Goal: Task Accomplishment & Management: Use online tool/utility

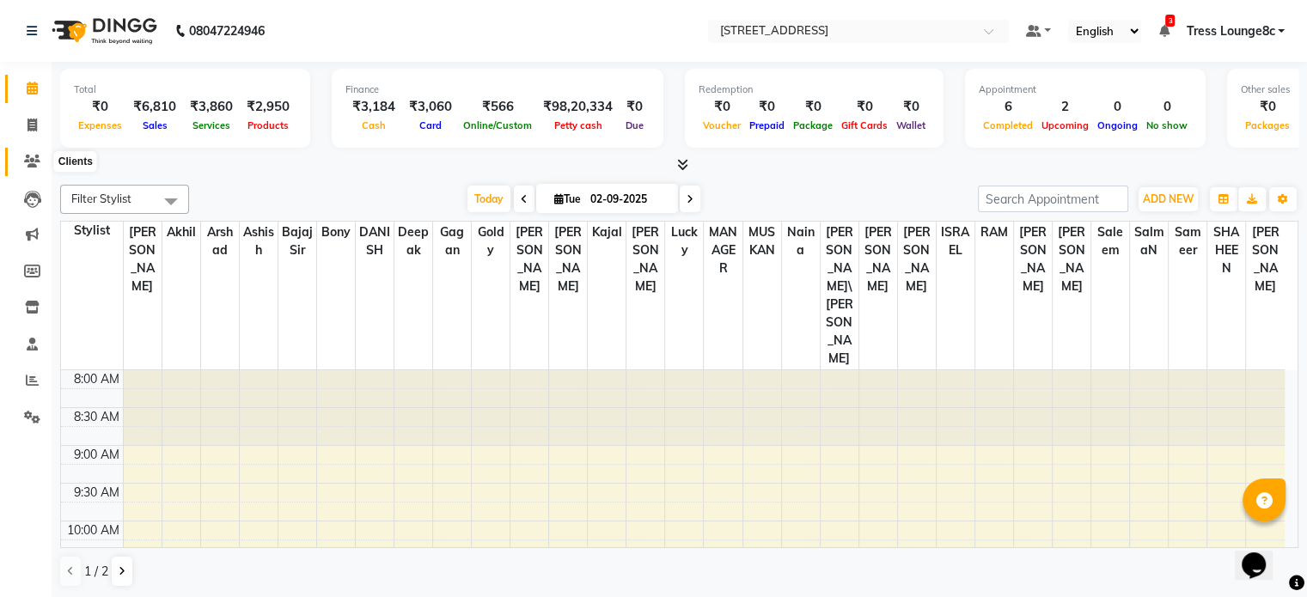
click at [29, 158] on icon at bounding box center [32, 161] width 16 height 13
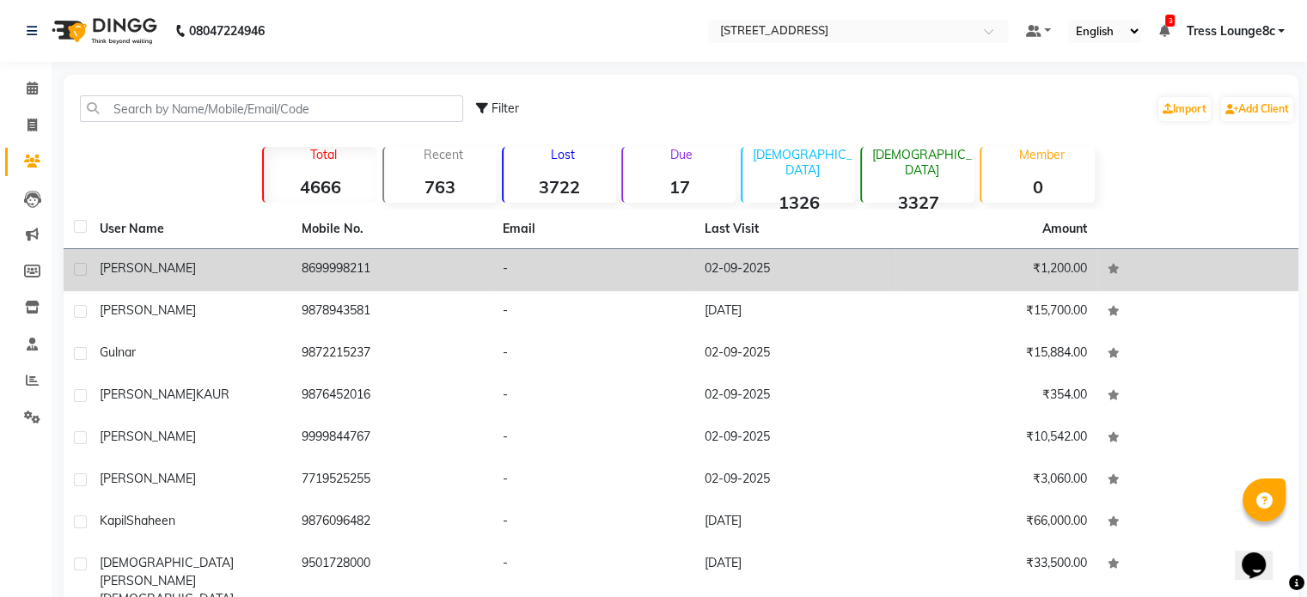
click at [461, 282] on td "8699998211" at bounding box center [392, 270] width 202 height 42
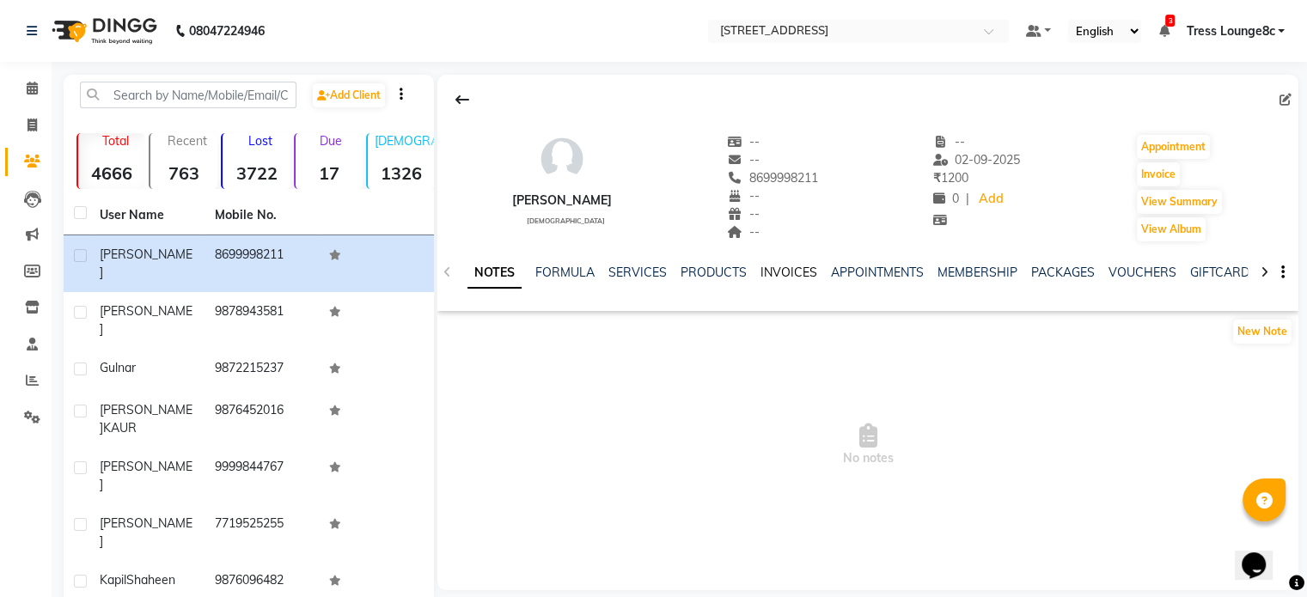
click at [799, 271] on link "INVOICES" at bounding box center [789, 272] width 57 height 15
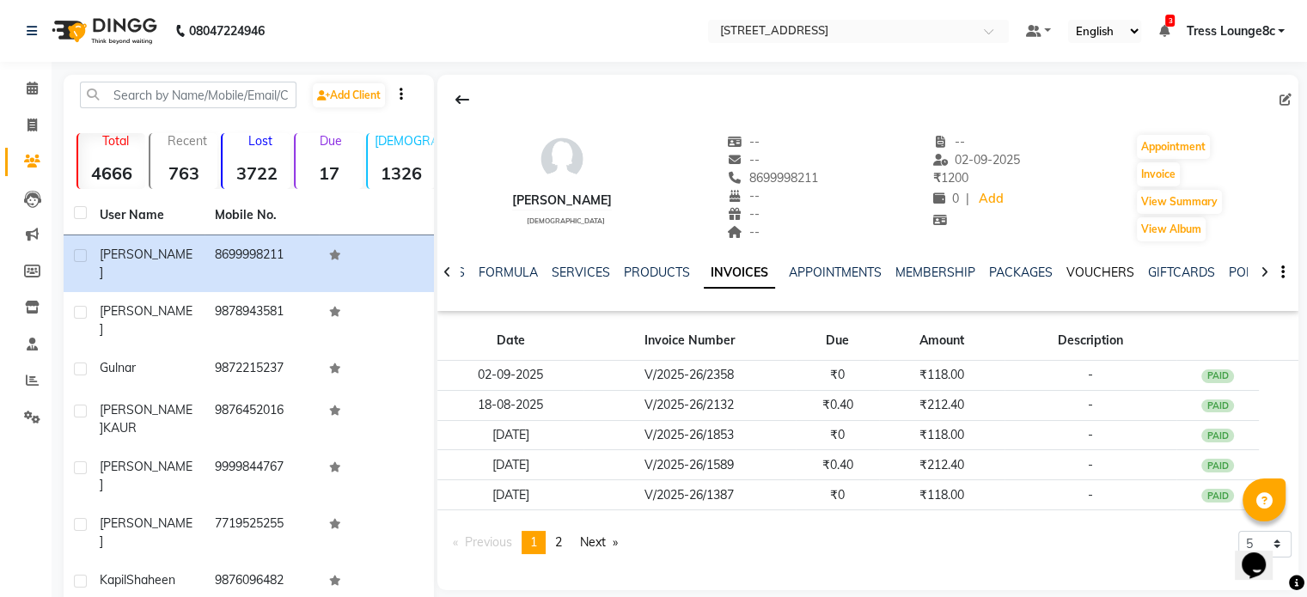
click at [1092, 269] on link "VOUCHERS" at bounding box center [1100, 272] width 68 height 15
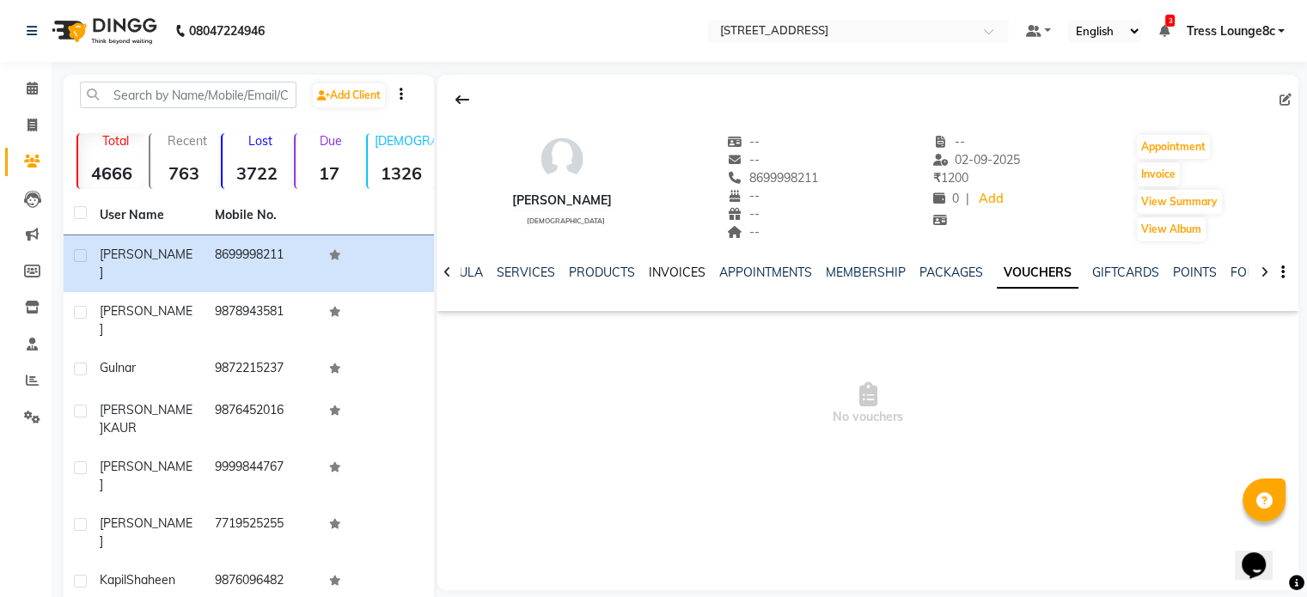
click at [677, 278] on link "INVOICES" at bounding box center [677, 272] width 57 height 15
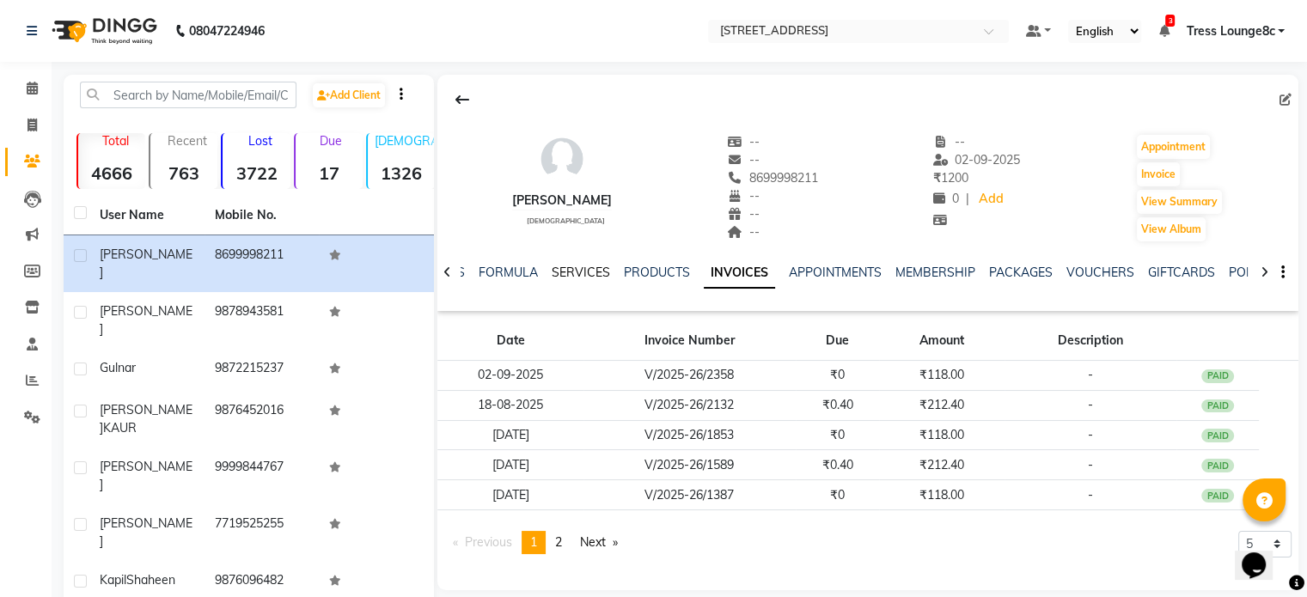
click at [591, 273] on link "SERVICES" at bounding box center [581, 272] width 58 height 15
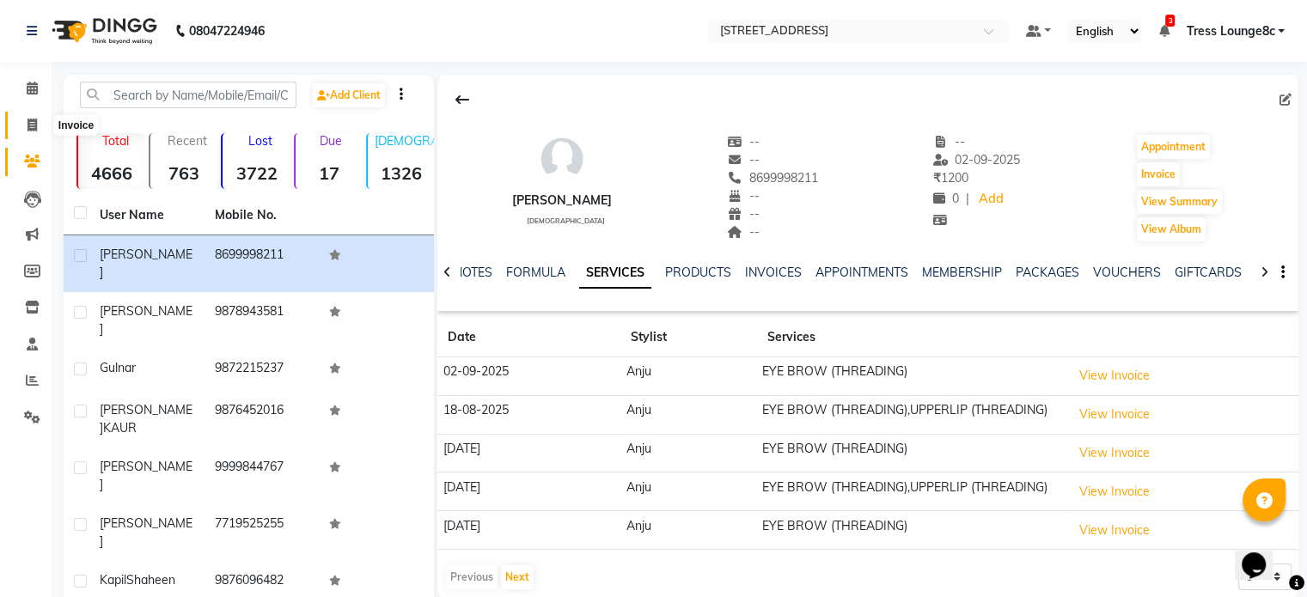
click at [30, 125] on icon at bounding box center [31, 125] width 9 height 13
select select "service"
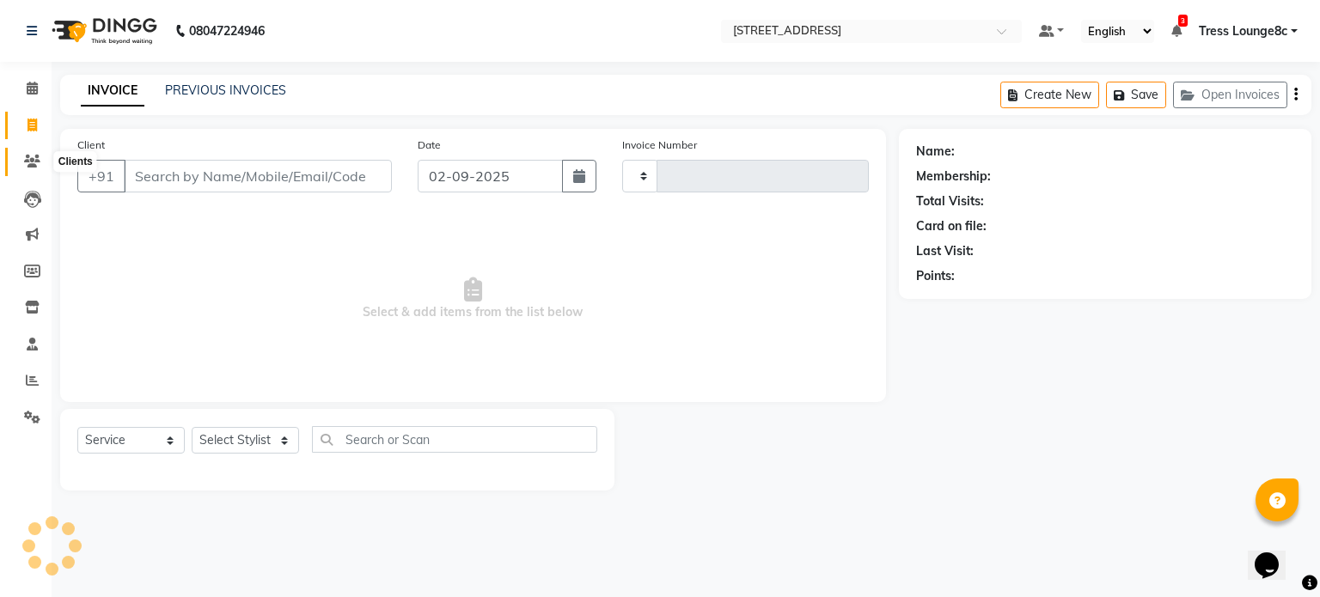
click at [28, 156] on icon at bounding box center [32, 161] width 16 height 13
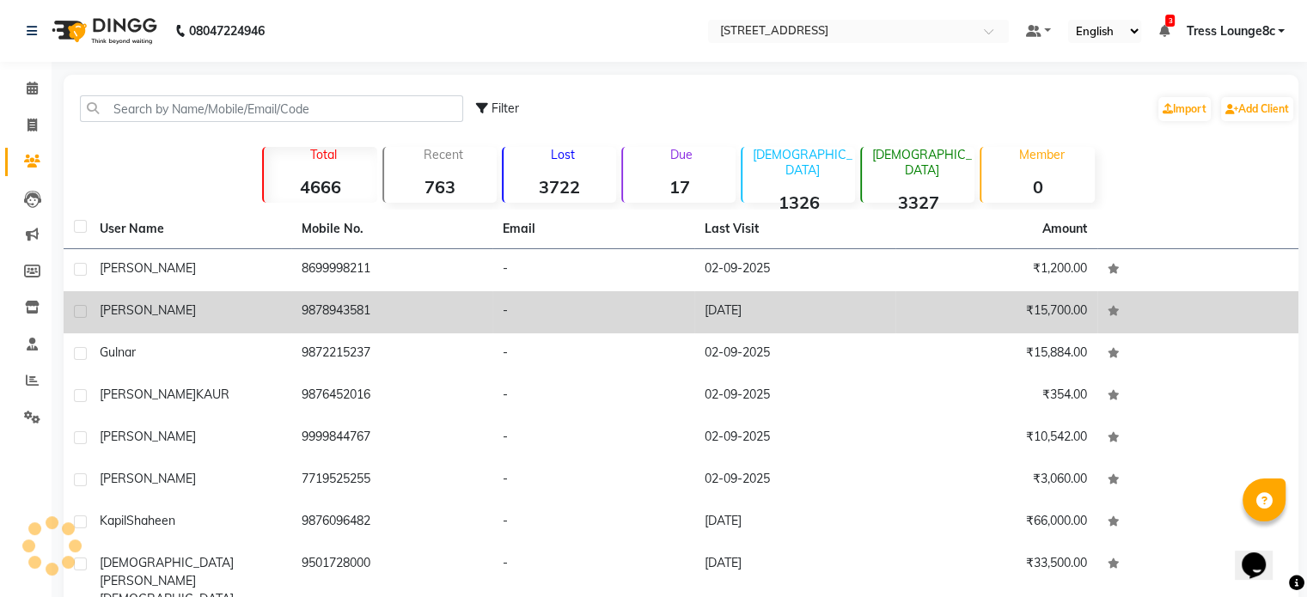
click at [461, 315] on td "9878943581" at bounding box center [392, 312] width 202 height 42
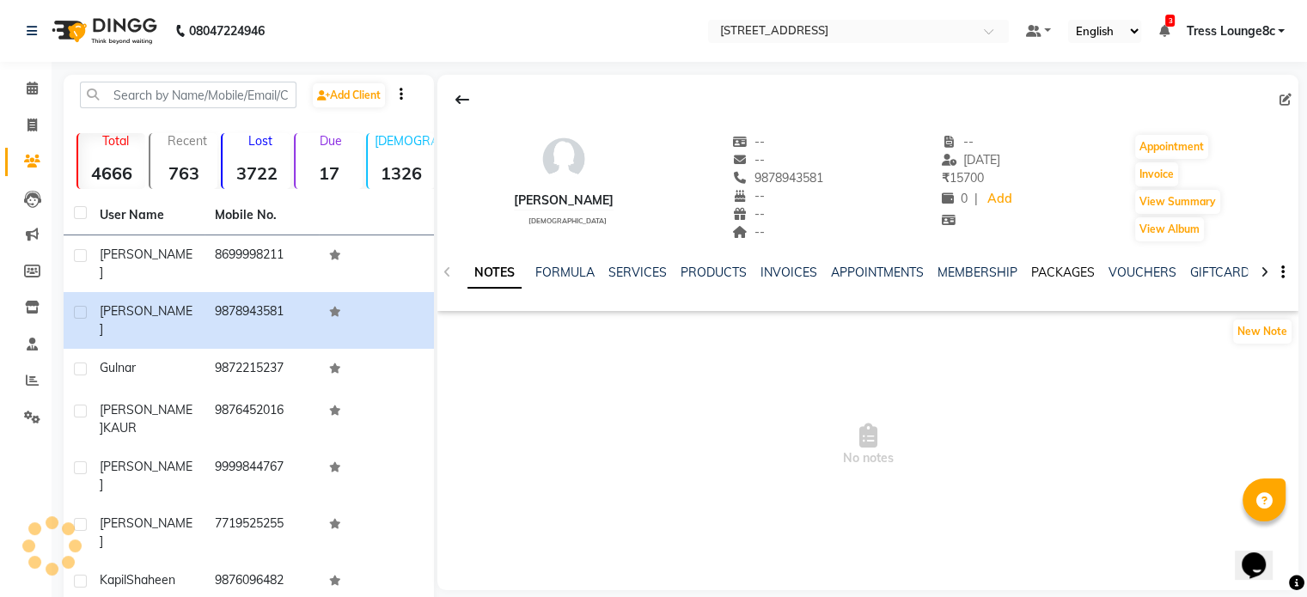
click at [1066, 268] on link "PACKAGES" at bounding box center [1063, 272] width 64 height 15
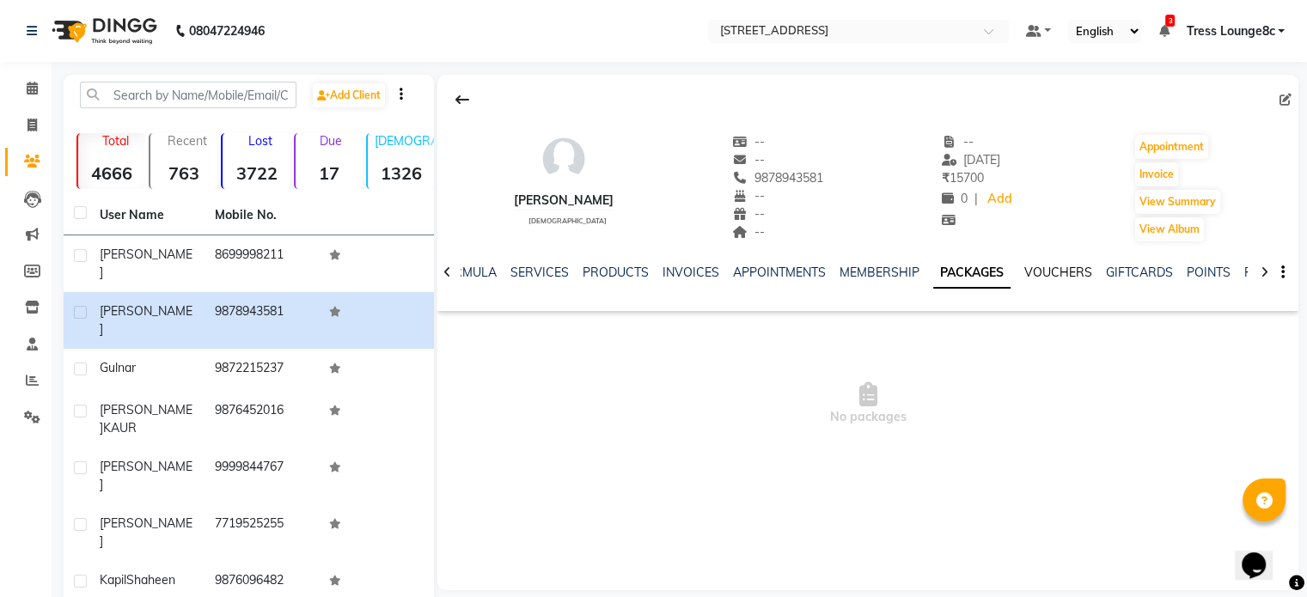
click at [1057, 270] on link "VOUCHERS" at bounding box center [1058, 272] width 68 height 15
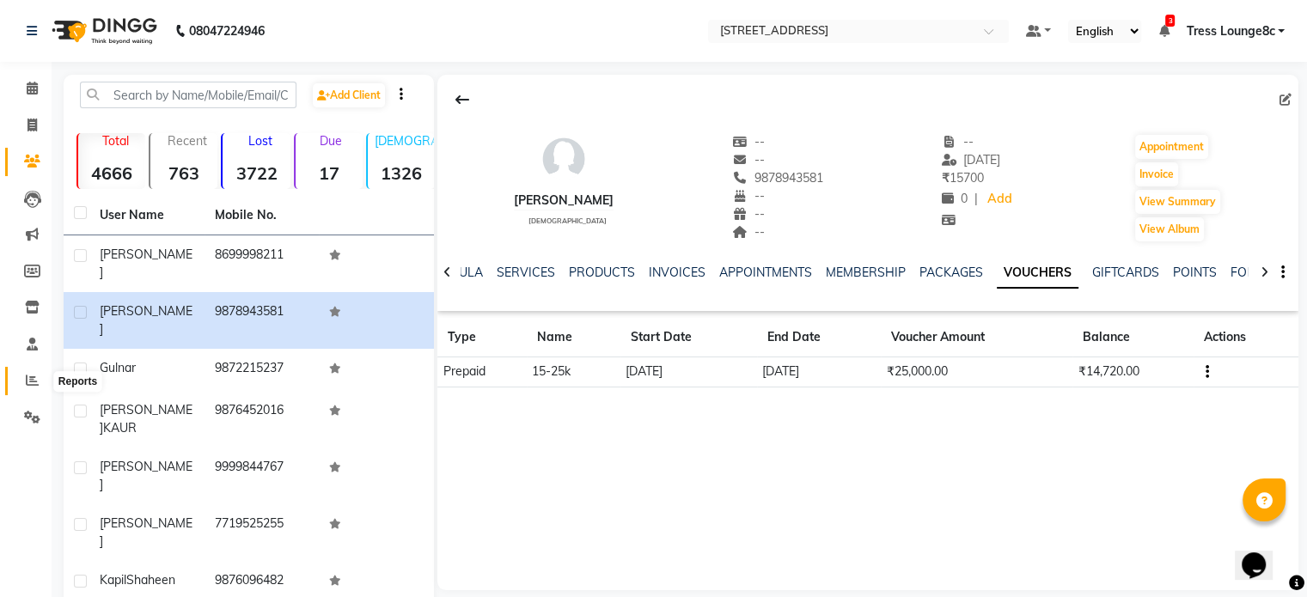
click at [30, 382] on icon at bounding box center [32, 380] width 13 height 13
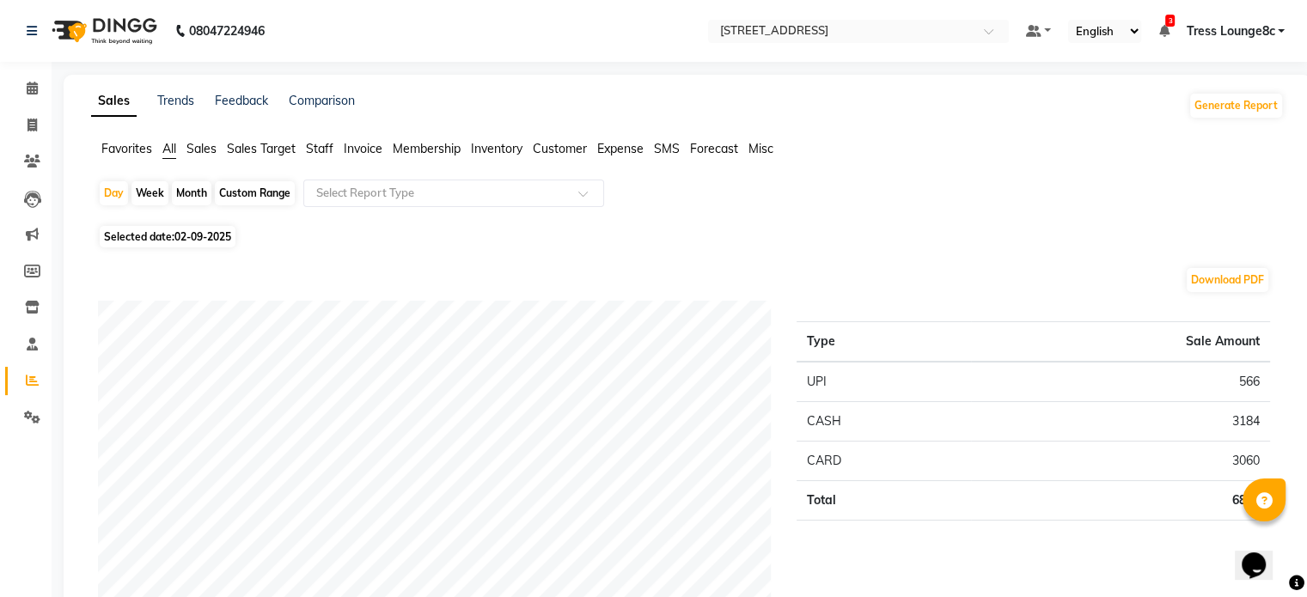
click at [254, 192] on div "Custom Range" at bounding box center [255, 193] width 80 height 24
select select "9"
select select "2025"
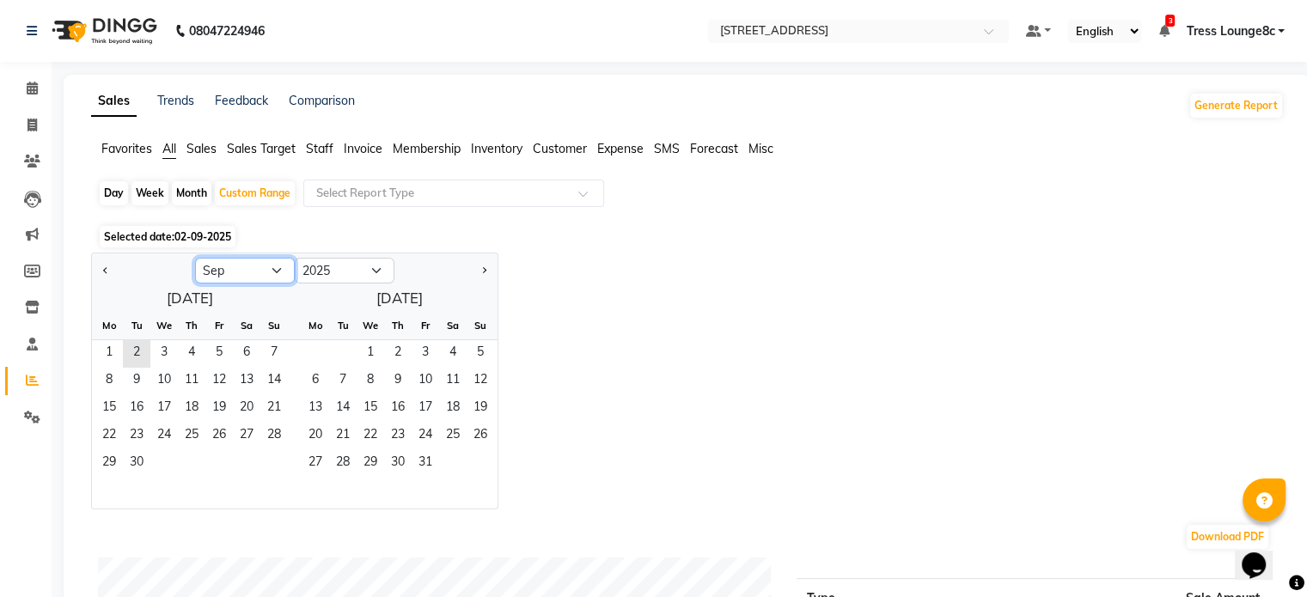
click at [276, 273] on select "Jan Feb Mar Apr May Jun [DATE] Aug Sep Oct Nov Dec" at bounding box center [245, 271] width 100 height 26
select select "8"
click at [195, 258] on select "Jan Feb Mar Apr May Jun [DATE] Aug Sep Oct Nov Dec" at bounding box center [245, 271] width 100 height 26
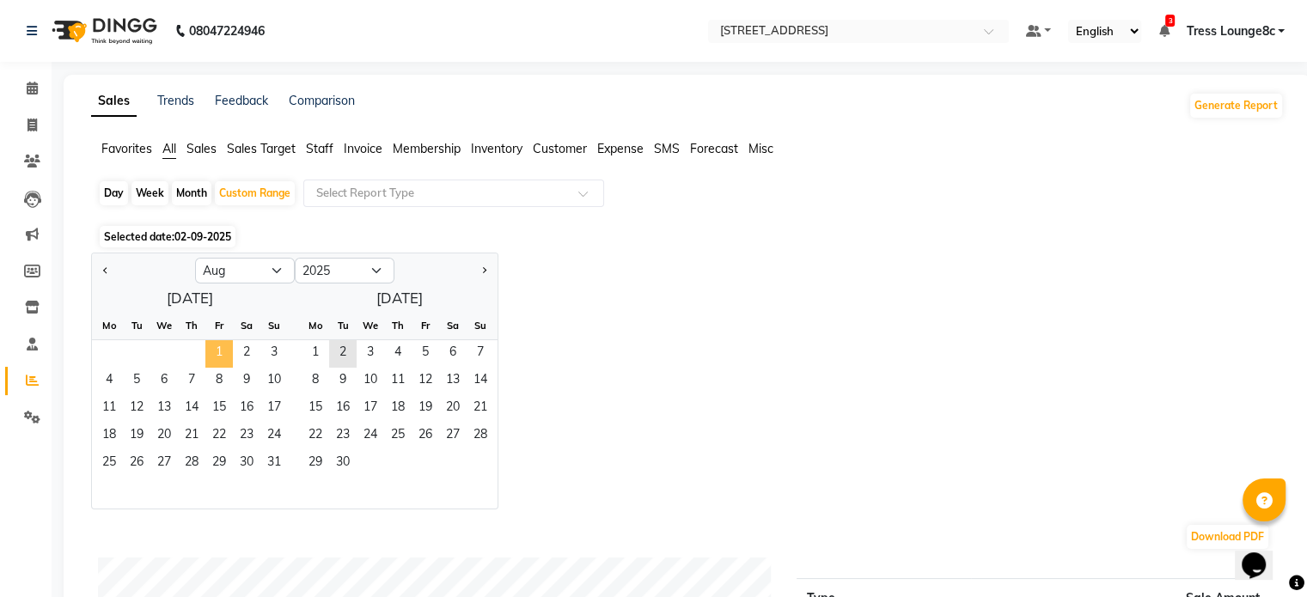
click at [218, 353] on span "1" at bounding box center [218, 353] width 27 height 27
click at [272, 461] on span "31" at bounding box center [273, 463] width 27 height 27
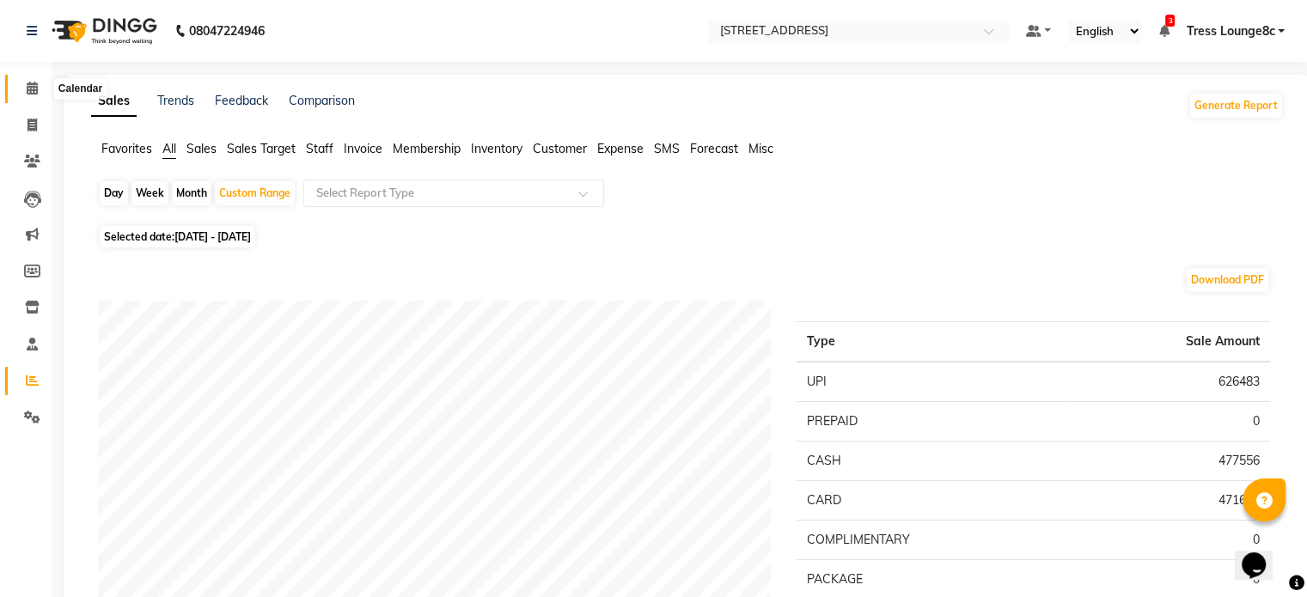
drag, startPoint x: 34, startPoint y: 89, endPoint x: 52, endPoint y: 102, distance: 22.2
click at [34, 89] on icon at bounding box center [32, 88] width 11 height 13
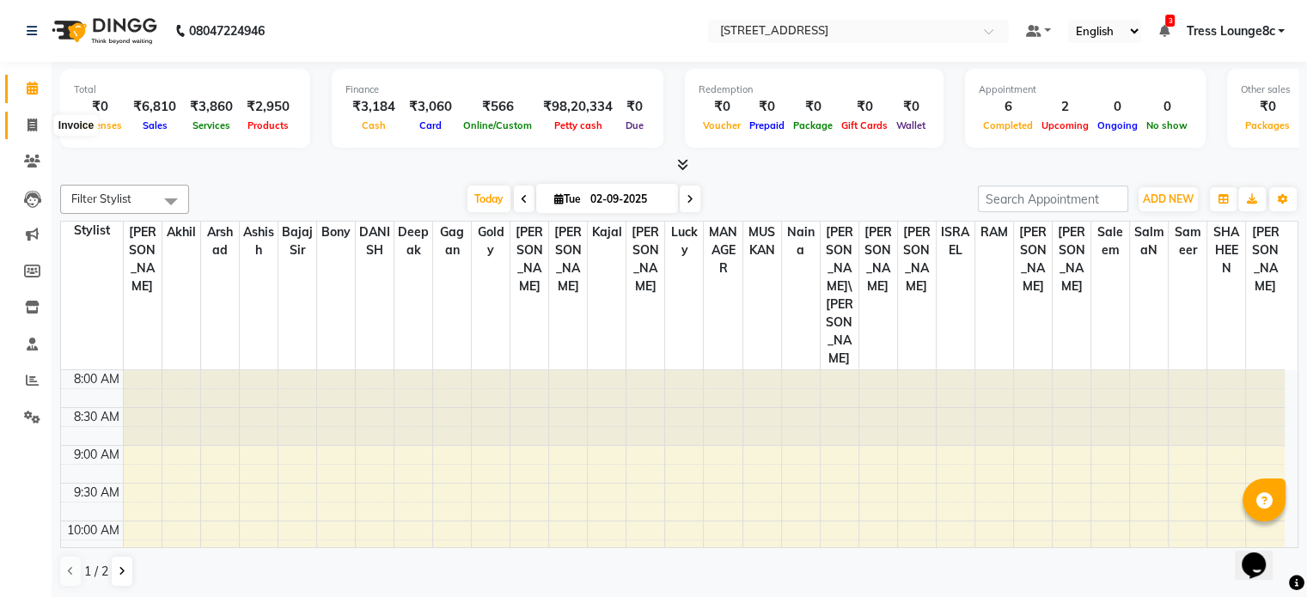
click at [27, 127] on icon at bounding box center [31, 125] width 9 height 13
select select "service"
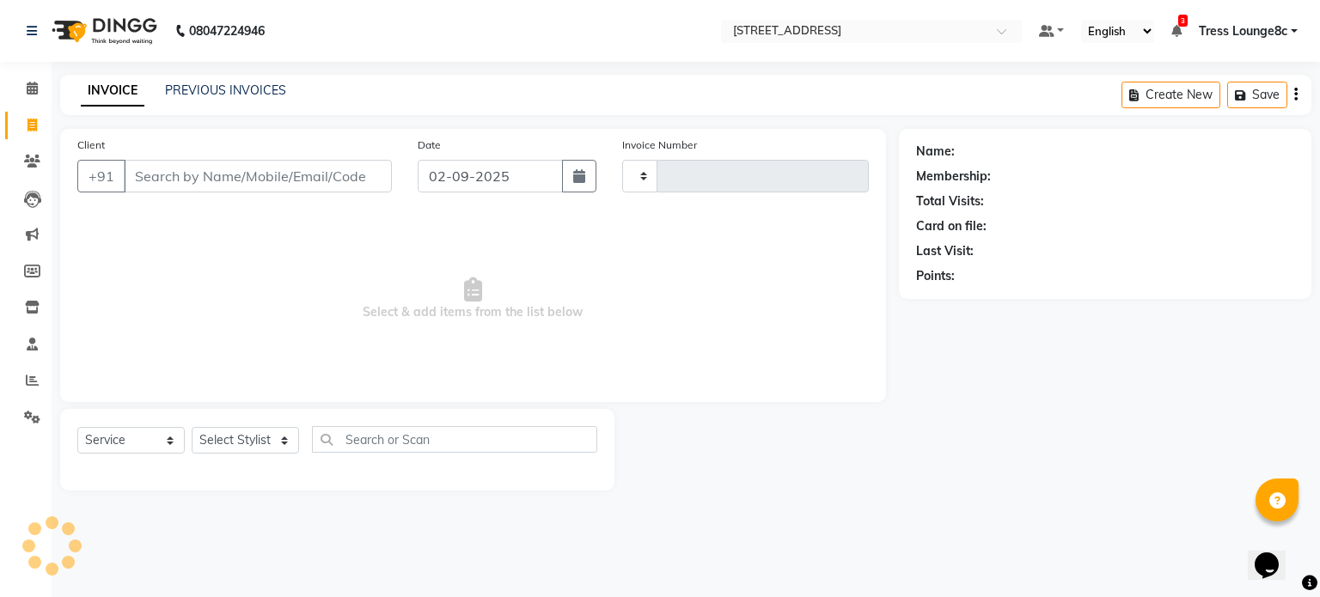
type input "2359"
select select "5703"
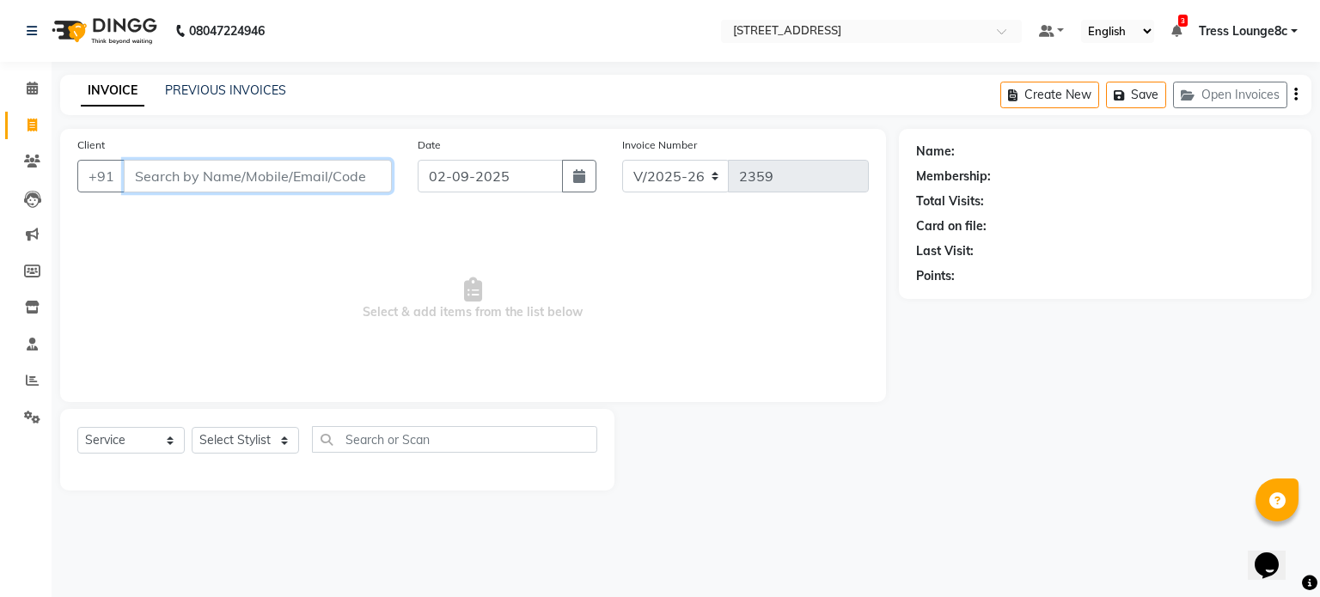
click at [239, 177] on input "Client" at bounding box center [258, 176] width 268 height 33
type input "O"
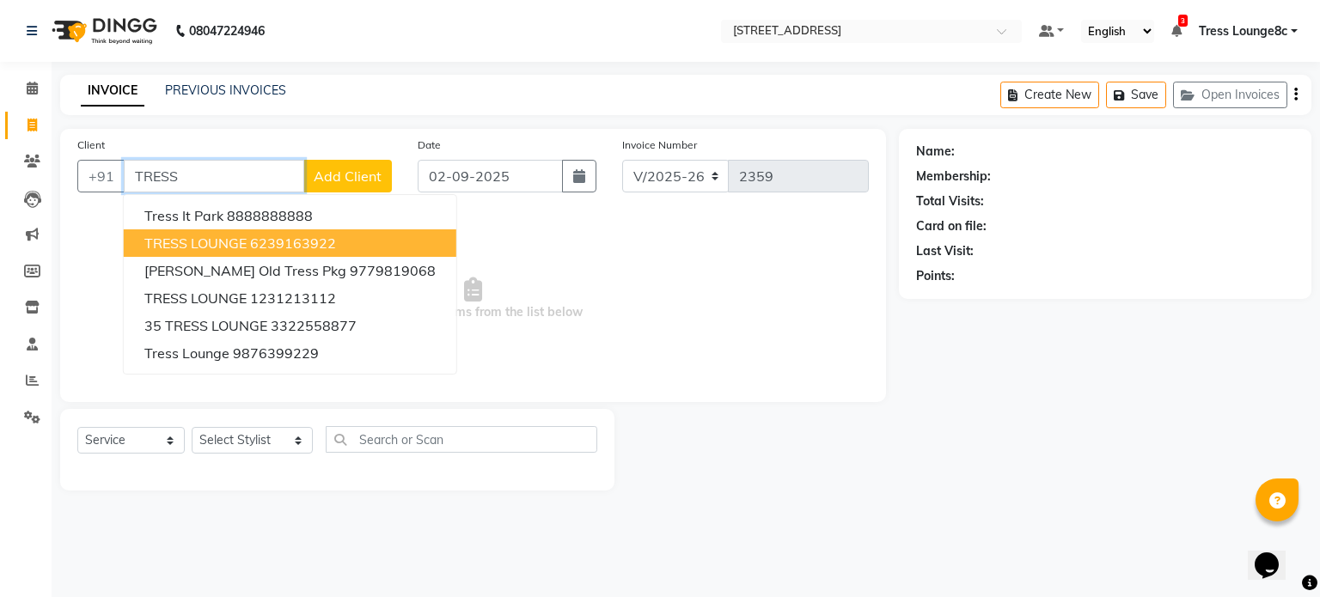
click at [285, 245] on ngb-highlight "6239163922" at bounding box center [293, 243] width 86 height 17
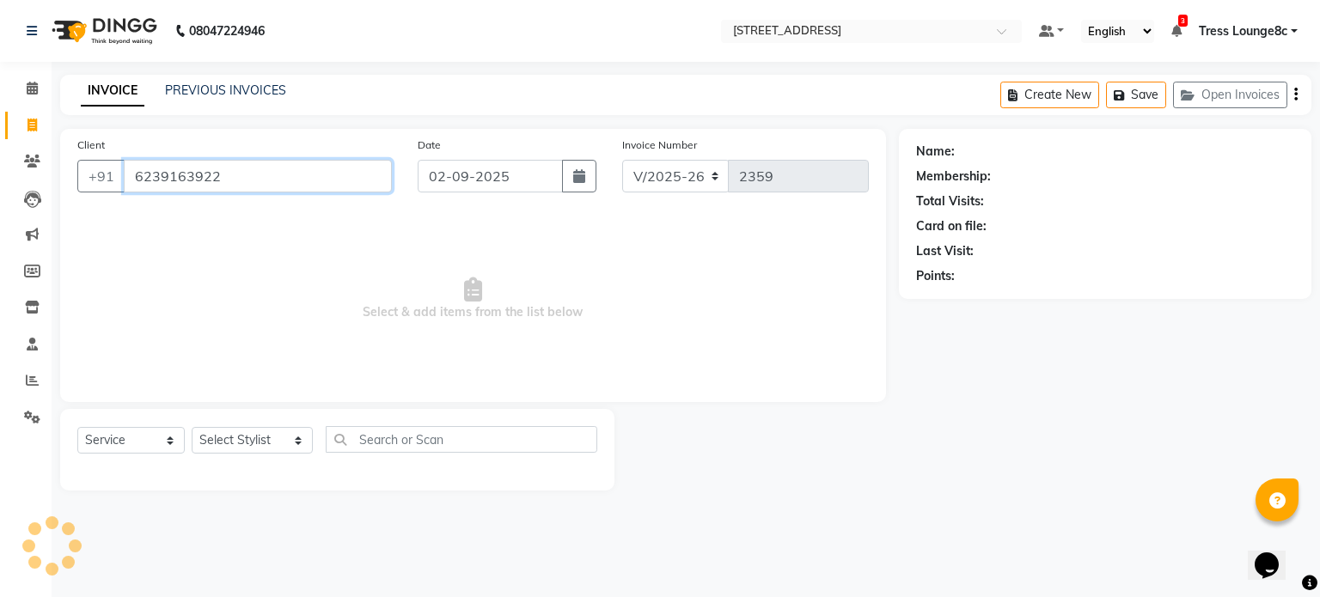
type input "6239163922"
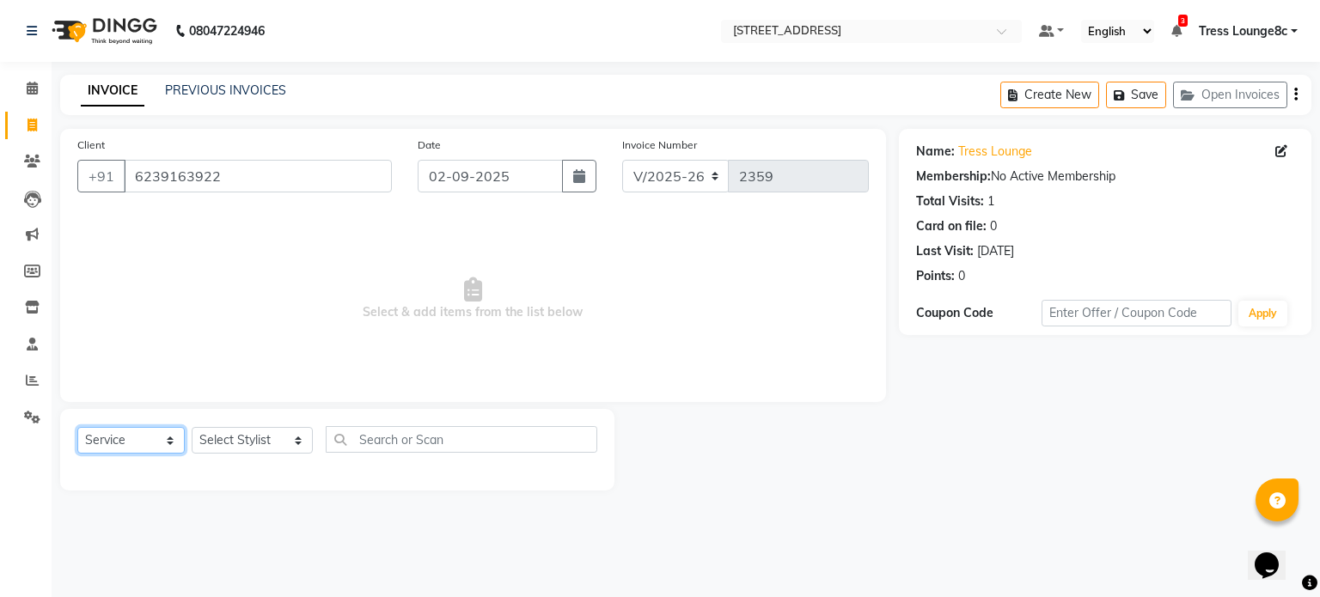
click at [117, 441] on select "Select Service Product Membership Package Voucher Prepaid Gift Card" at bounding box center [130, 440] width 107 height 27
select select "product"
click at [77, 428] on select "Select Service Product Membership Package Voucher Prepaid Gift Card" at bounding box center [130, 440] width 107 height 27
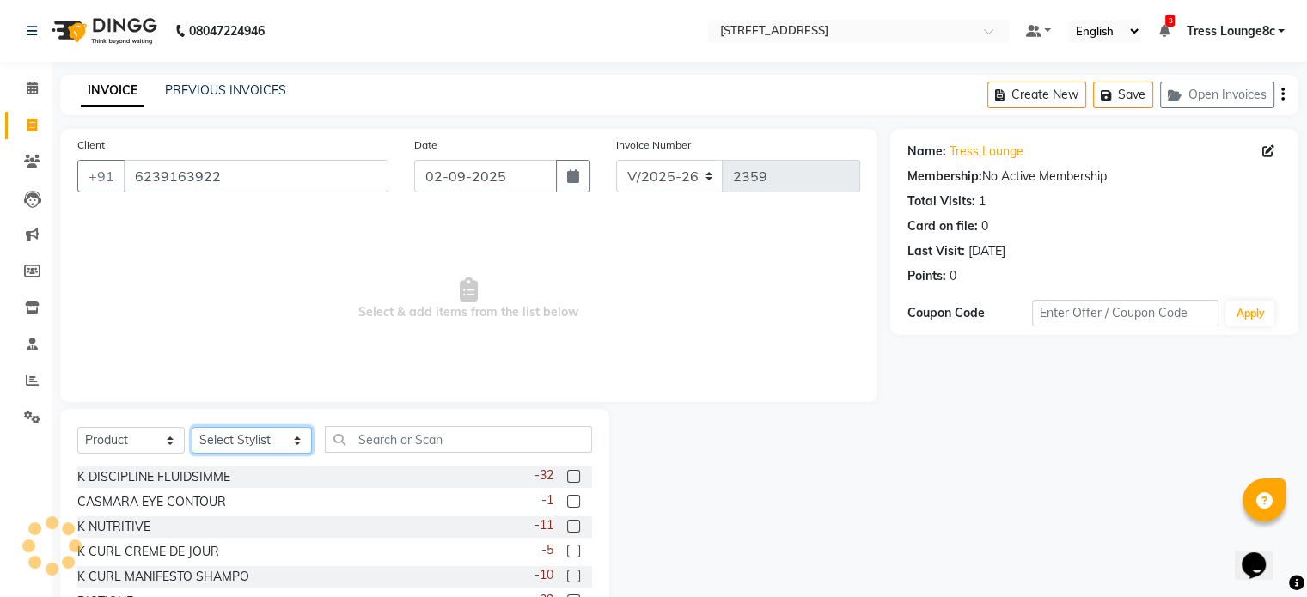
click at [249, 440] on select "Select Stylist [PERSON_NAME] [PERSON_NAME] [PERSON_NAME] [PERSON_NAME] sir Bony…" at bounding box center [252, 440] width 120 height 27
select select "57091"
click at [192, 428] on select "Select Stylist [PERSON_NAME] [PERSON_NAME] [PERSON_NAME] [PERSON_NAME] sir Bony…" at bounding box center [252, 440] width 120 height 27
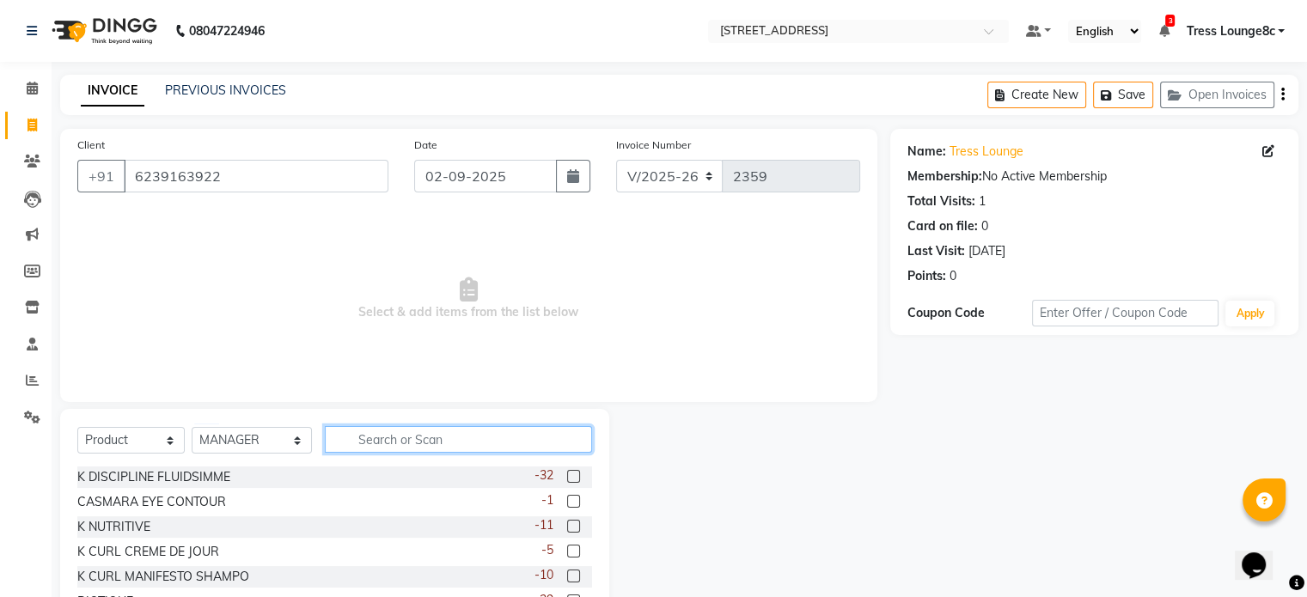
click at [429, 435] on input "text" at bounding box center [458, 439] width 267 height 27
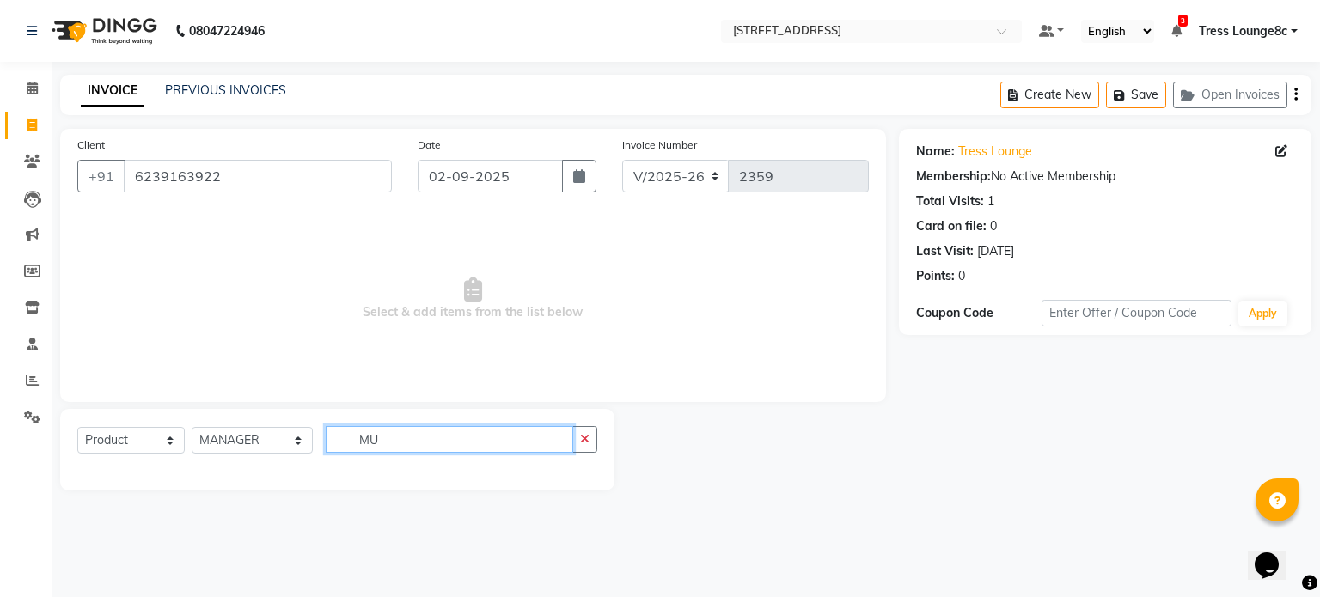
type input "M"
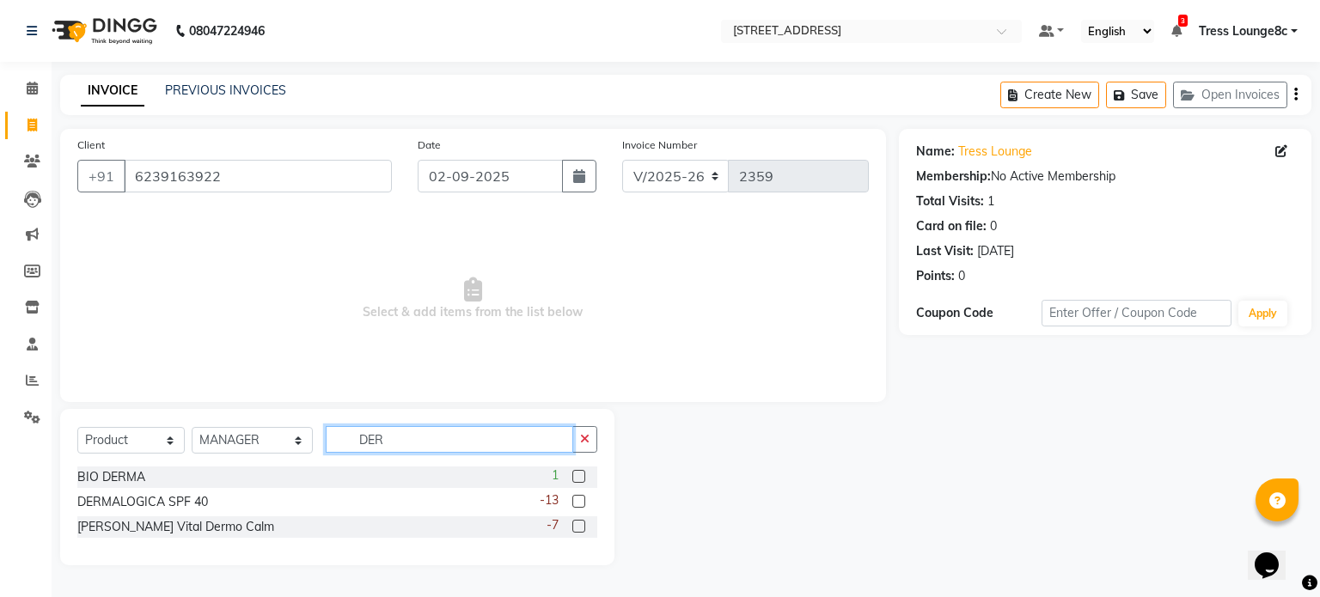
type input "DER"
click at [575, 501] on label at bounding box center [578, 501] width 13 height 13
click at [575, 501] on input "checkbox" at bounding box center [577, 502] width 11 height 11
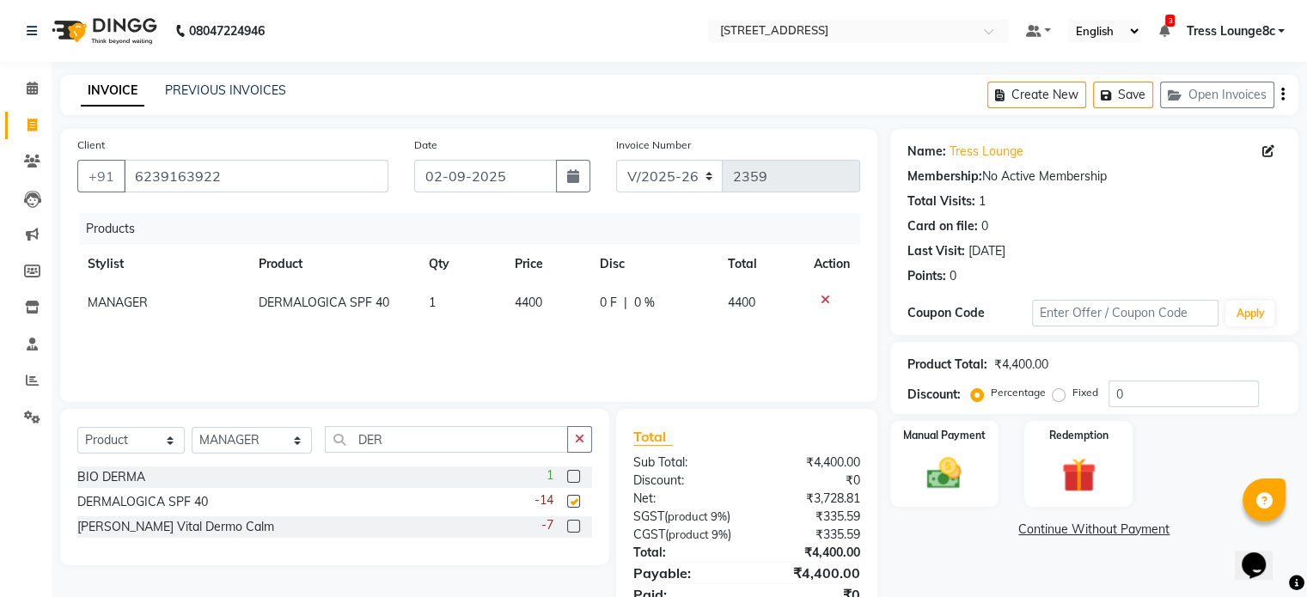
checkbox input "false"
click at [536, 305] on span "4400" at bounding box center [528, 302] width 27 height 15
select select "57091"
click at [536, 305] on input "4400" at bounding box center [523, 307] width 60 height 27
drag, startPoint x: 545, startPoint y: 307, endPoint x: 480, endPoint y: 322, distance: 66.3
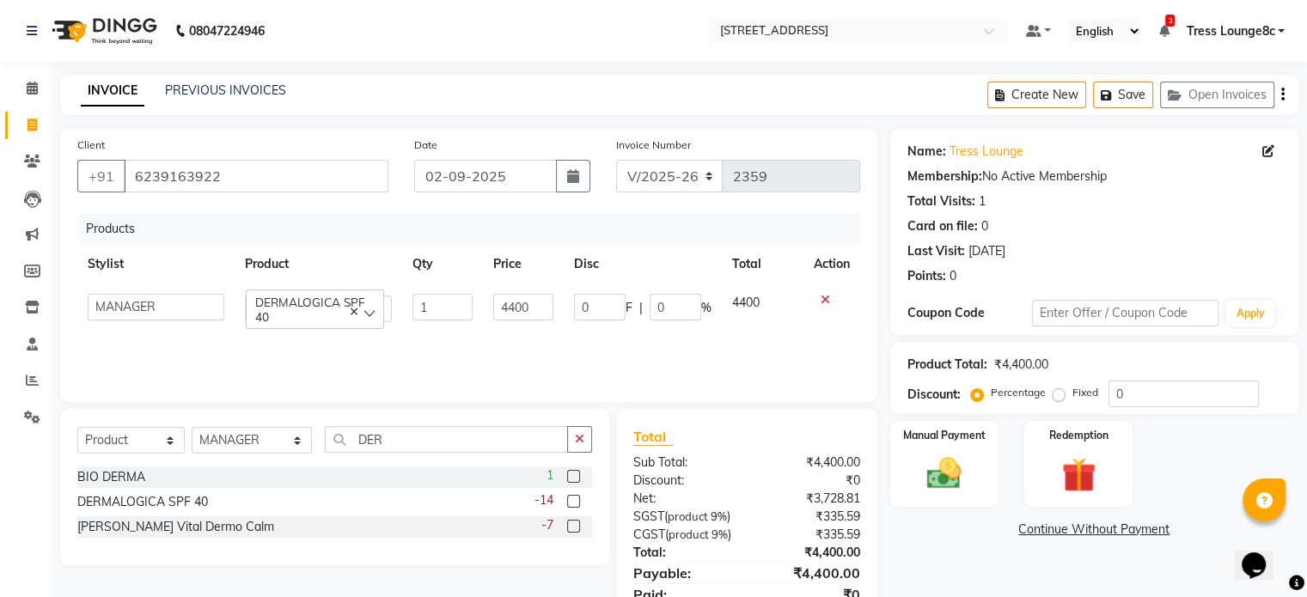
click at [480, 322] on tr "[PERSON_NAME] [PERSON_NAME] [PERSON_NAME] [PERSON_NAME] sir Bony DANISH [PERSON…" at bounding box center [468, 308] width 783 height 49
click at [535, 307] on input "4400" at bounding box center [523, 307] width 60 height 27
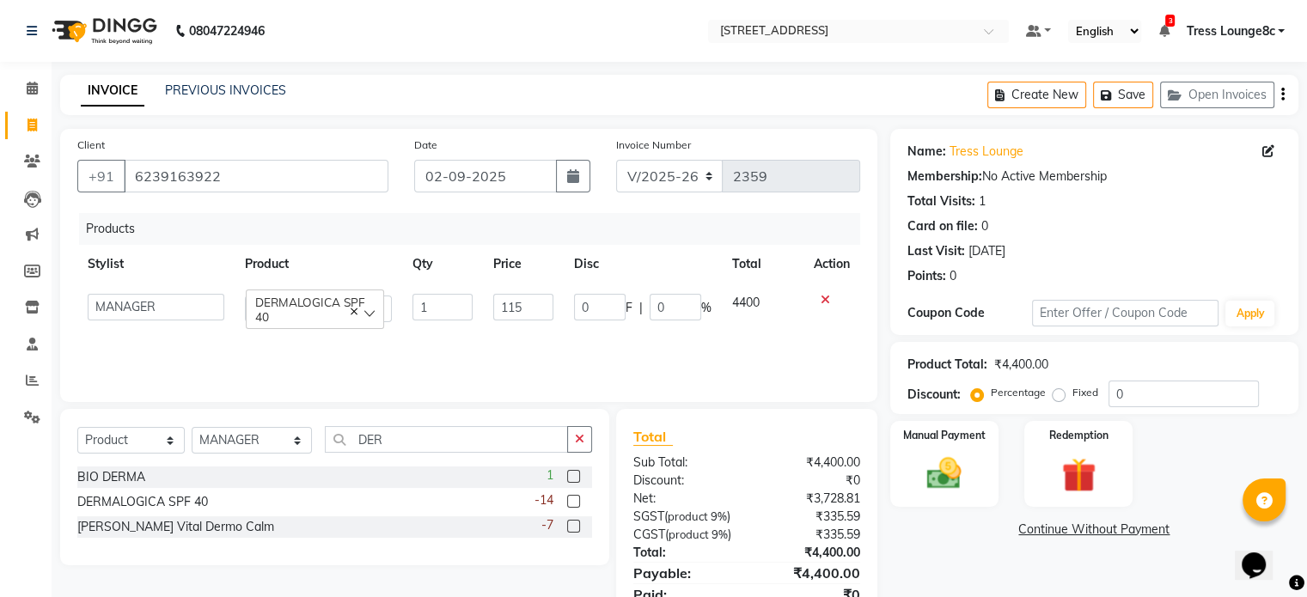
type input "1150"
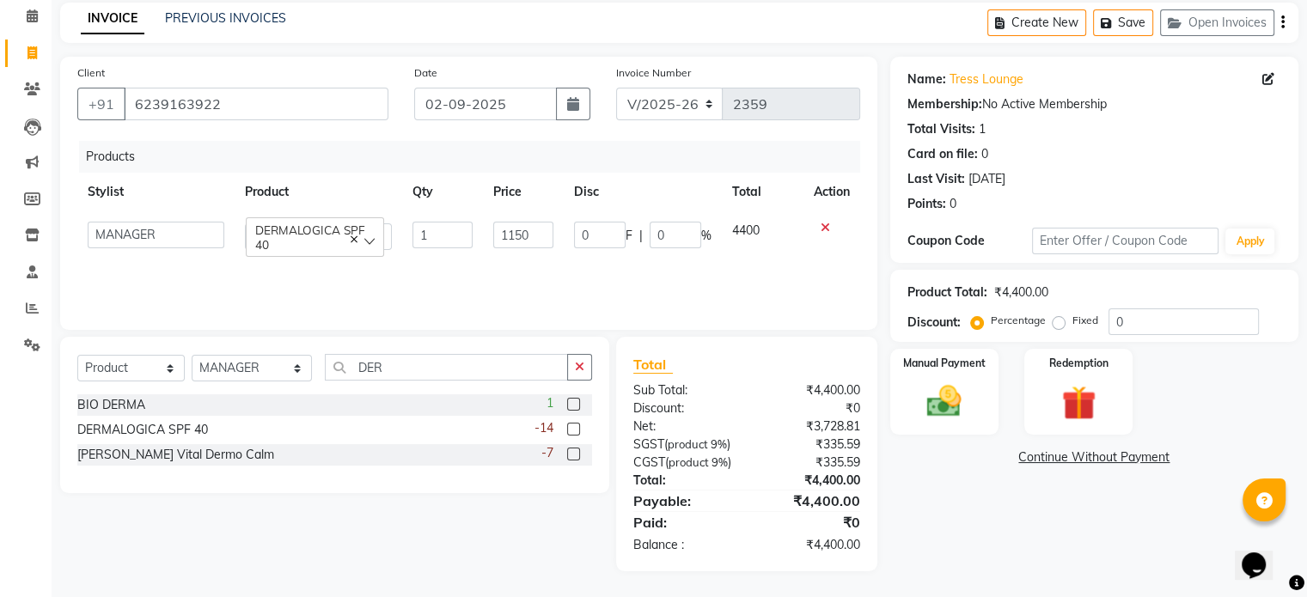
click at [547, 266] on div "Products Stylist Product Qty Price Disc Total Action [PERSON_NAME] [PERSON_NAME…" at bounding box center [468, 227] width 783 height 172
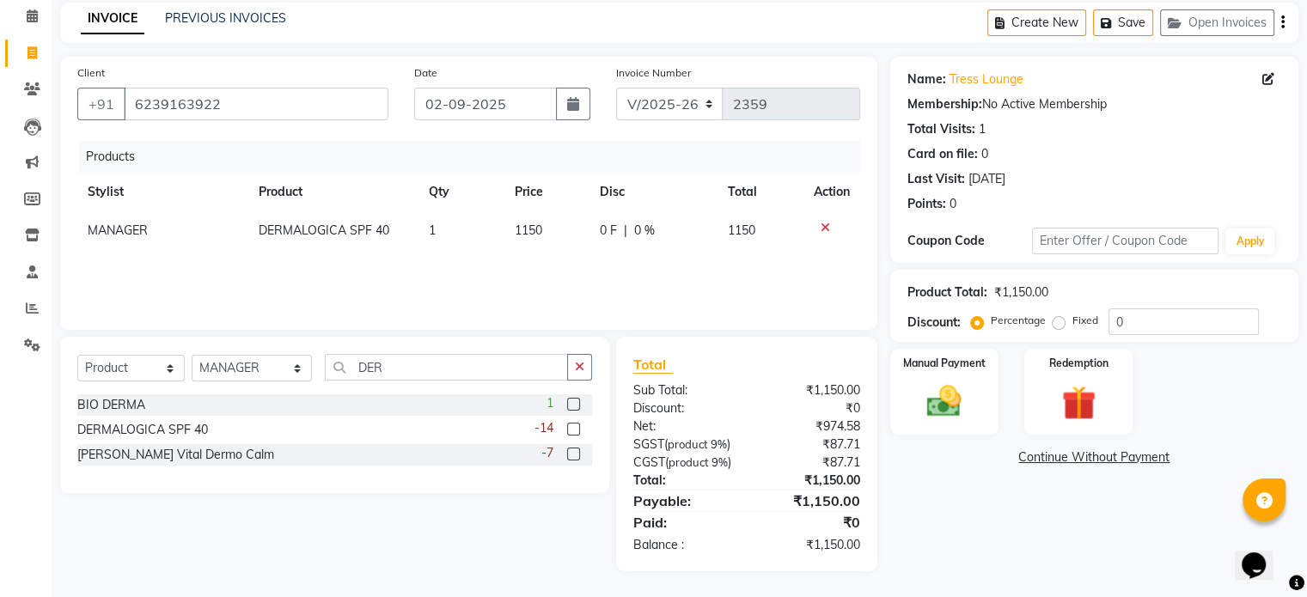
click at [1072, 313] on label "Fixed" at bounding box center [1085, 320] width 26 height 15
click at [1056, 315] on input "Fixed" at bounding box center [1062, 321] width 12 height 12
radio input "true"
drag, startPoint x: 1159, startPoint y: 303, endPoint x: 1090, endPoint y: 313, distance: 70.2
click at [1090, 313] on div "Percentage Fixed 0" at bounding box center [1116, 322] width 284 height 27
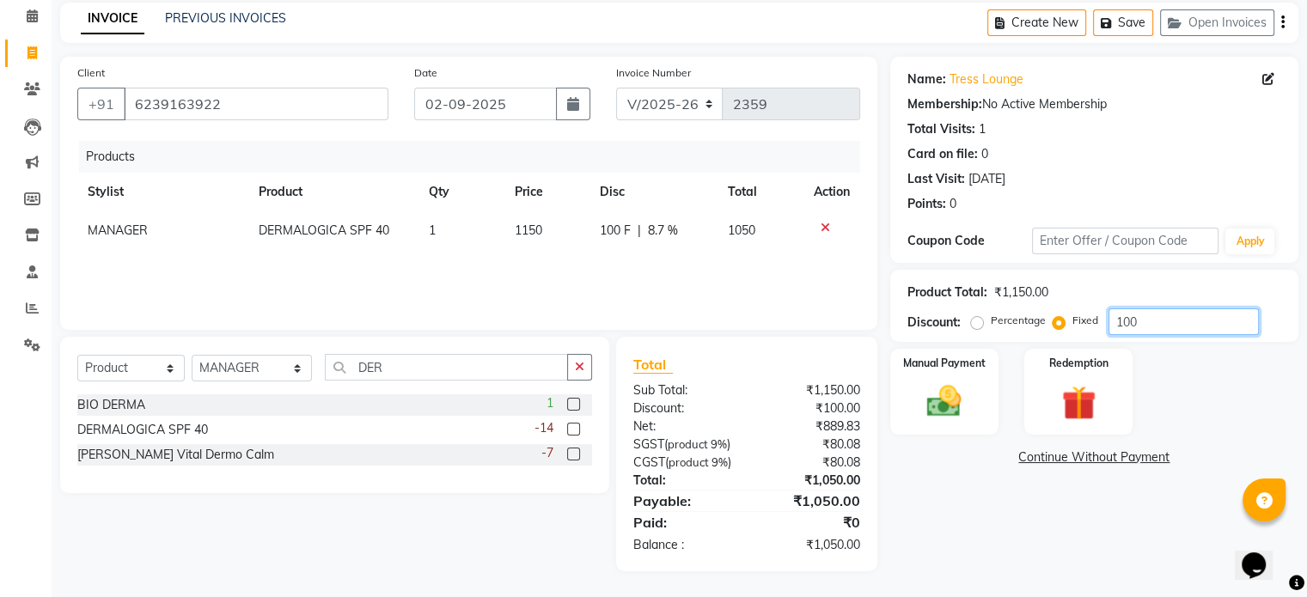
type input "100"
click at [991, 313] on label "Percentage" at bounding box center [1018, 320] width 55 height 15
click at [974, 315] on input "Percentage" at bounding box center [980, 321] width 12 height 12
radio input "true"
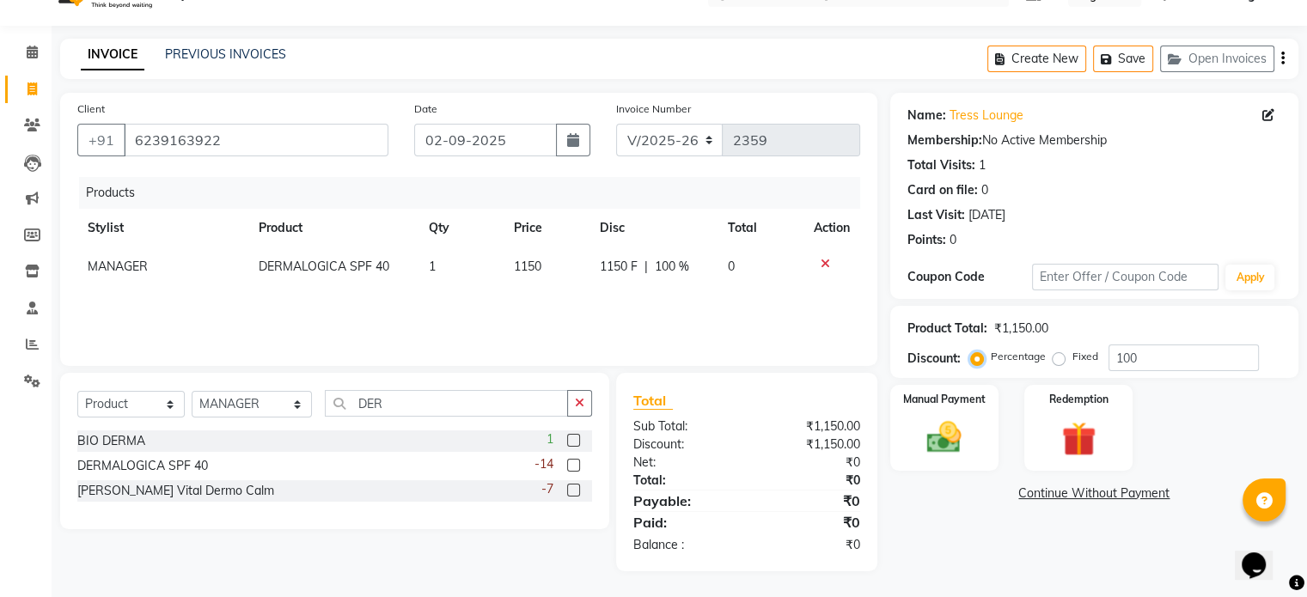
scroll to position [36, 0]
click at [940, 434] on img at bounding box center [944, 438] width 58 height 41
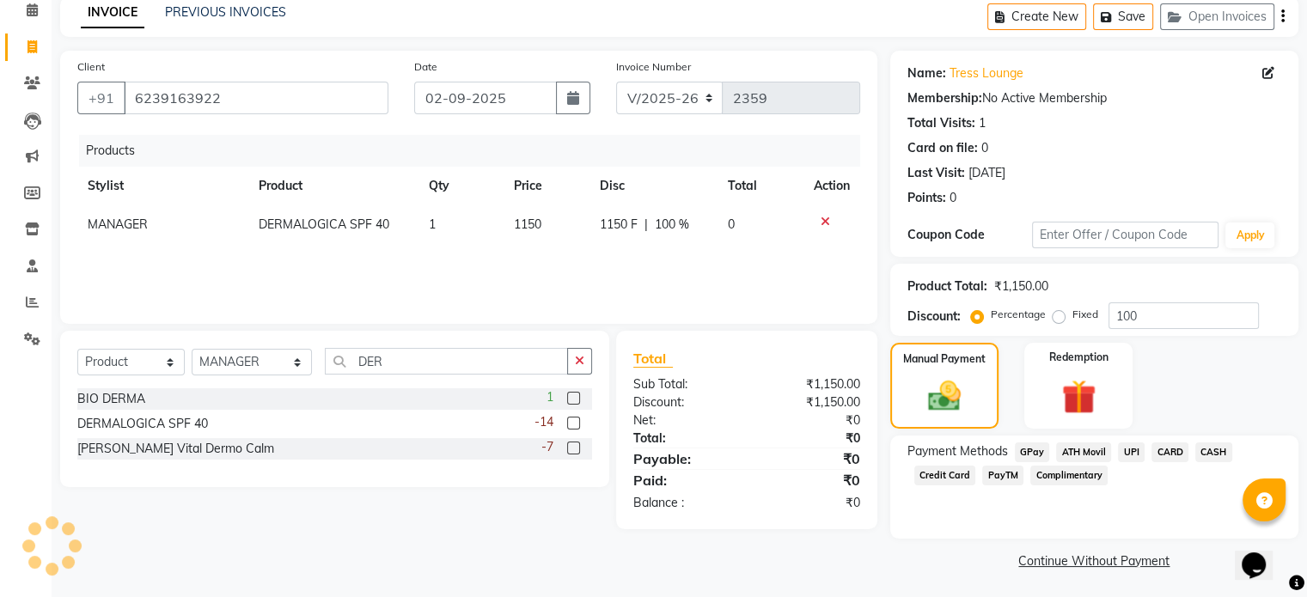
scroll to position [79, 0]
click at [1071, 472] on span "Complimentary" at bounding box center [1068, 475] width 77 height 20
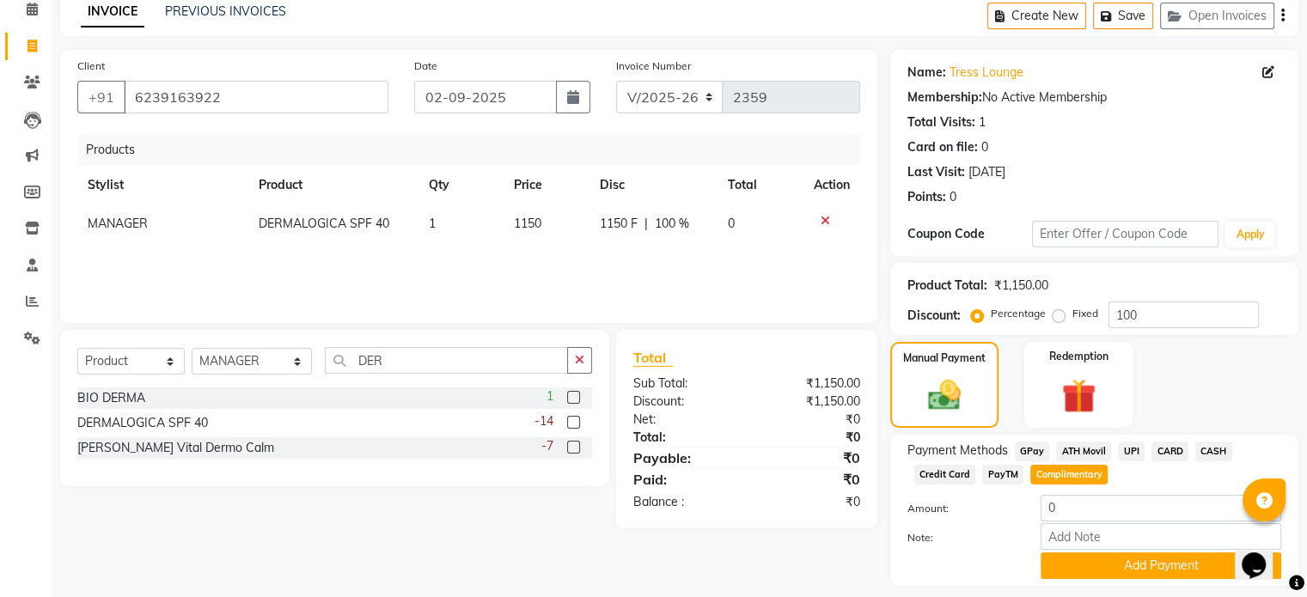
scroll to position [131, 0]
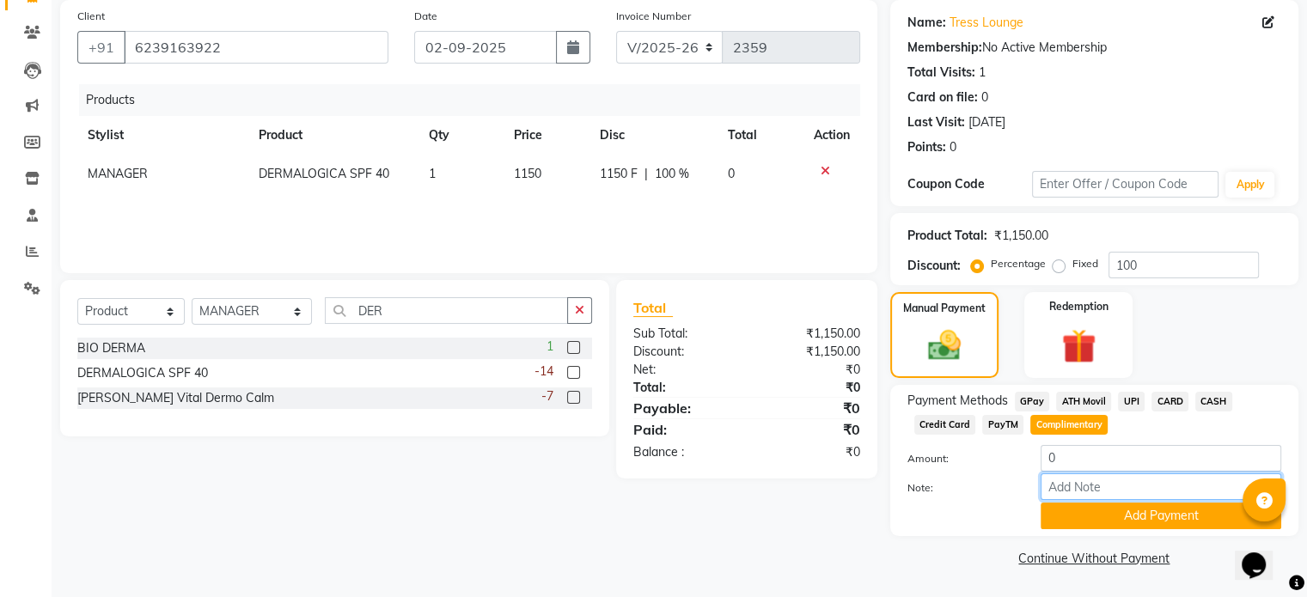
click at [1084, 484] on input "Note:" at bounding box center [1161, 486] width 241 height 27
type input "MULTI-ACTIVE TONER"
click at [1171, 516] on button "Add Payment" at bounding box center [1161, 516] width 241 height 27
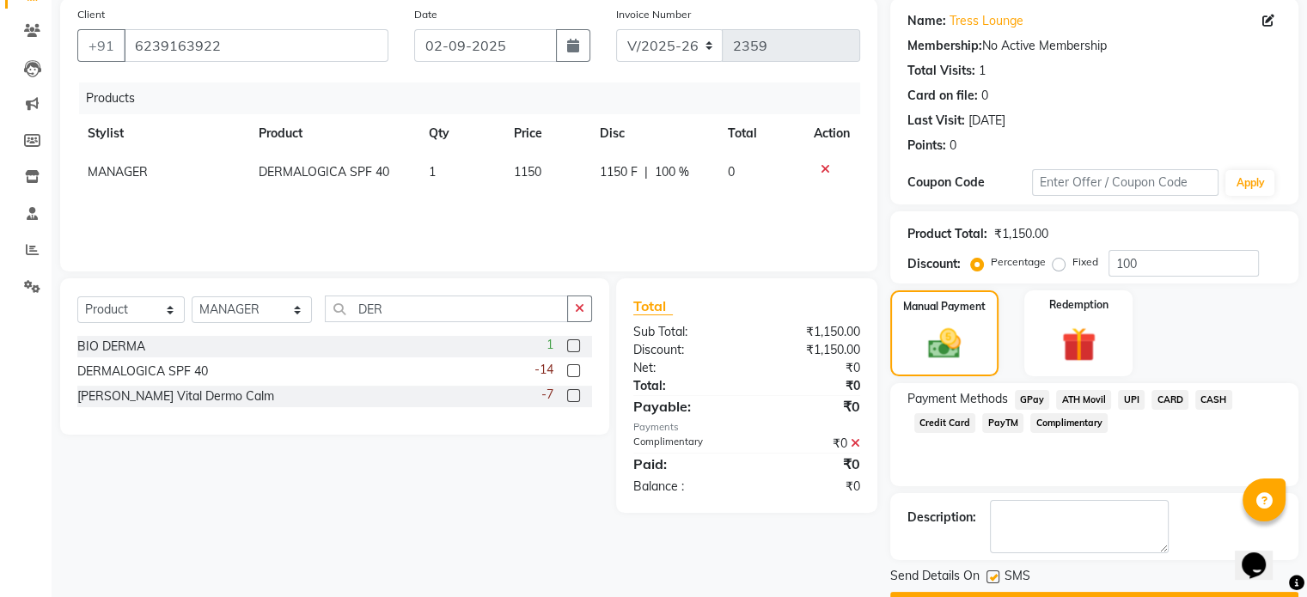
scroll to position [176, 0]
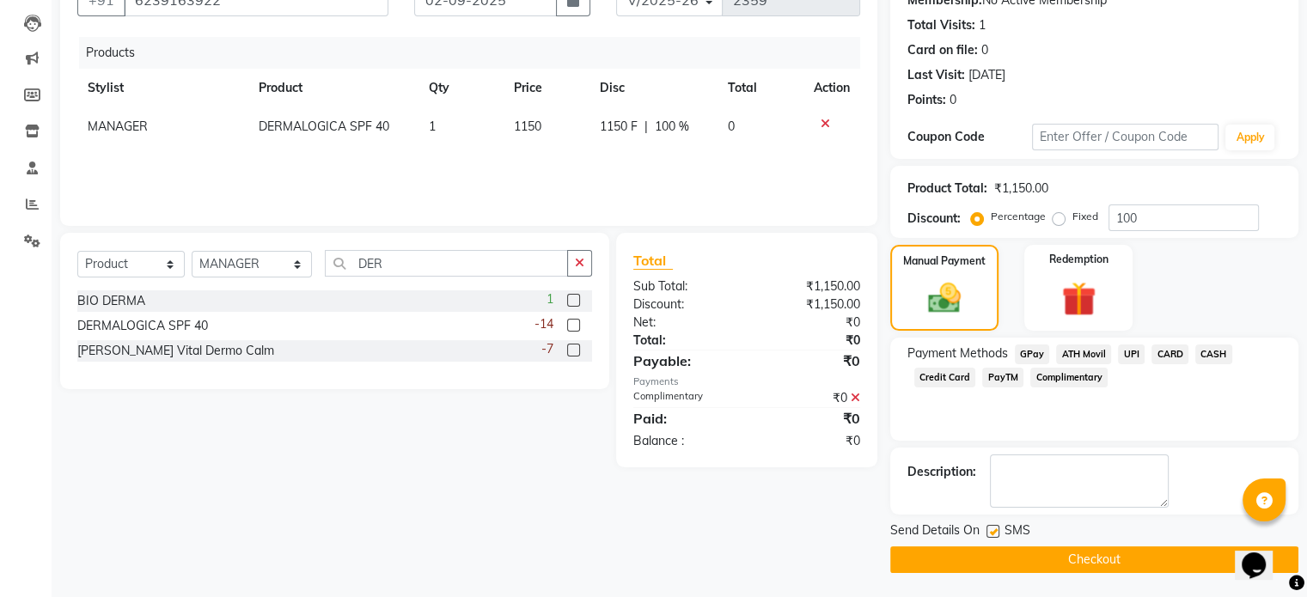
click at [1143, 557] on button "Checkout" at bounding box center [1094, 560] width 408 height 27
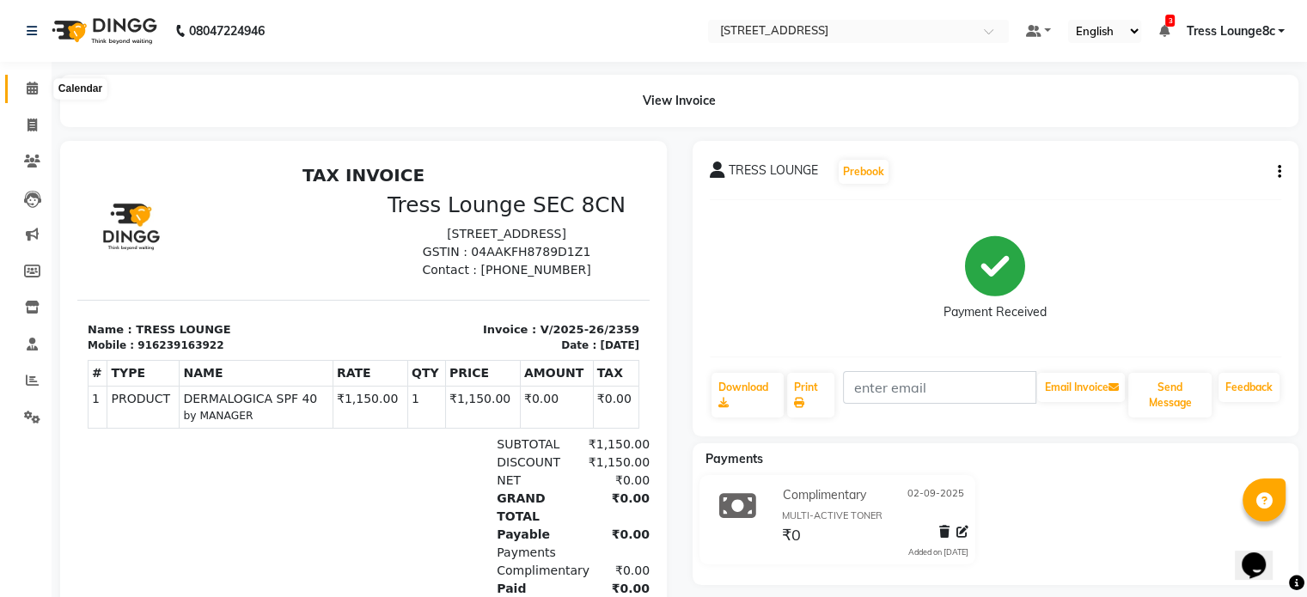
click at [30, 89] on icon at bounding box center [32, 88] width 11 height 13
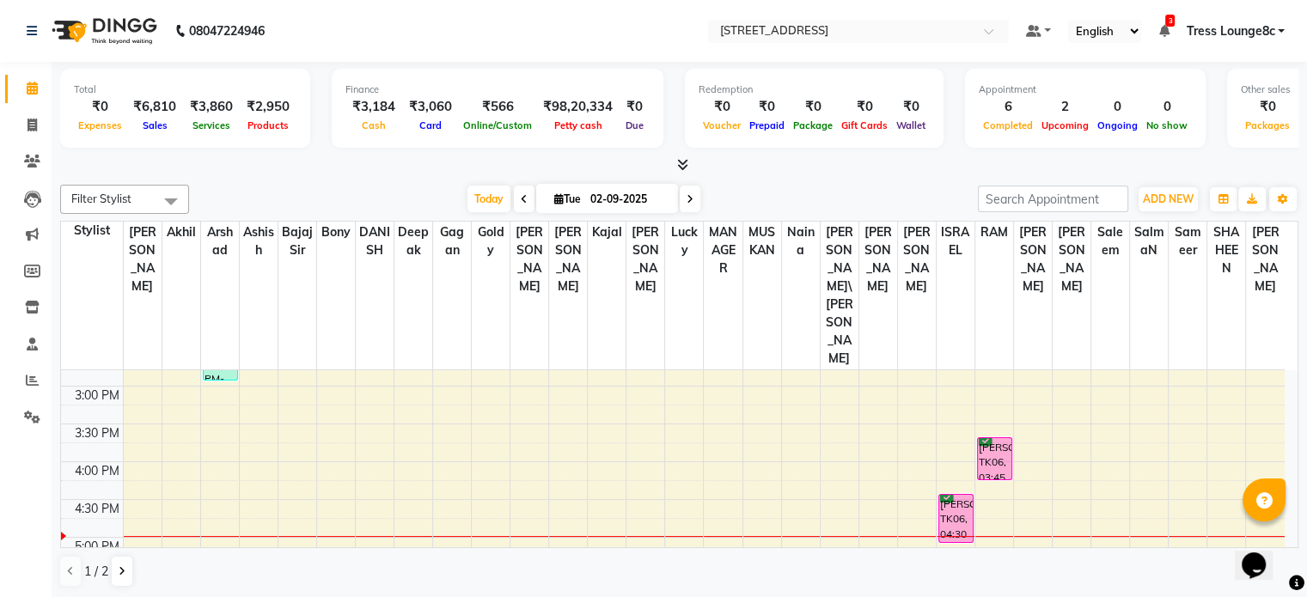
scroll to position [516, 0]
click at [264, 423] on div "8:00 AM 8:30 AM 9:00 AM 9:30 AM 10:00 AM 10:30 AM 11:00 AM 11:30 AM 12:00 PM 12…" at bounding box center [673, 346] width 1224 height 982
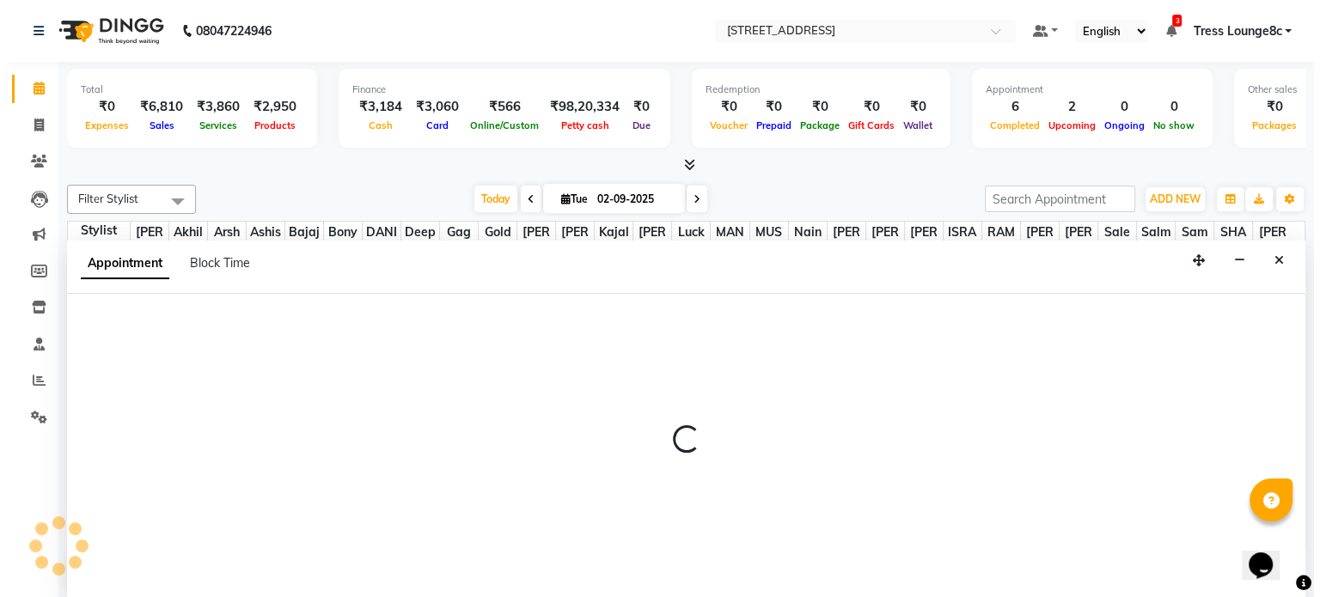
scroll to position [0, 0]
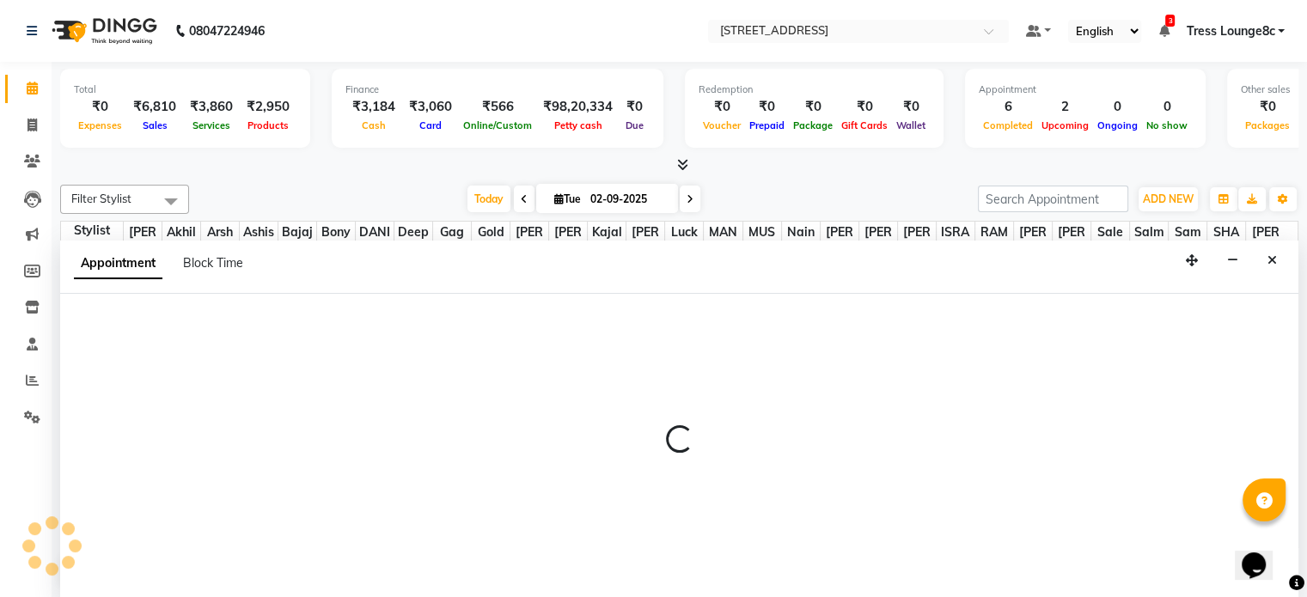
select select "52455"
select select "tentative"
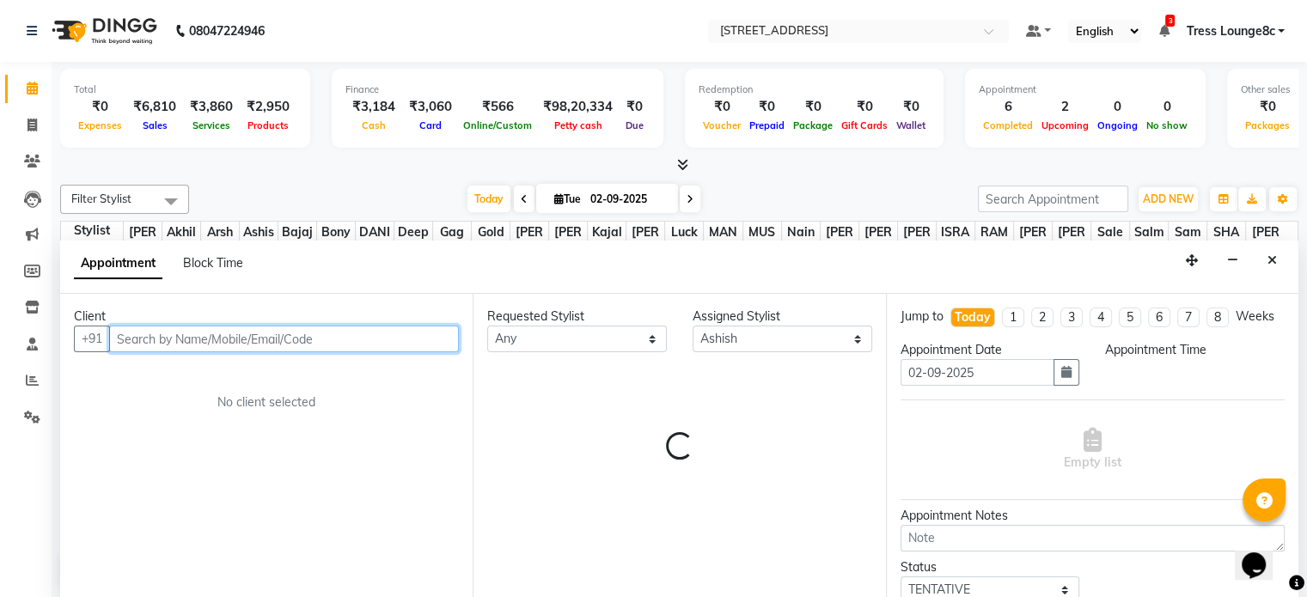
select select "1035"
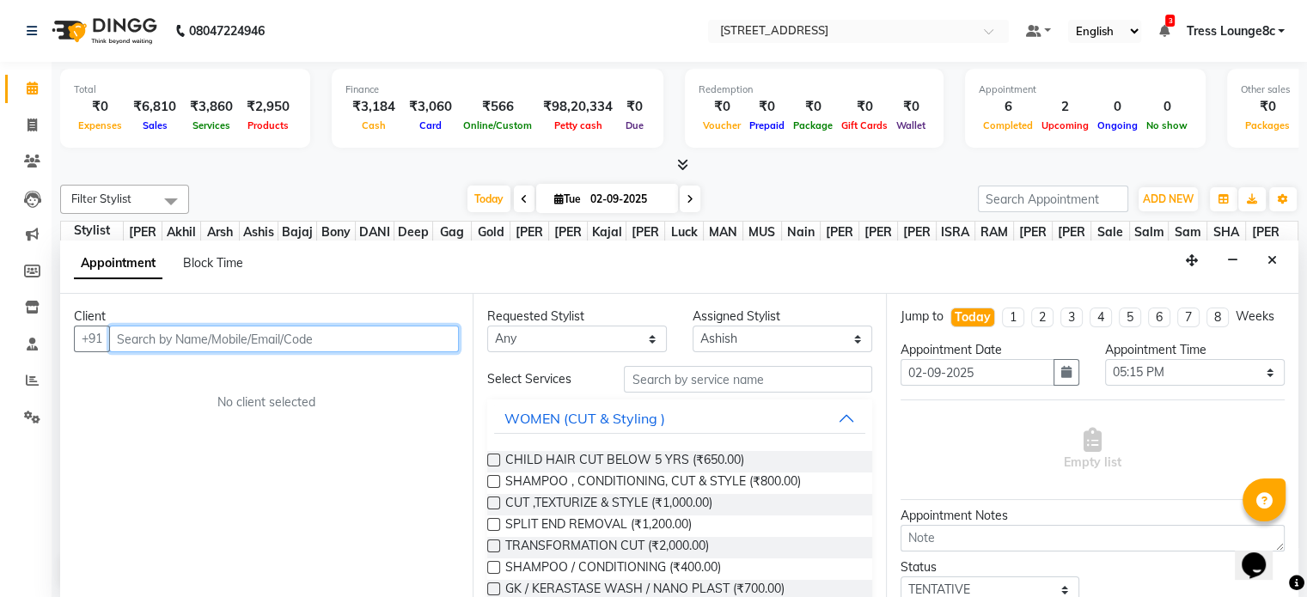
click at [170, 329] on input "text" at bounding box center [284, 339] width 350 height 27
type input "9992166734"
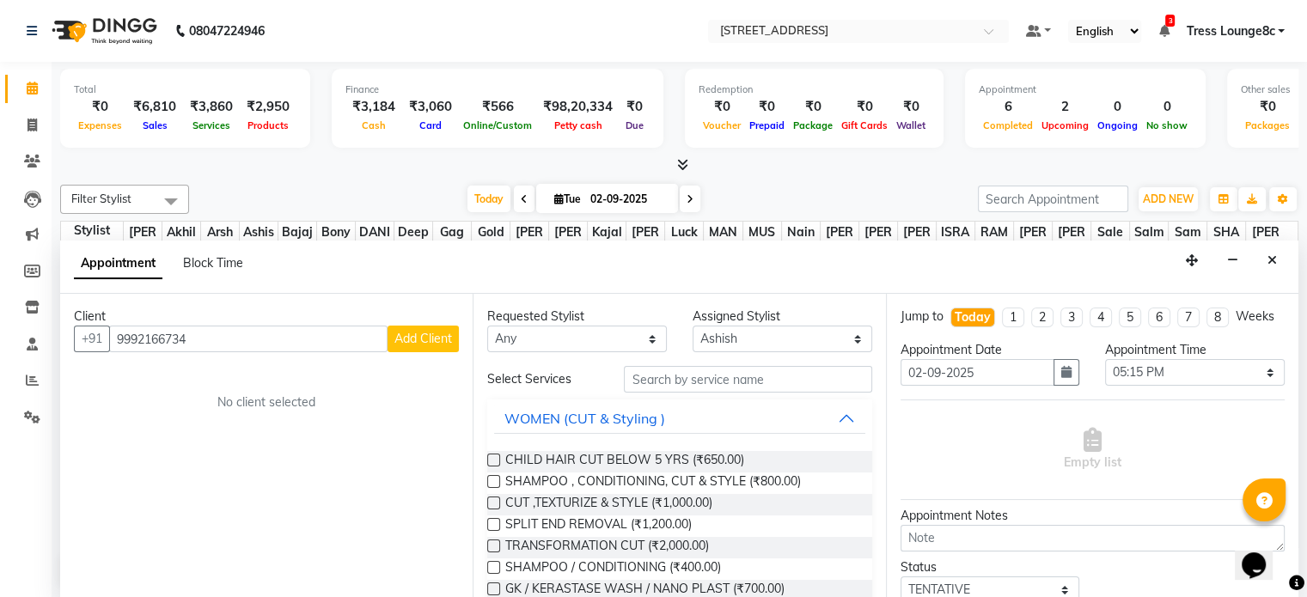
click at [426, 339] on span "Add Client" at bounding box center [423, 338] width 58 height 15
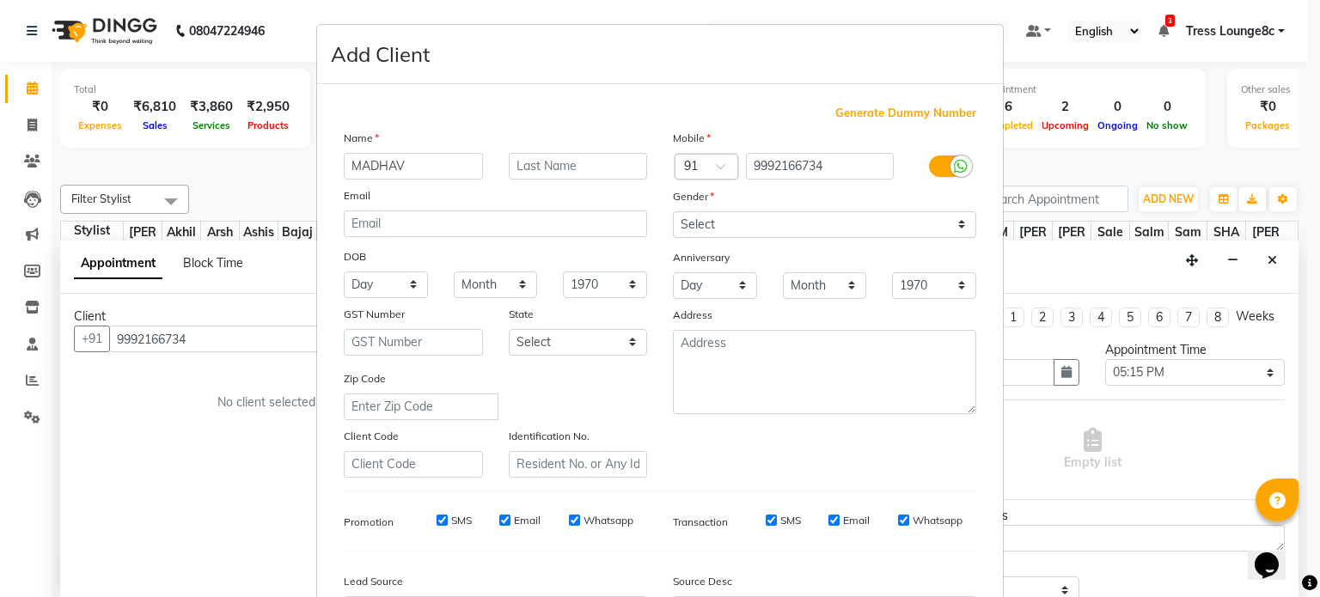
type input "MADHAV"
click at [719, 229] on select "Select [DEMOGRAPHIC_DATA] [DEMOGRAPHIC_DATA] Other Prefer Not To Say" at bounding box center [824, 224] width 303 height 27
select select "[DEMOGRAPHIC_DATA]"
click at [673, 212] on select "Select [DEMOGRAPHIC_DATA] [DEMOGRAPHIC_DATA] Other Prefer Not To Say" at bounding box center [824, 224] width 303 height 27
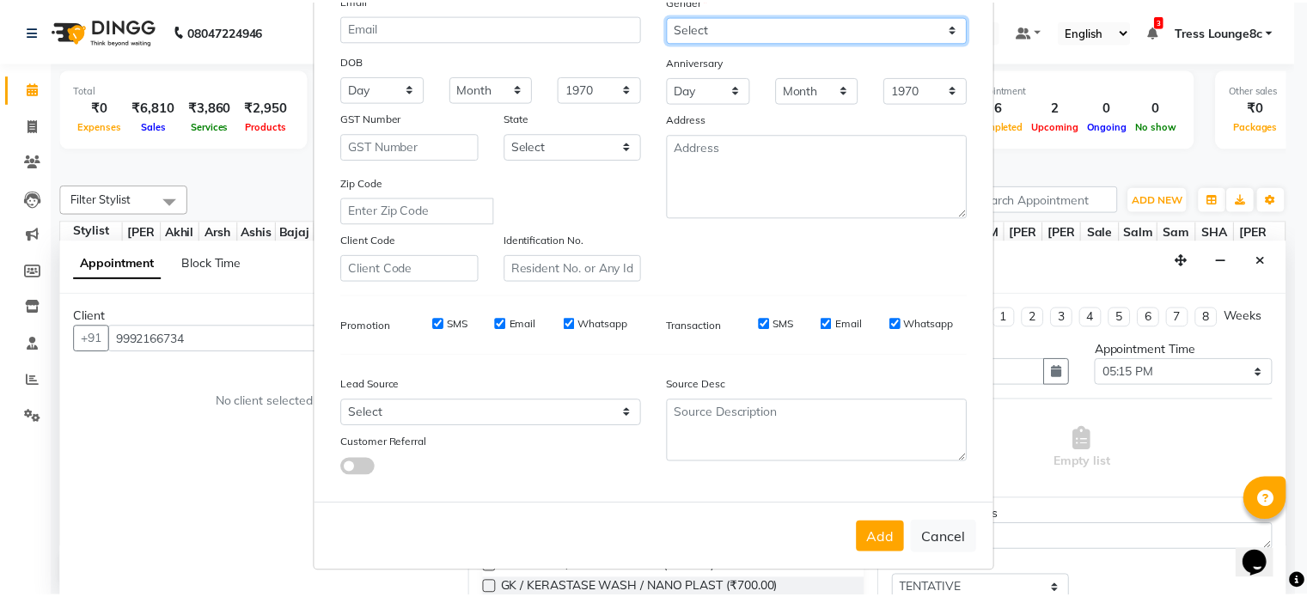
scroll to position [204, 0]
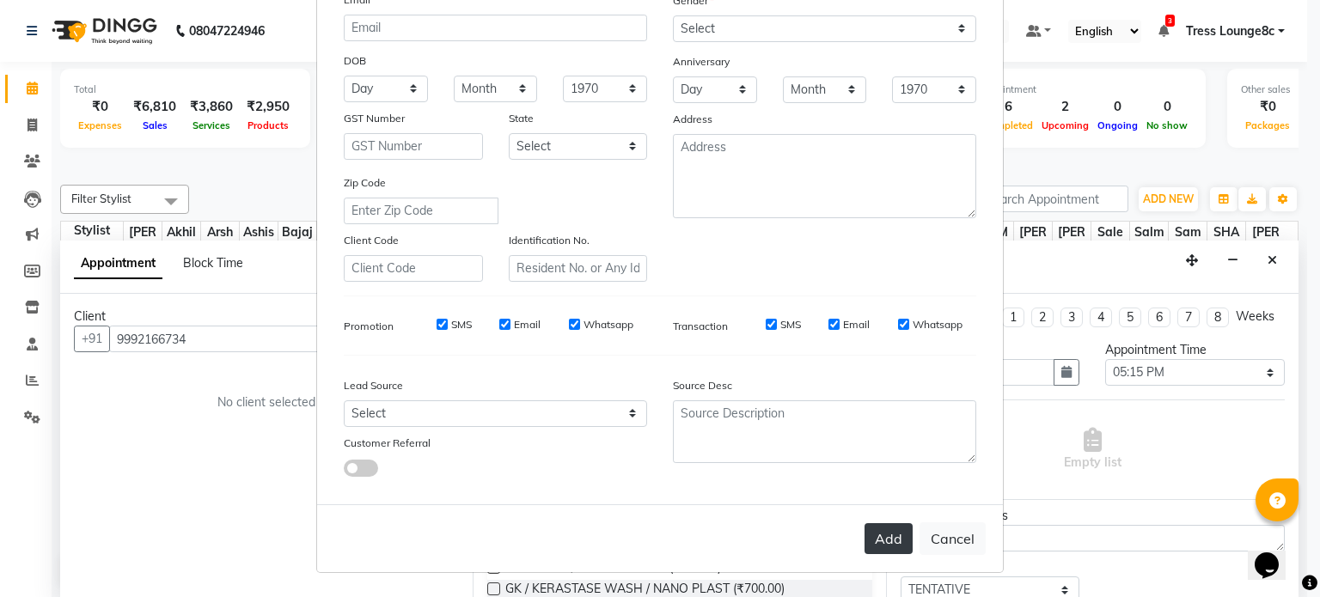
click at [871, 529] on button "Add" at bounding box center [888, 538] width 48 height 31
select select
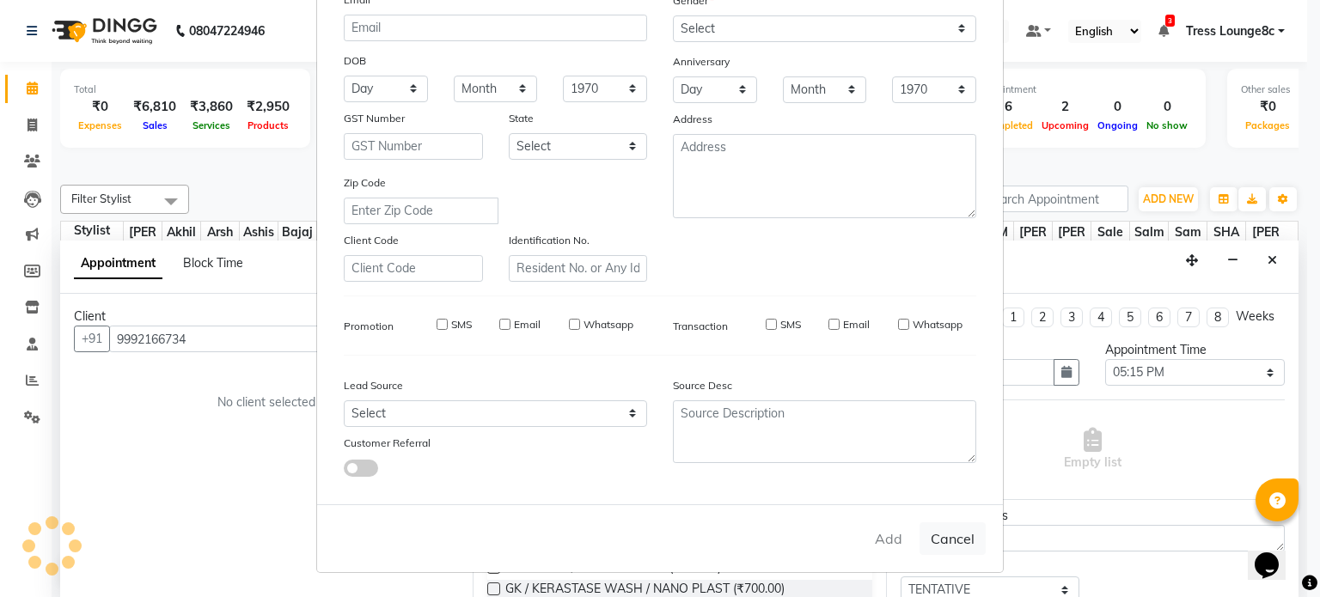
select select
checkbox input "false"
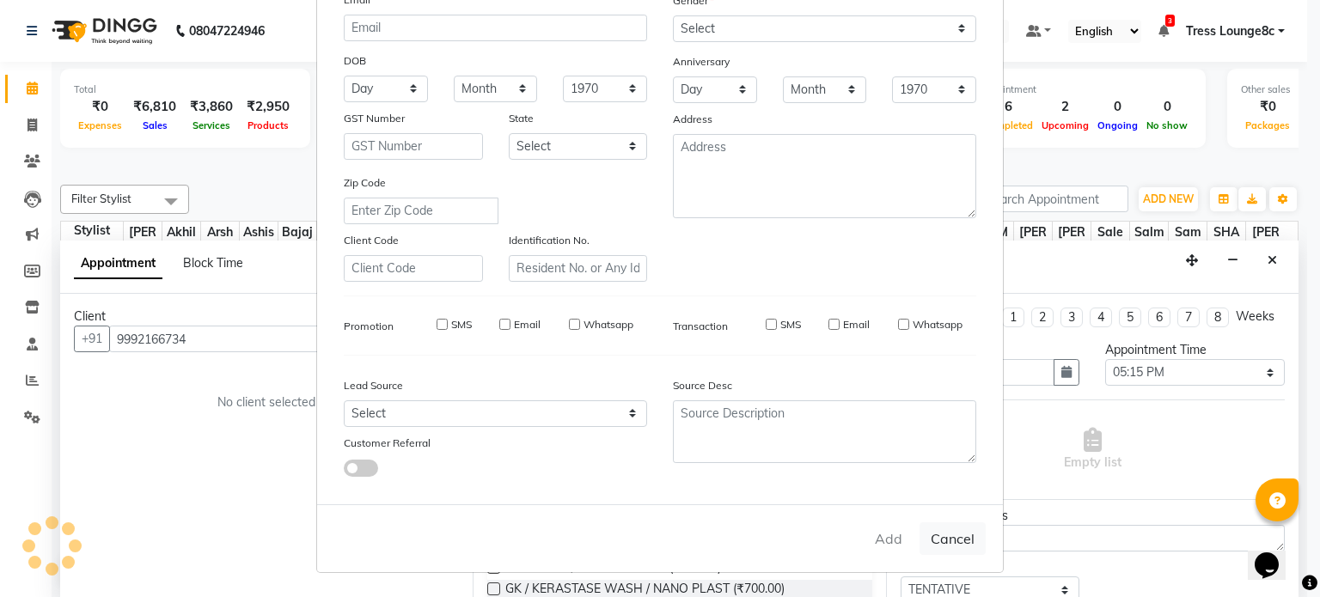
checkbox input "false"
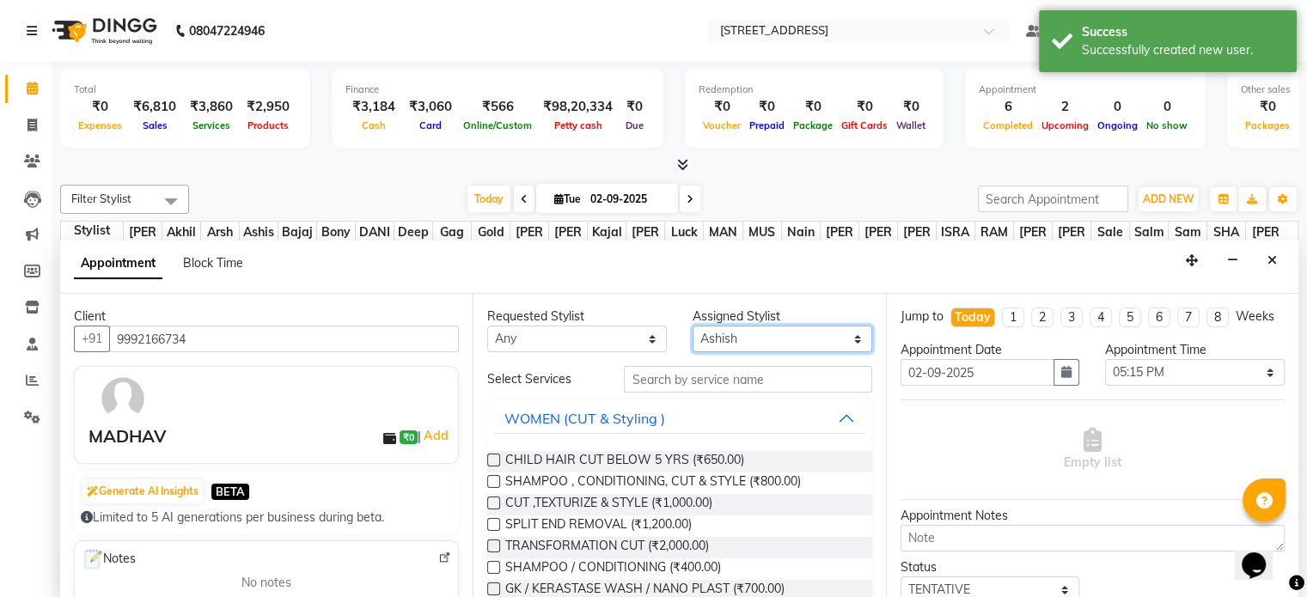
click at [748, 339] on select "Select [PERSON_NAME] [PERSON_NAME] [PERSON_NAME] [PERSON_NAME] sir Bony DANISH …" at bounding box center [783, 339] width 180 height 27
select select "39101"
click at [693, 326] on select "Select [PERSON_NAME] [PERSON_NAME] [PERSON_NAME] [PERSON_NAME] sir Bony DANISH …" at bounding box center [783, 339] width 180 height 27
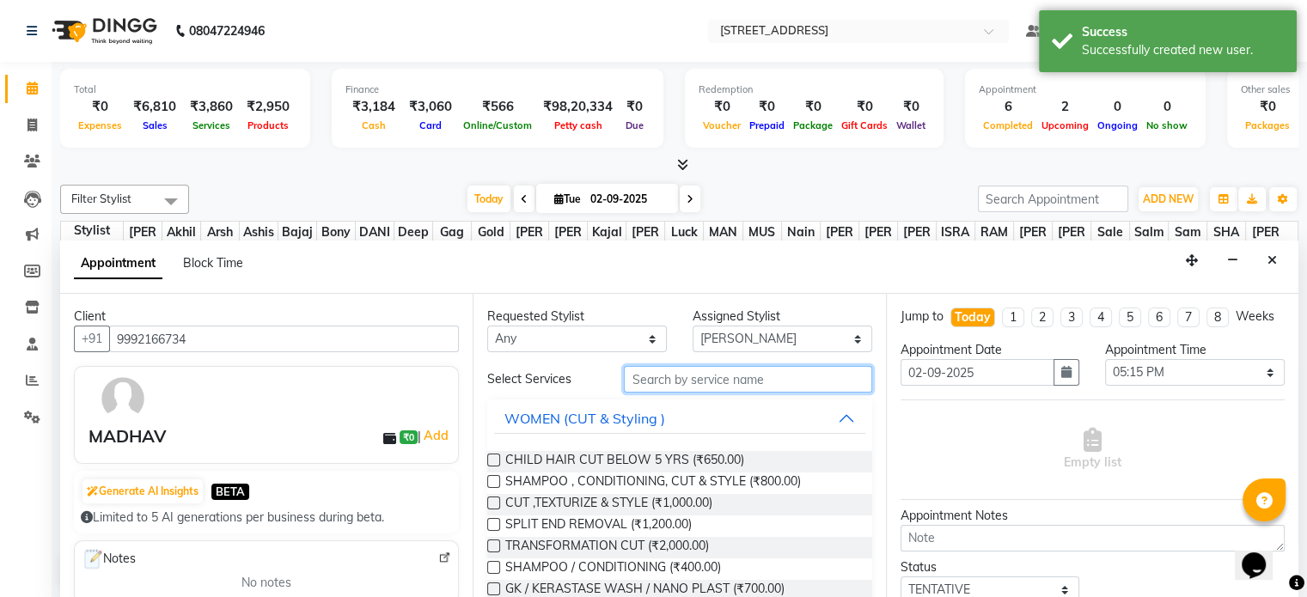
click at [704, 384] on input "text" at bounding box center [747, 379] width 247 height 27
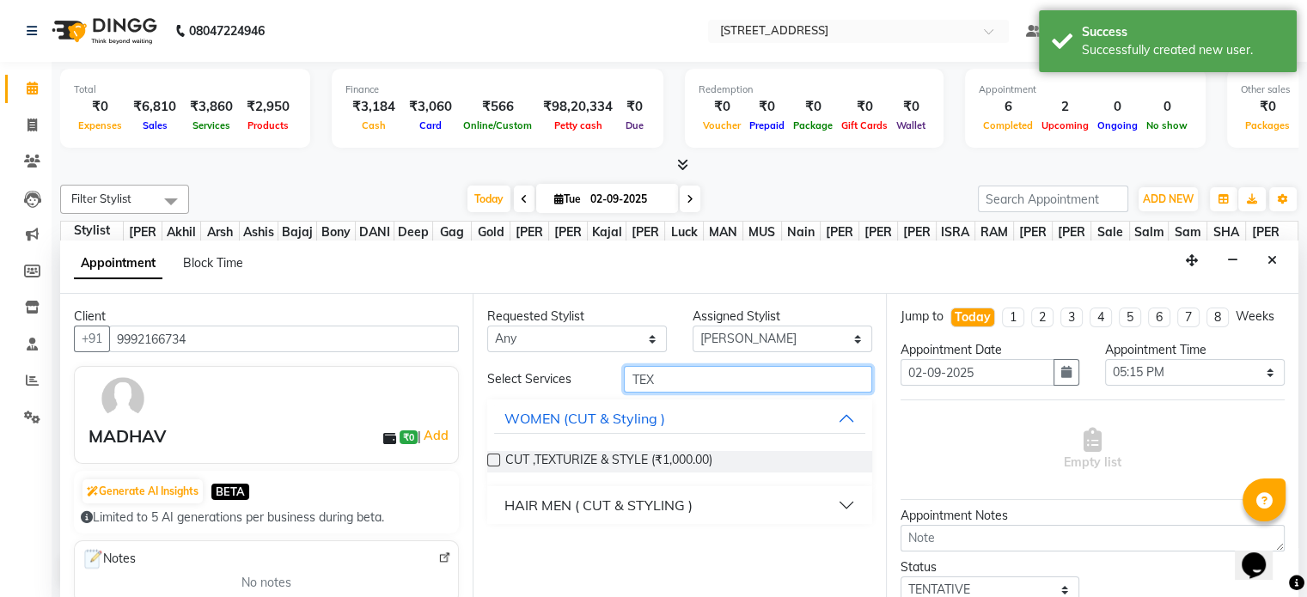
type input "TEX"
click at [664, 504] on div "HAIR MEN ( CUT & STYLING )" at bounding box center [598, 505] width 188 height 21
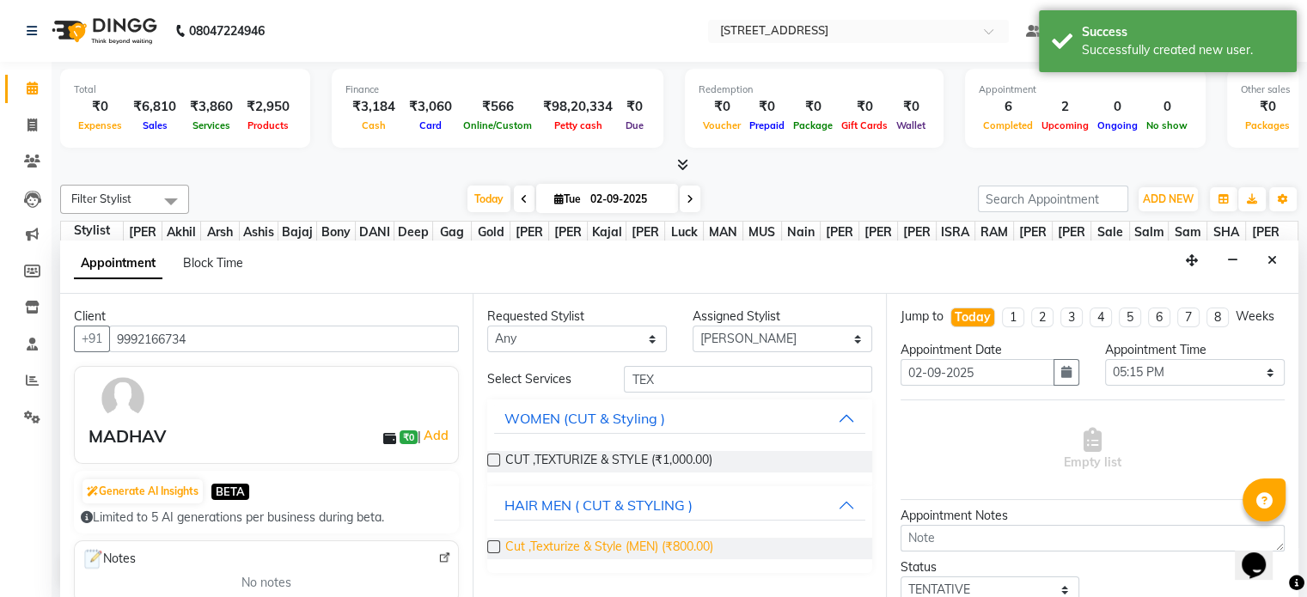
click at [643, 547] on span "Cut ,Texturize & Style (MEN) (₹800.00)" at bounding box center [609, 548] width 208 height 21
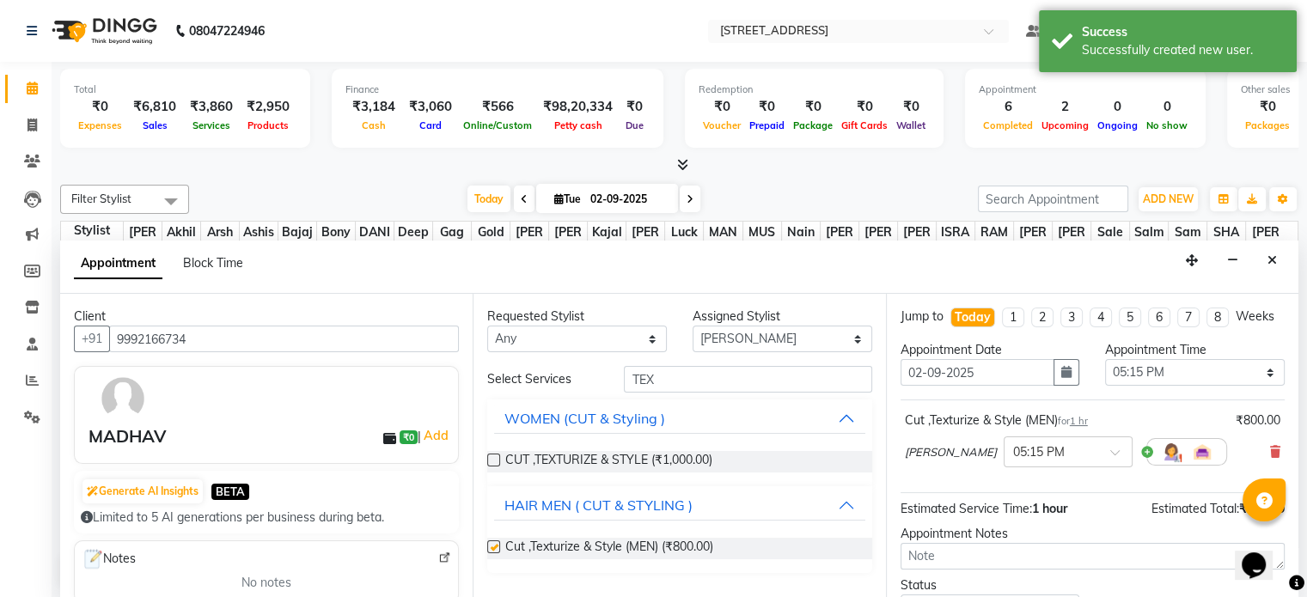
checkbox input "false"
drag, startPoint x: 684, startPoint y: 377, endPoint x: 607, endPoint y: 388, distance: 78.0
click at [607, 388] on div "Select Services TEX" at bounding box center [679, 379] width 410 height 27
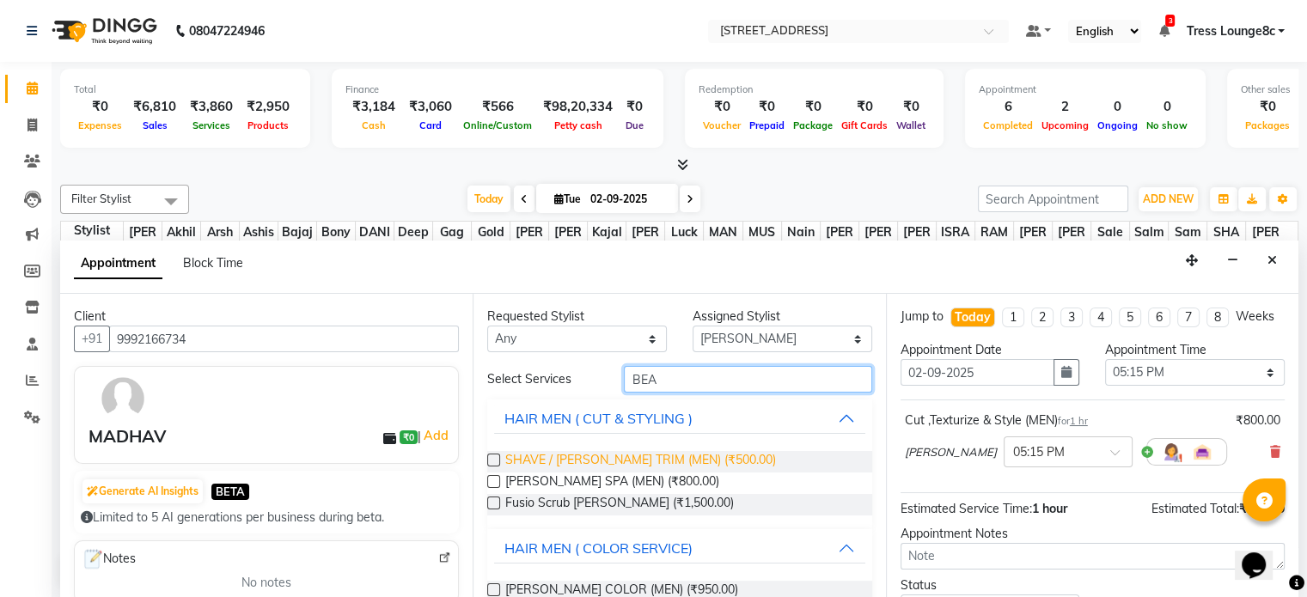
type input "BEA"
click at [681, 454] on span "SHAVE / [PERSON_NAME] TRIM (MEN) (₹500.00)" at bounding box center [640, 461] width 271 height 21
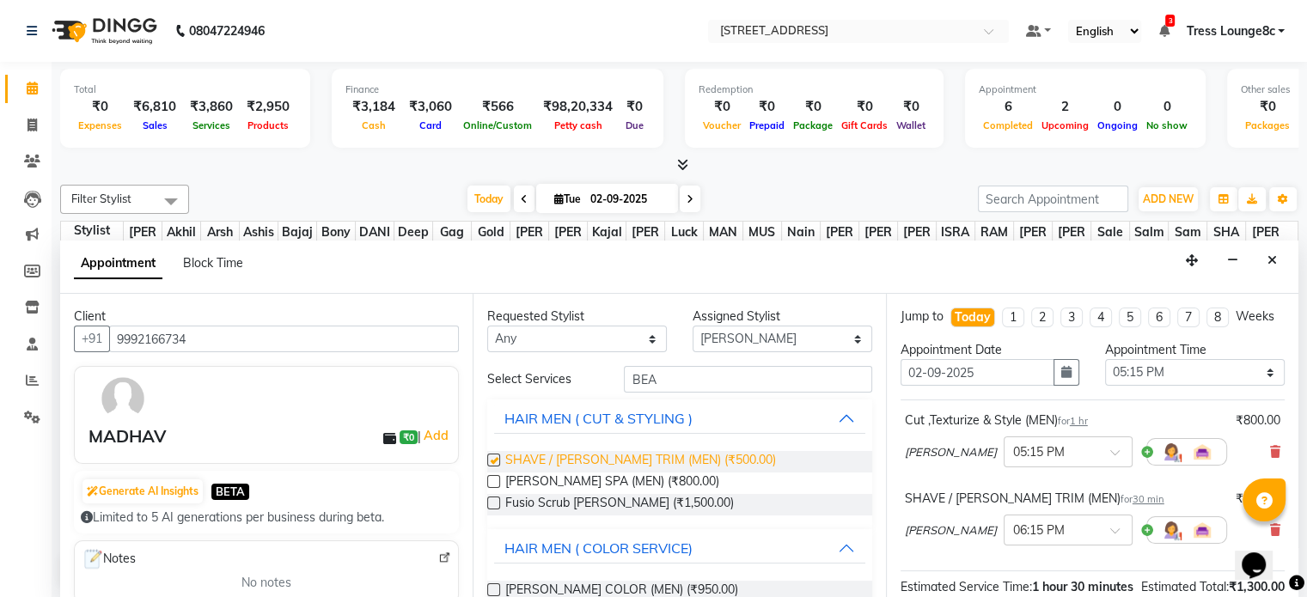
checkbox input "false"
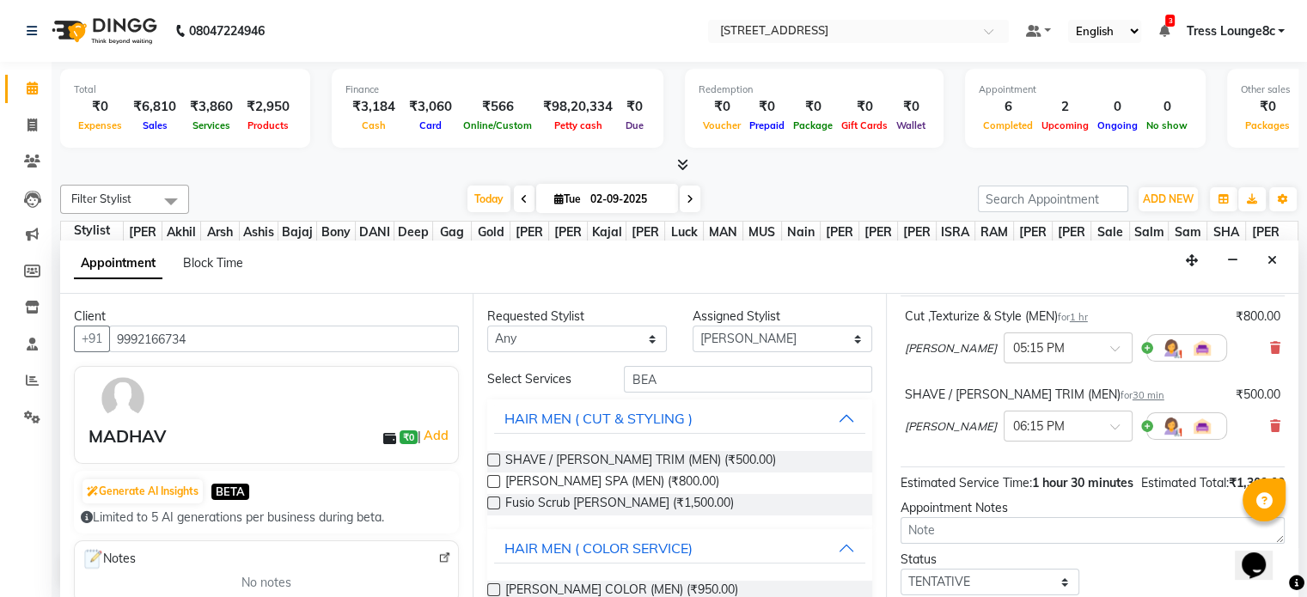
scroll to position [242, 0]
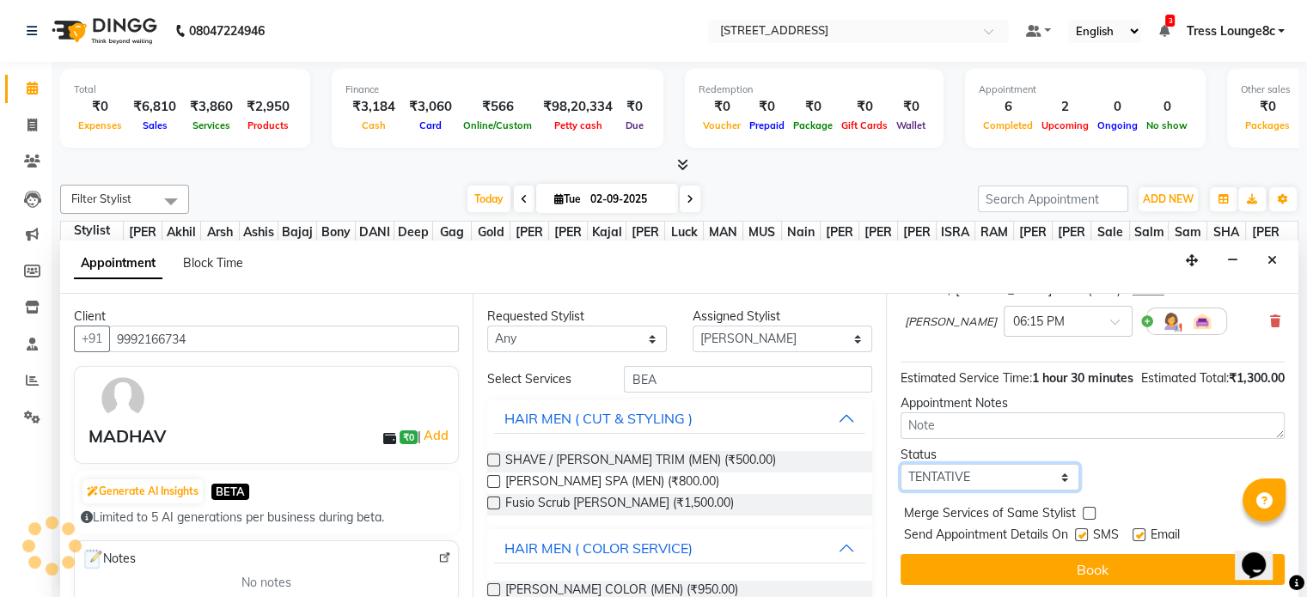
click at [983, 480] on select "Select TENTATIVE CONFIRM CHECK-IN UPCOMING" at bounding box center [991, 477] width 180 height 27
select select "confirm booking"
click at [901, 464] on select "Select TENTATIVE CONFIRM CHECK-IN UPCOMING" at bounding box center [991, 477] width 180 height 27
click at [1082, 534] on label at bounding box center [1081, 534] width 13 height 13
click at [1082, 534] on input "checkbox" at bounding box center [1080, 536] width 11 height 11
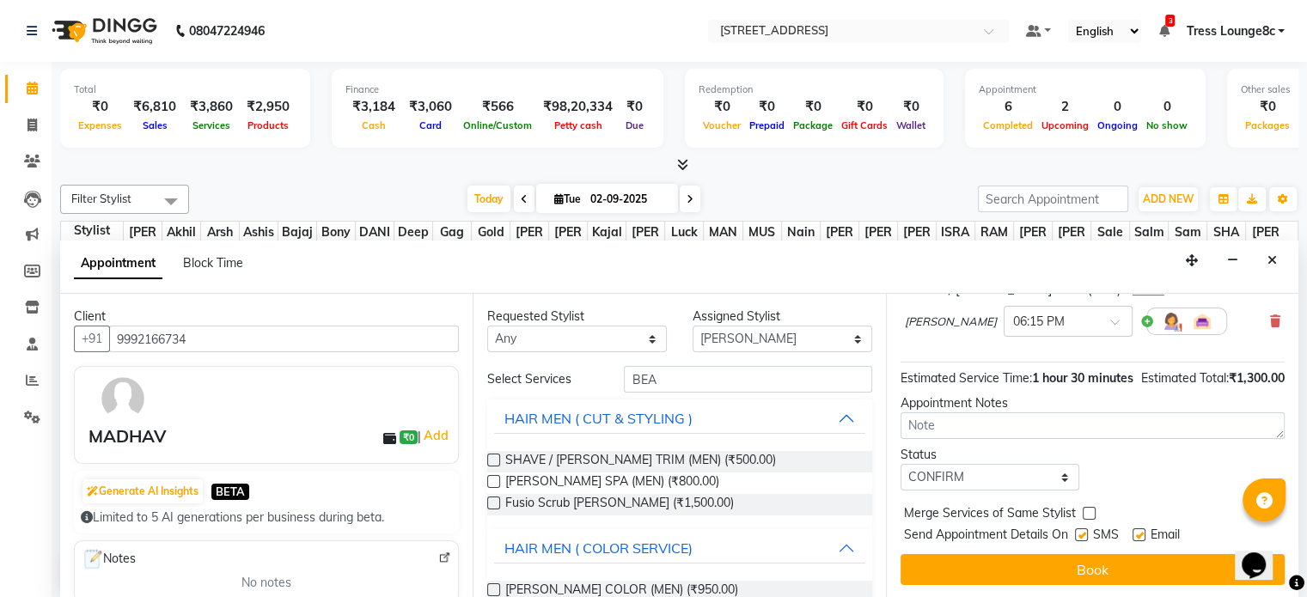
checkbox input "false"
click at [1088, 513] on label at bounding box center [1089, 513] width 13 height 13
click at [1088, 513] on input "checkbox" at bounding box center [1088, 515] width 11 height 11
checkbox input "true"
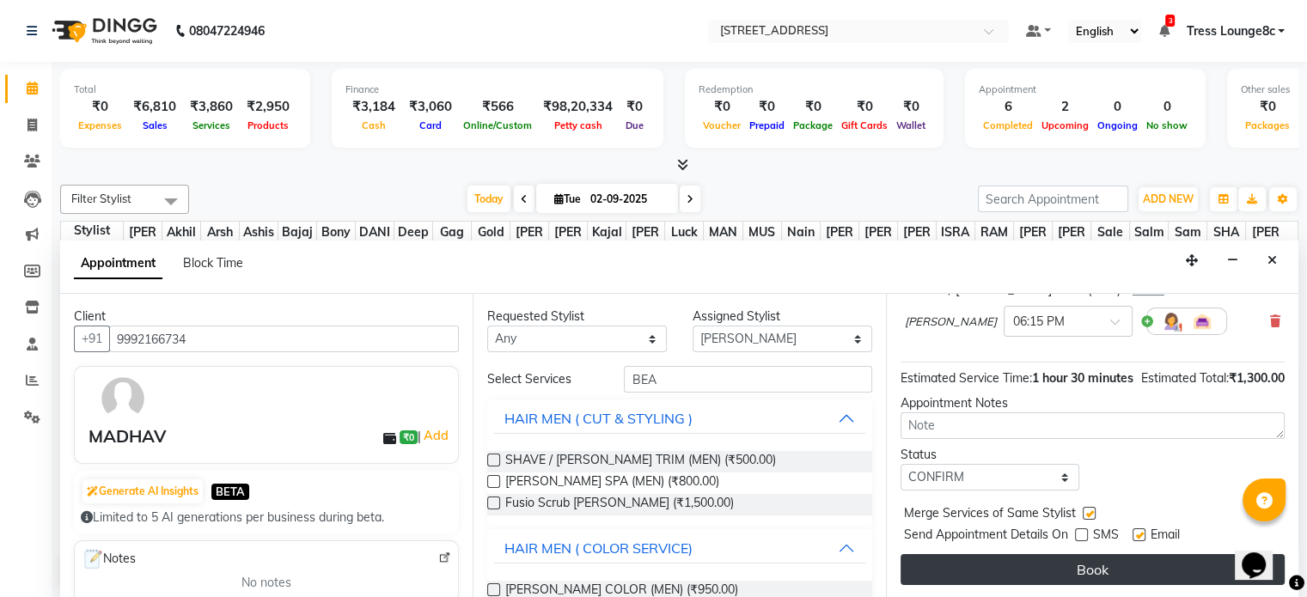
click at [1117, 563] on button "Book" at bounding box center [1093, 569] width 384 height 31
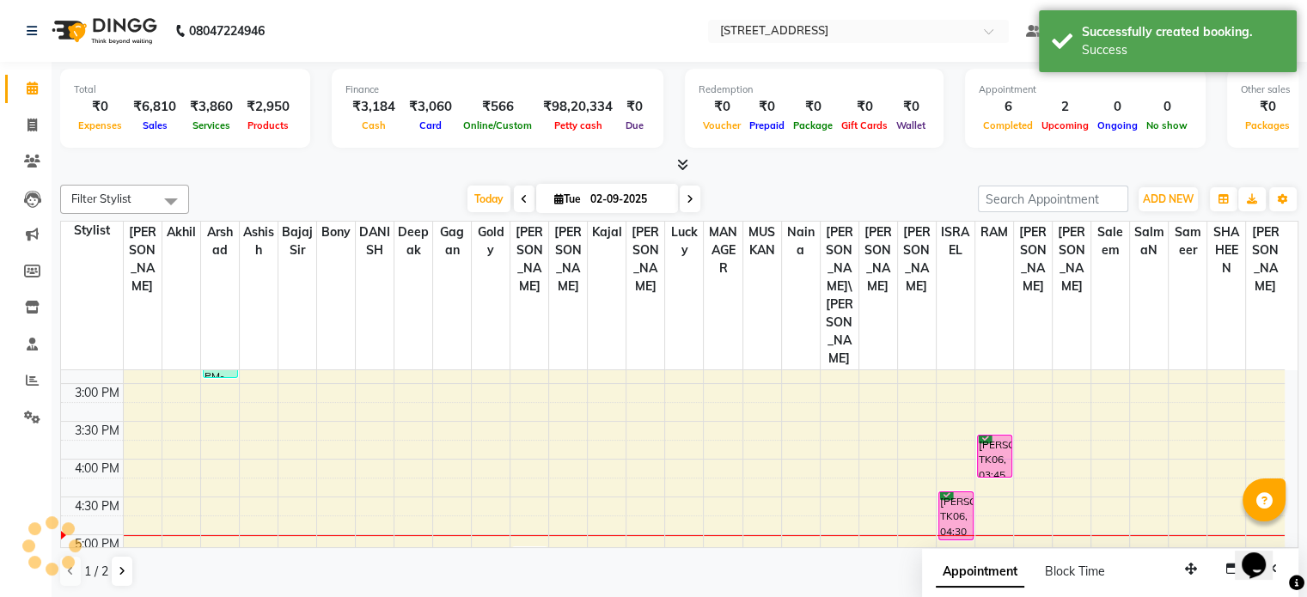
scroll to position [0, 0]
click at [30, 123] on icon at bounding box center [31, 125] width 9 height 13
select select "service"
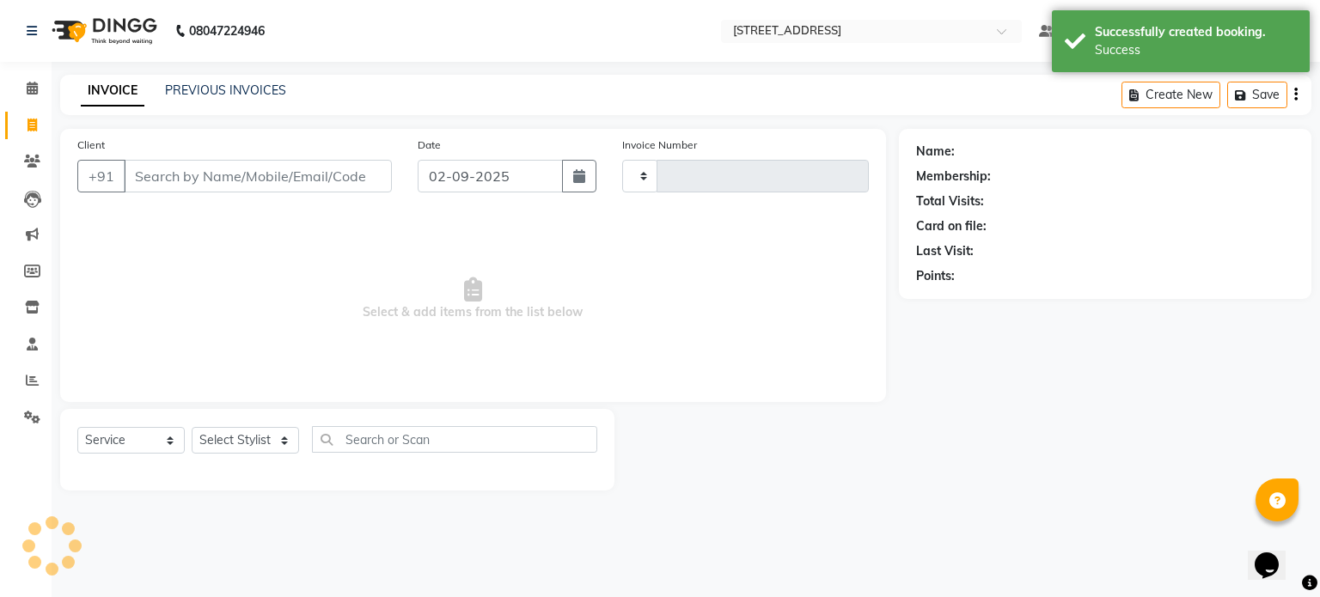
type input "2360"
select select "5703"
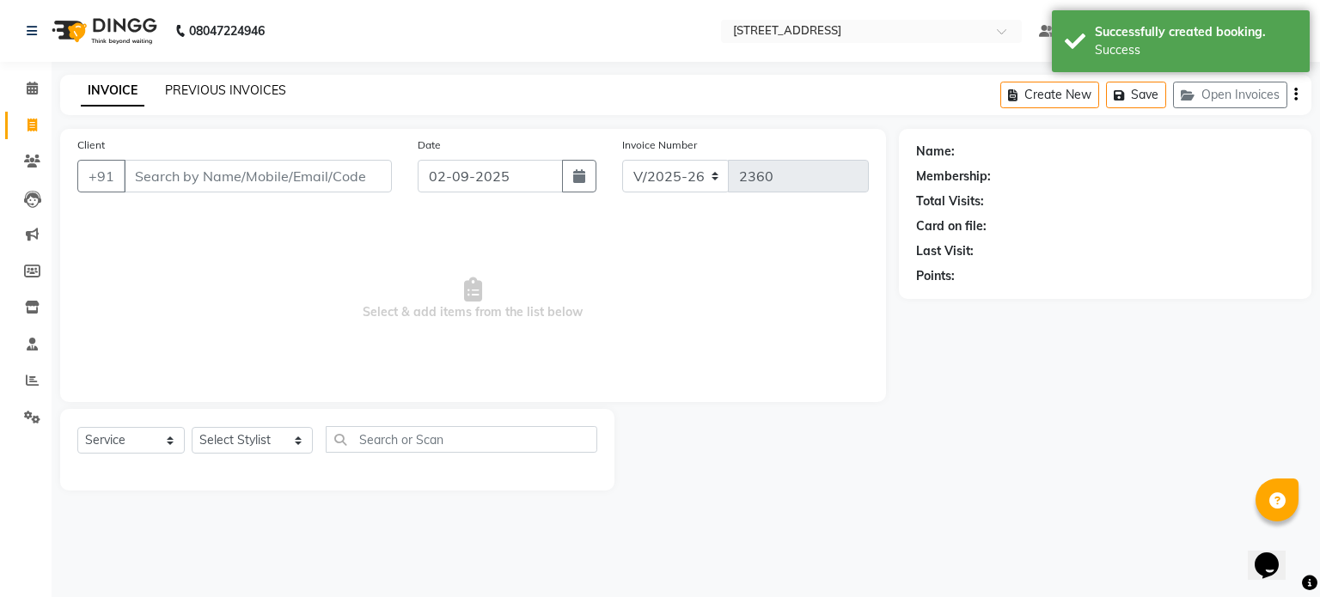
click at [224, 92] on link "PREVIOUS INVOICES" at bounding box center [225, 89] width 121 height 15
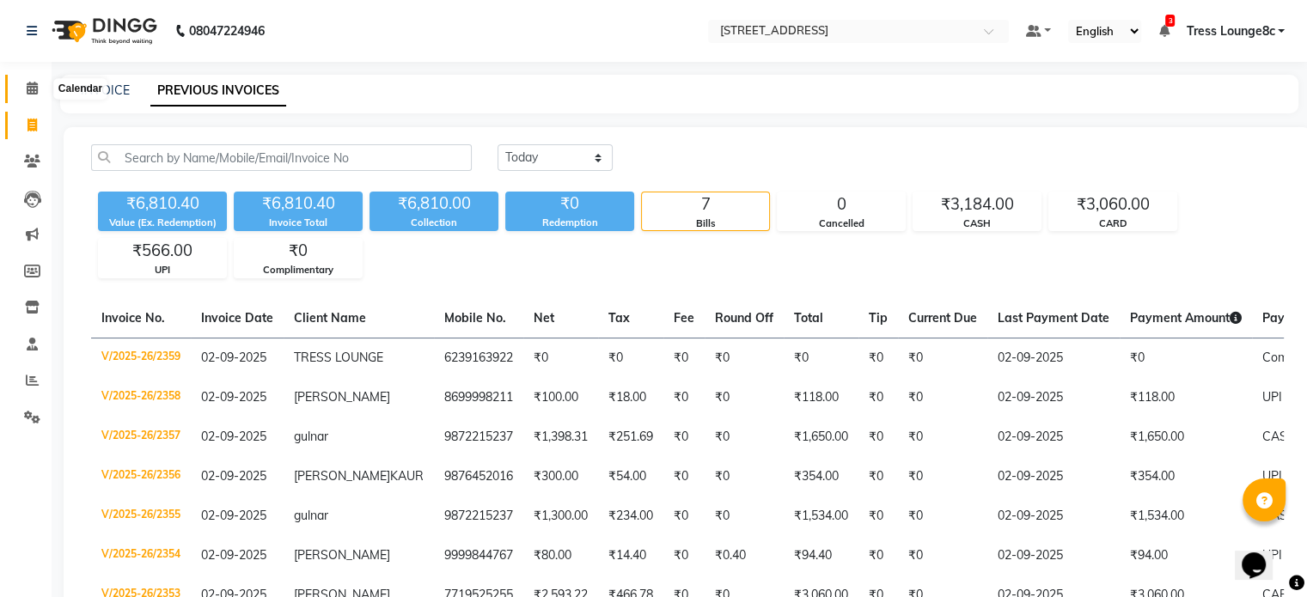
drag, startPoint x: 31, startPoint y: 91, endPoint x: 58, endPoint y: 101, distance: 29.4
click at [31, 91] on icon at bounding box center [32, 88] width 11 height 13
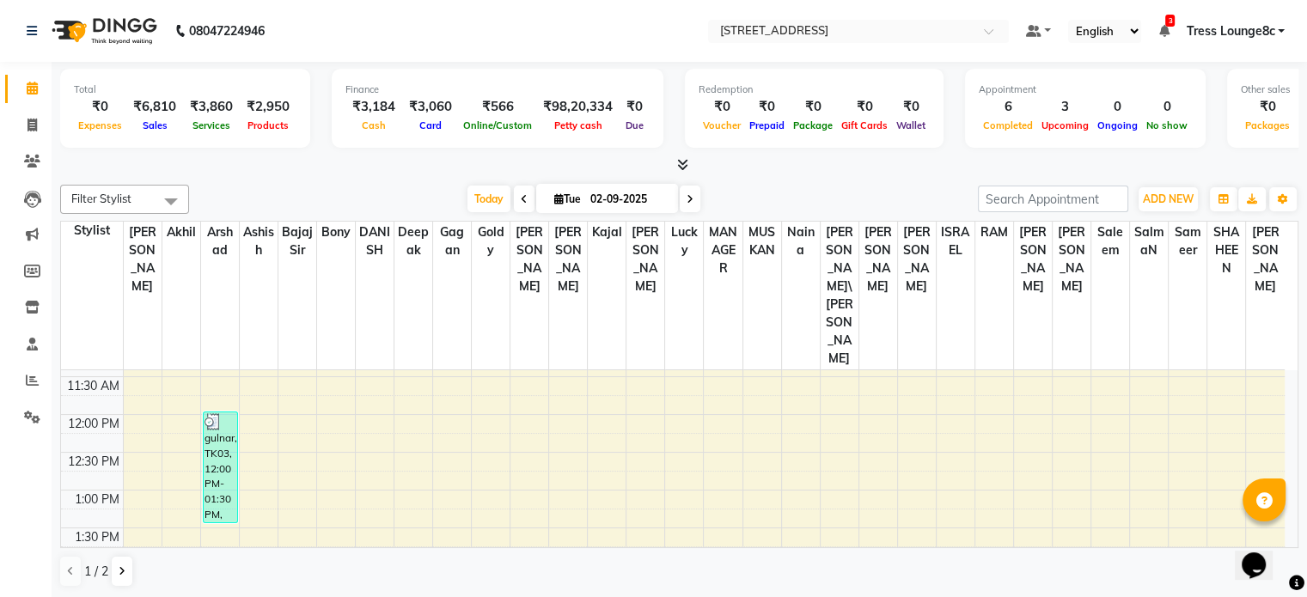
scroll to position [430, 0]
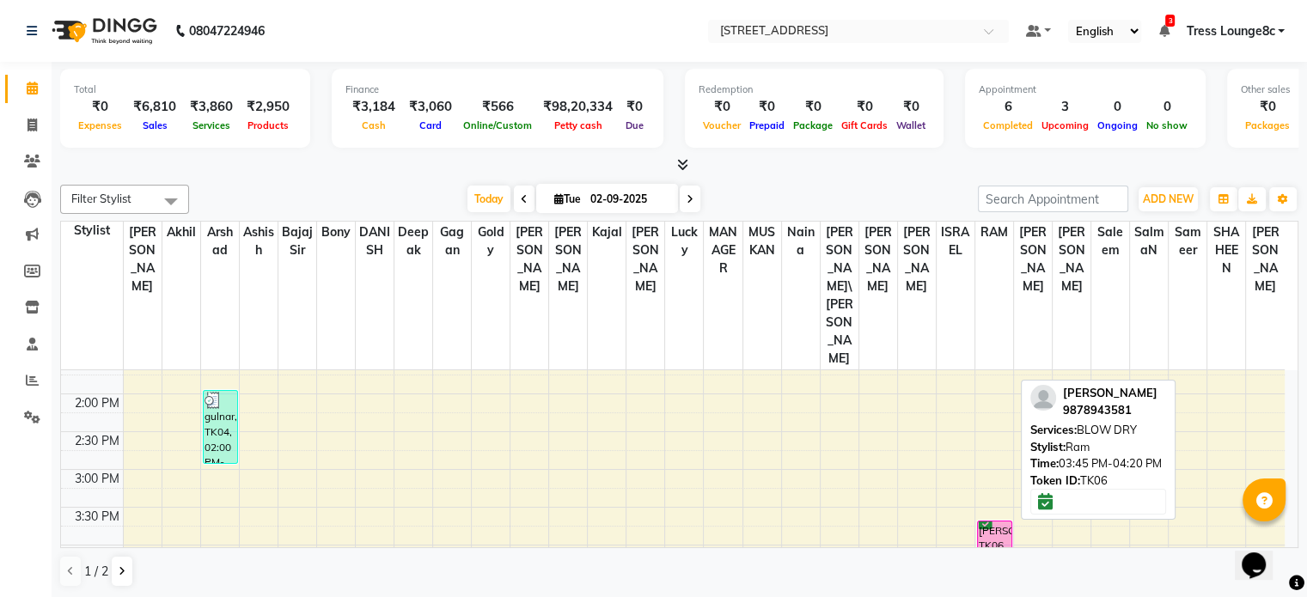
click at [993, 522] on div "[PERSON_NAME], TK06, 03:45 PM-04:20 PM, BLOW DRY" at bounding box center [995, 542] width 34 height 41
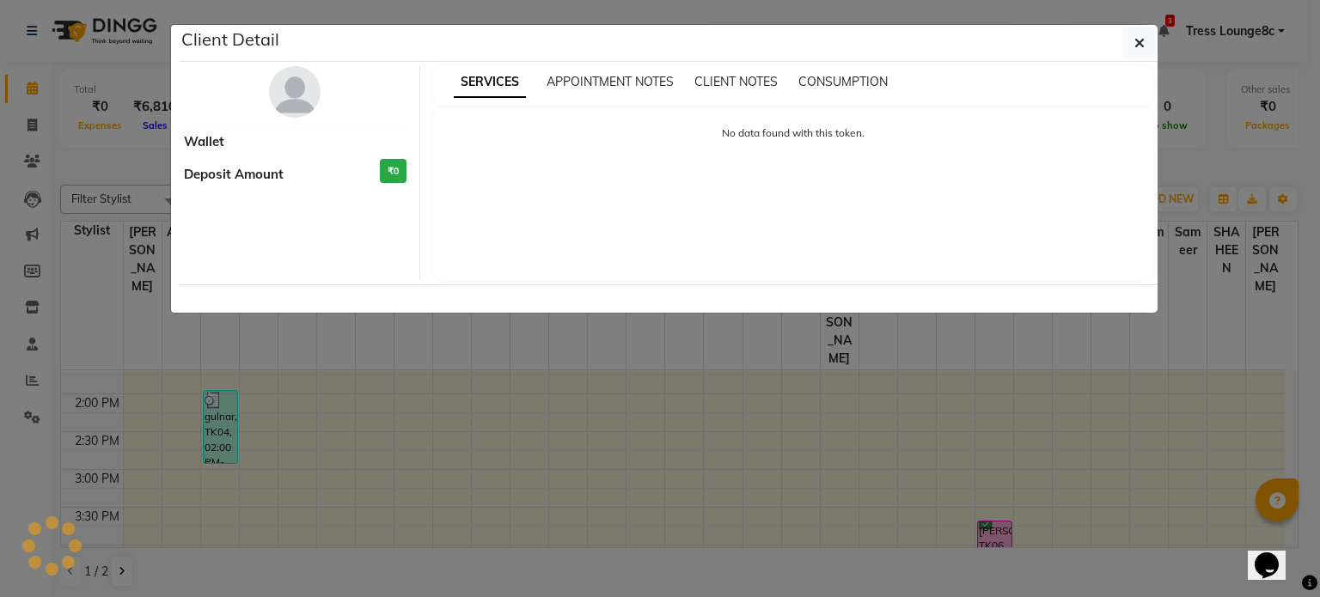
select select "6"
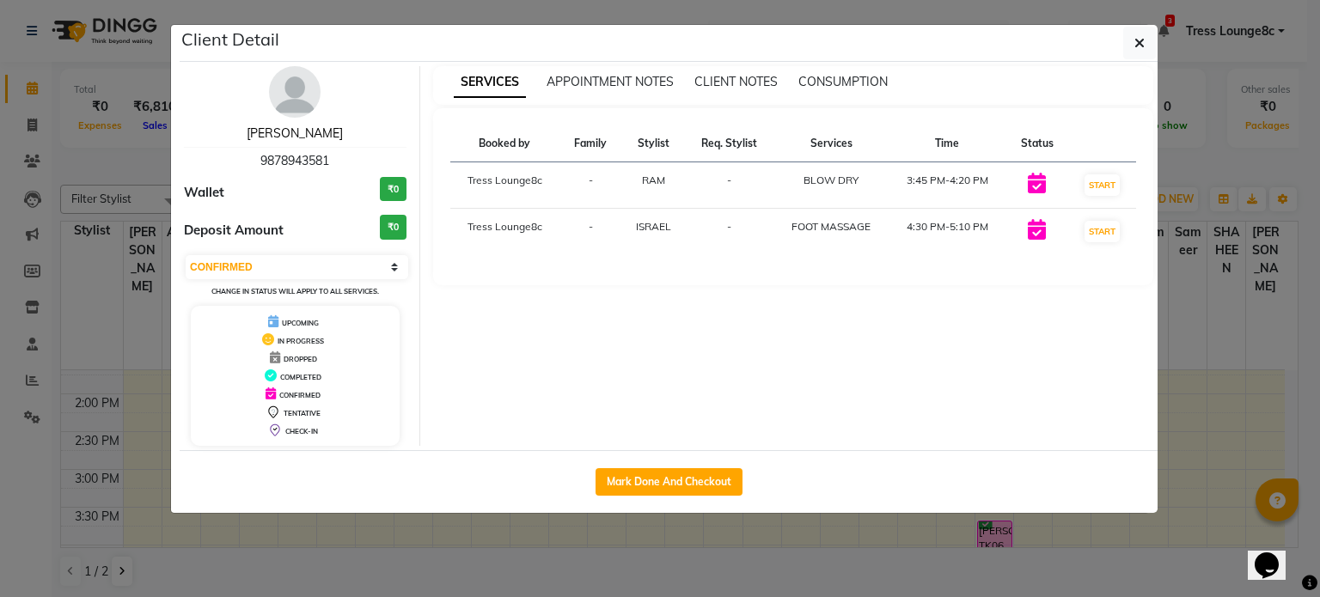
click at [293, 132] on link "[PERSON_NAME]" at bounding box center [295, 132] width 96 height 15
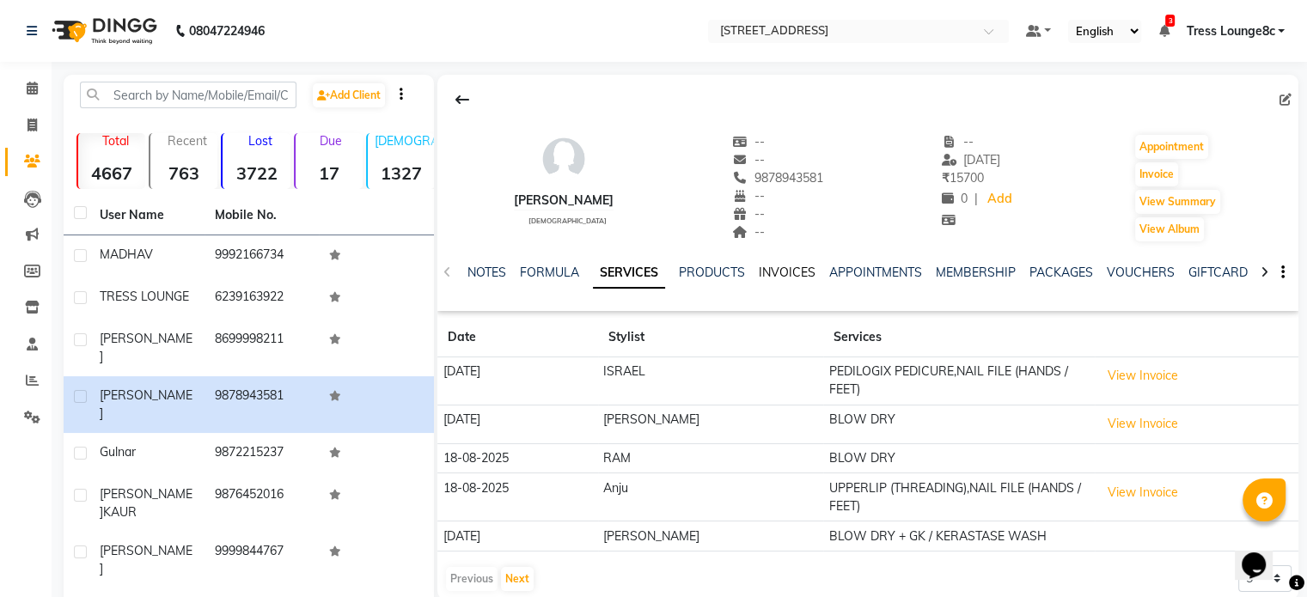
click at [773, 272] on link "INVOICES" at bounding box center [787, 272] width 57 height 15
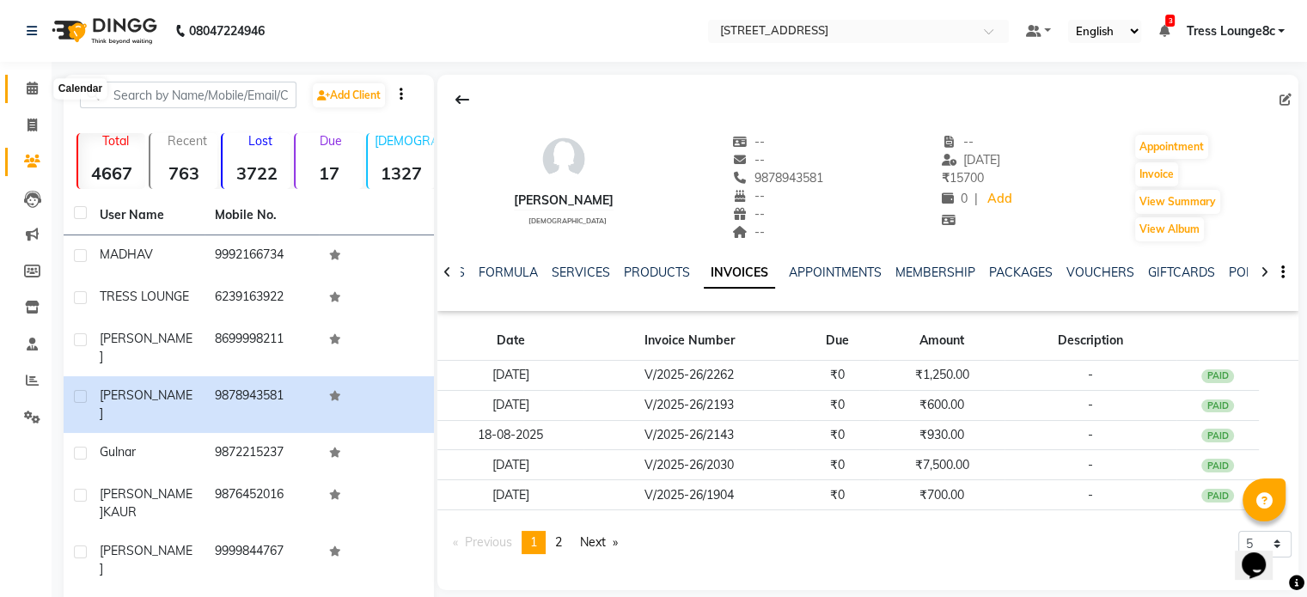
click at [31, 88] on icon at bounding box center [32, 88] width 11 height 13
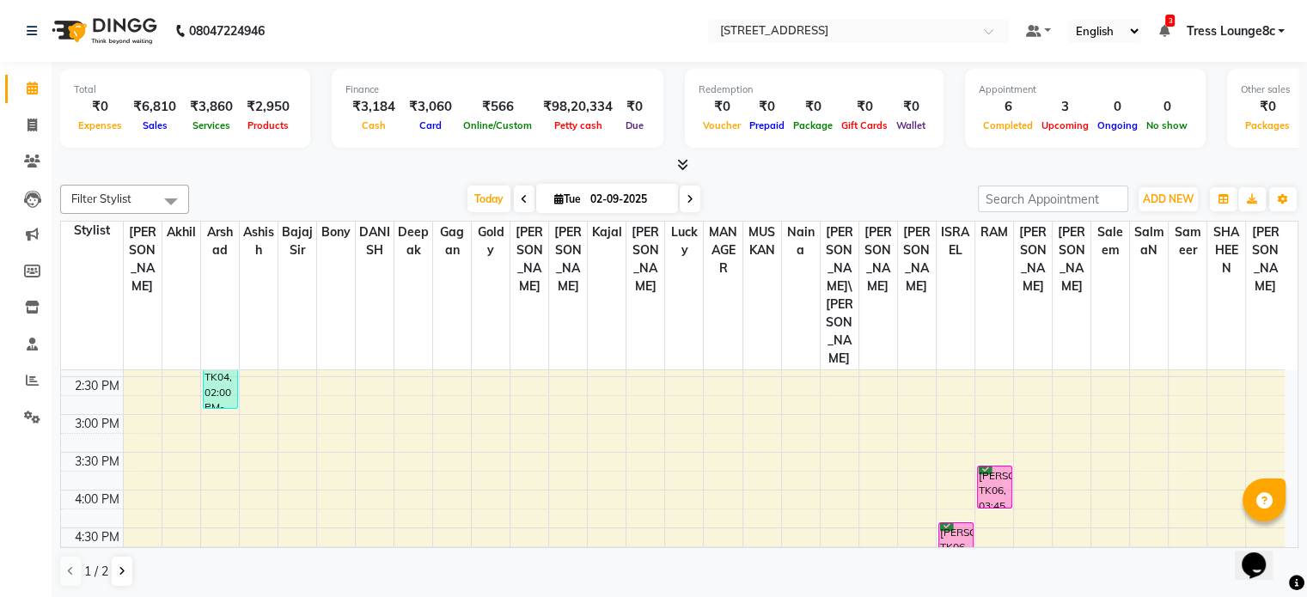
scroll to position [516, 0]
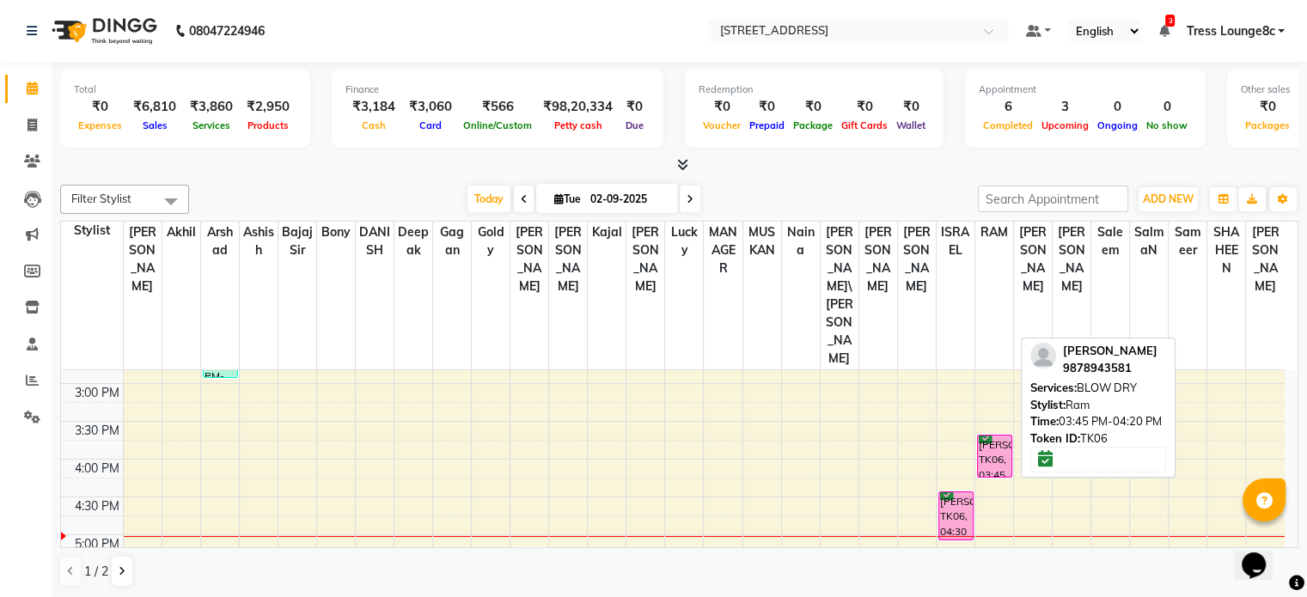
click at [986, 436] on div "[PERSON_NAME], TK06, 03:45 PM-04:20 PM, BLOW DRY" at bounding box center [995, 456] width 34 height 41
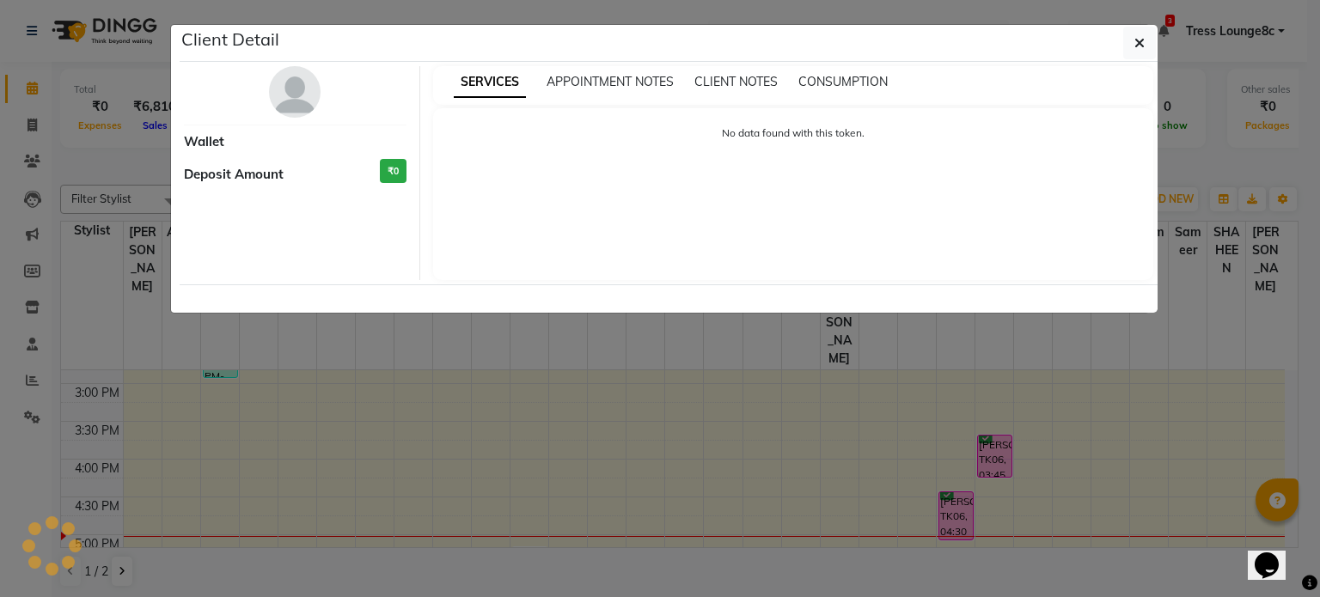
select select "6"
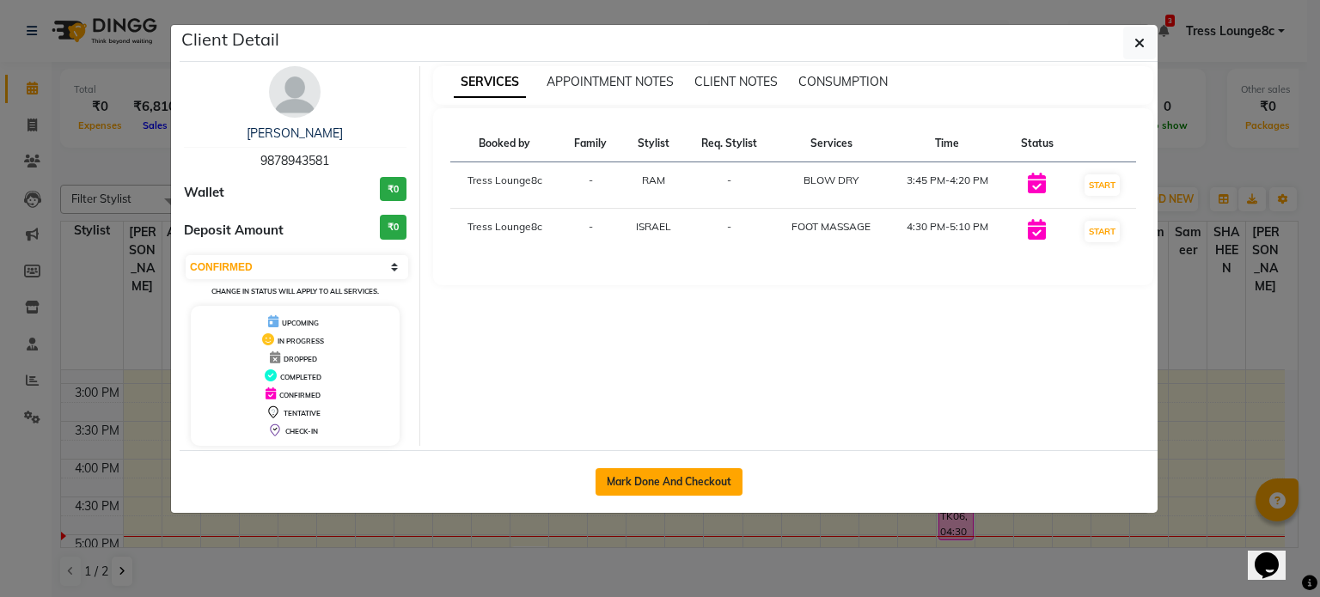
click at [662, 477] on button "Mark Done And Checkout" at bounding box center [669, 481] width 147 height 27
select select "service"
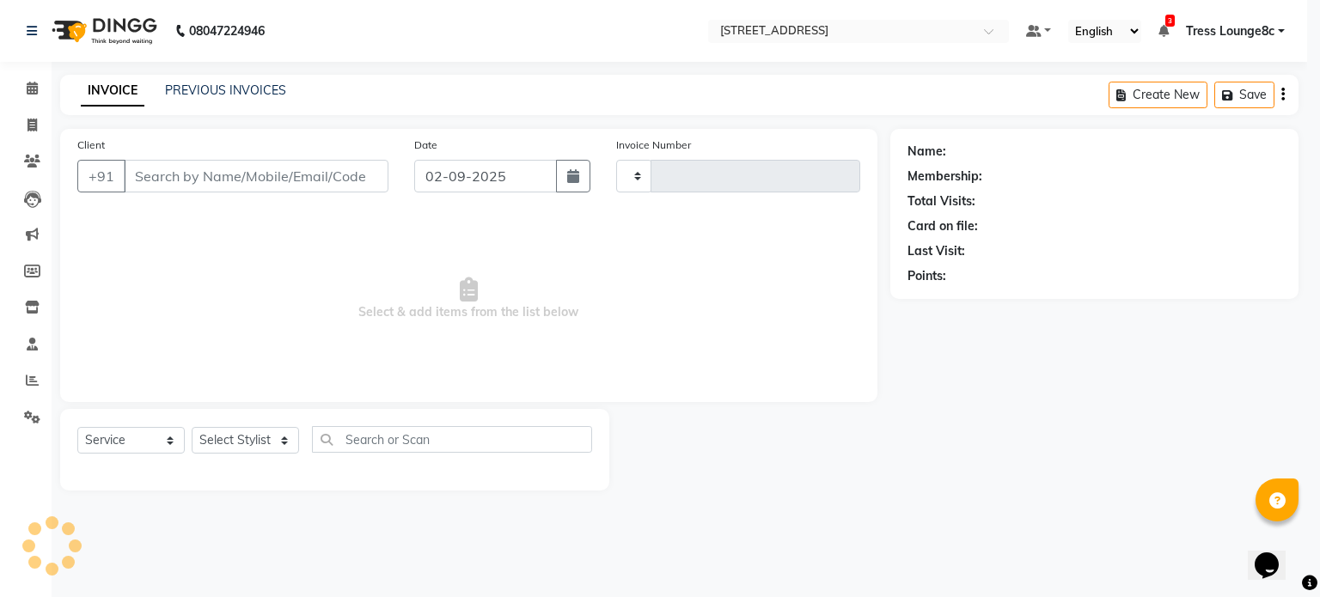
type input "2360"
select select "5703"
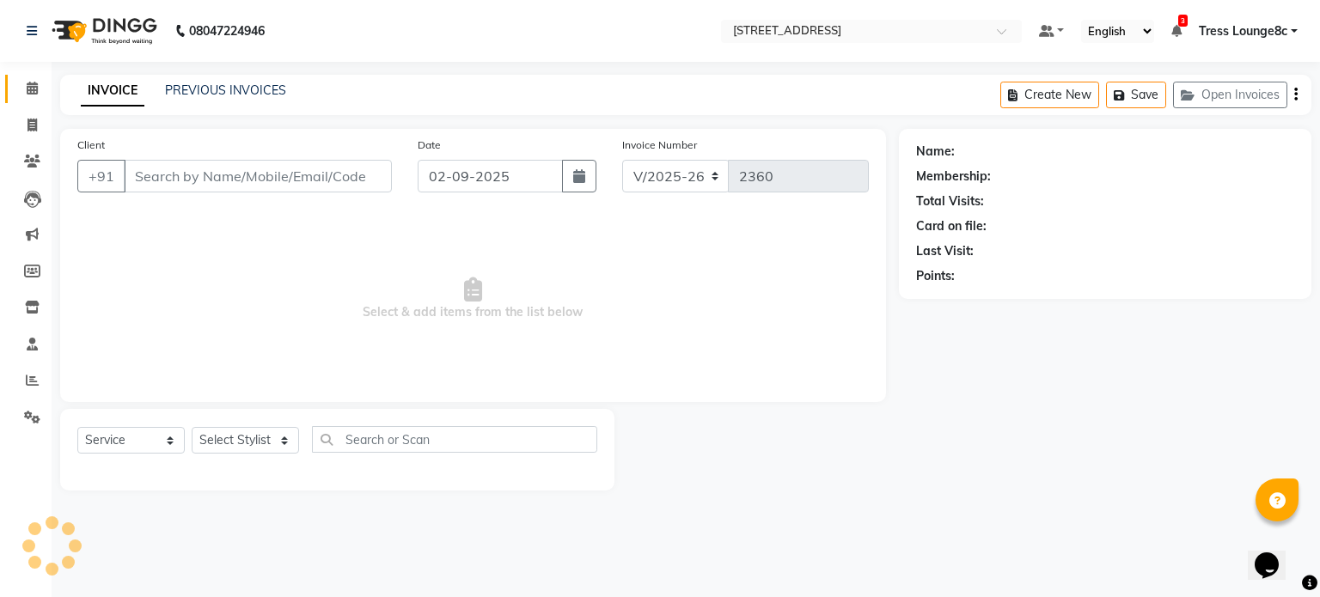
type input "9878943581"
select select "65608"
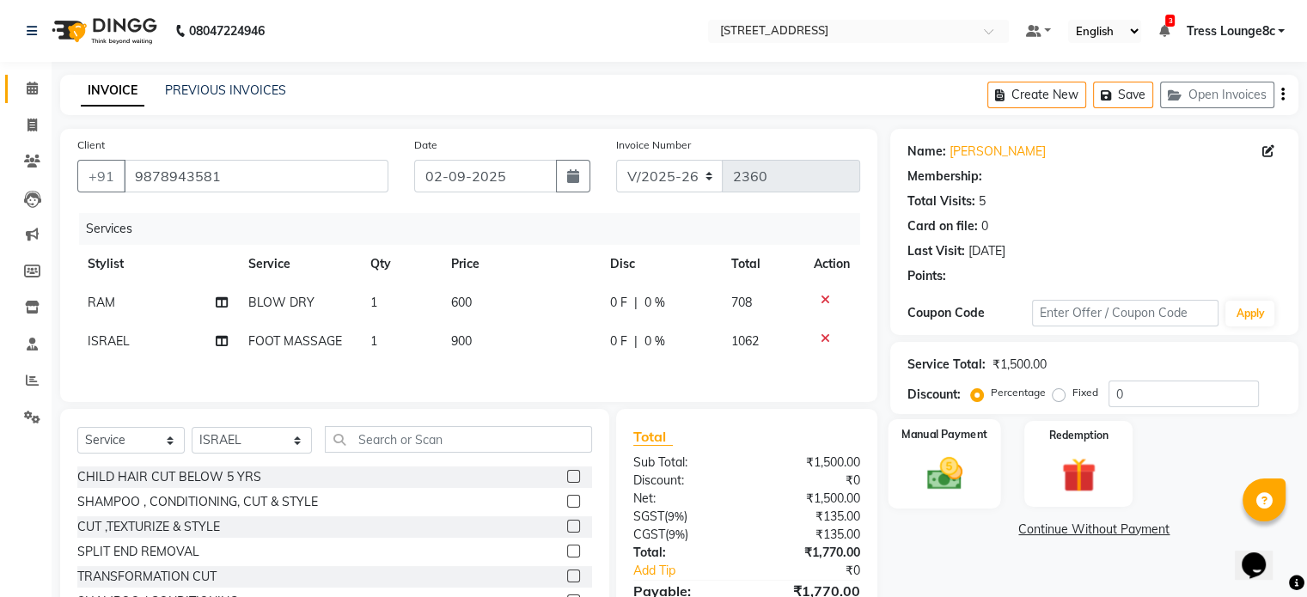
scroll to position [94, 0]
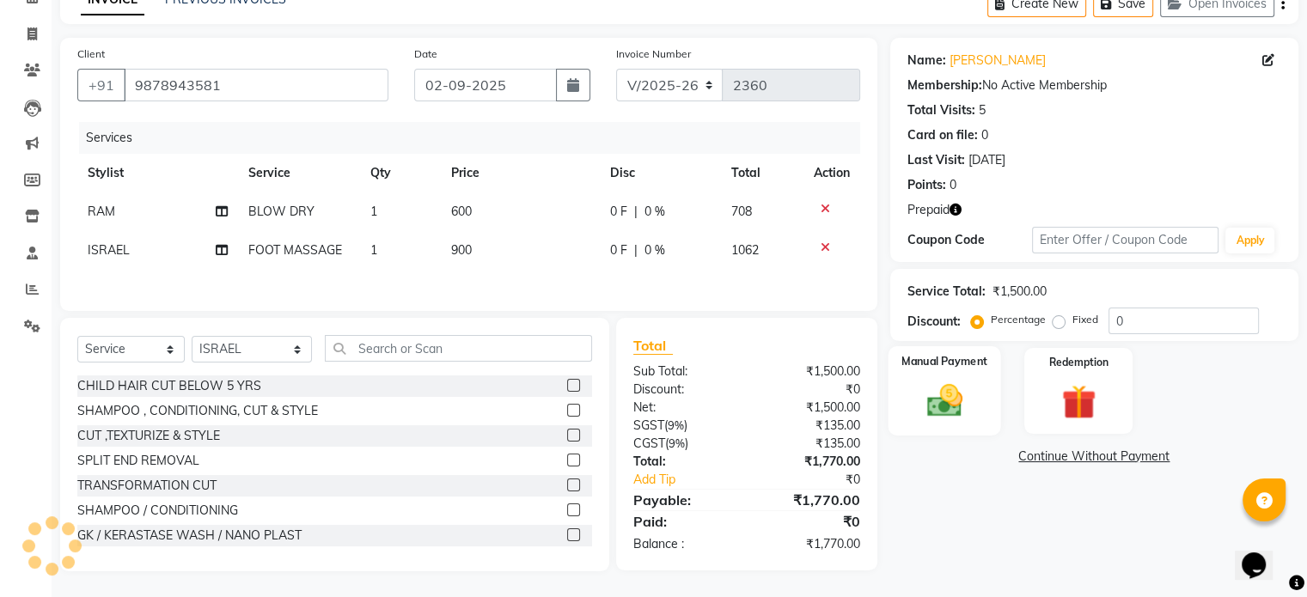
click at [952, 384] on img at bounding box center [944, 401] width 58 height 41
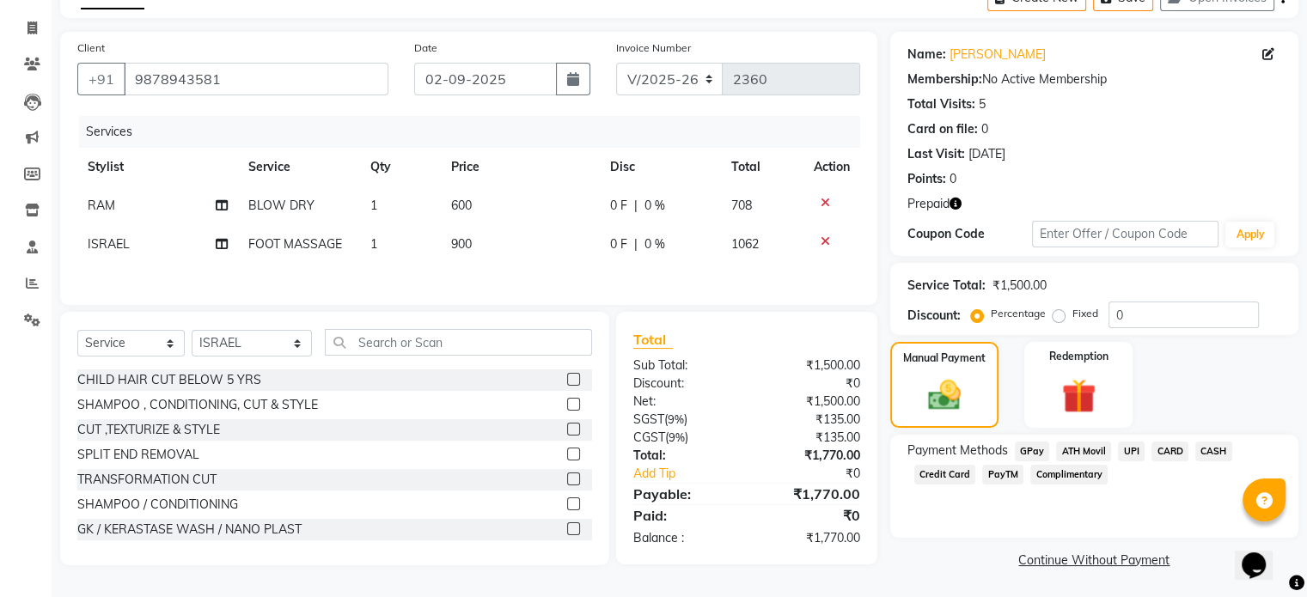
scroll to position [98, 0]
click at [1079, 388] on img at bounding box center [1078, 396] width 58 height 44
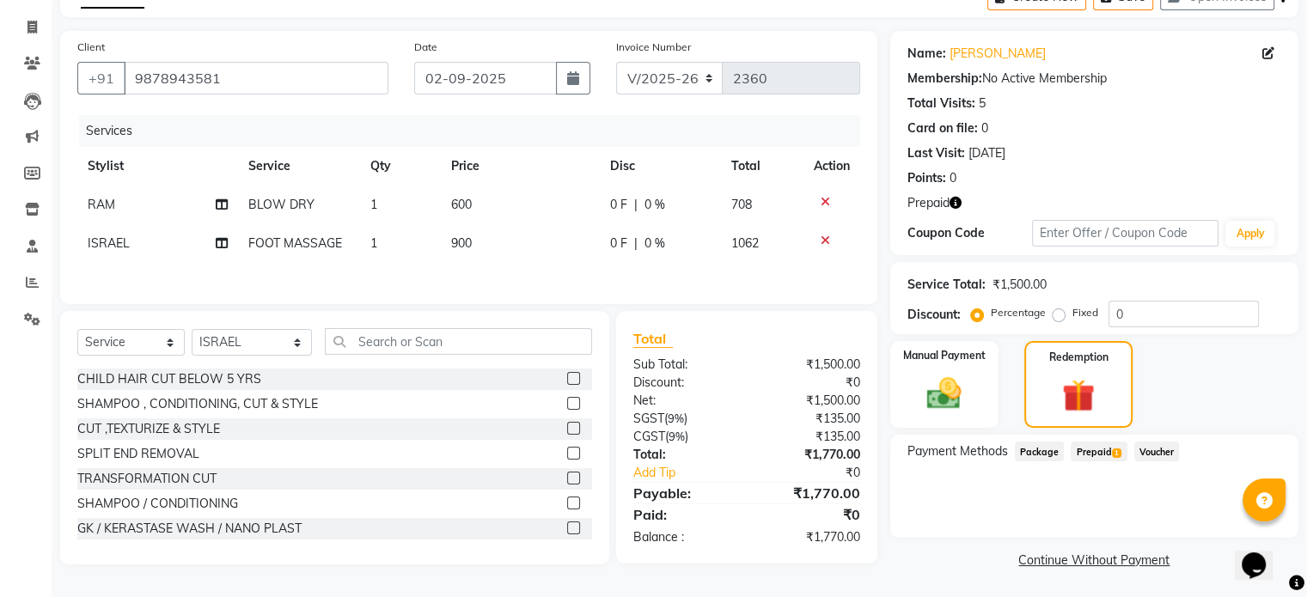
click at [1100, 454] on span "Prepaid 1" at bounding box center [1099, 452] width 56 height 20
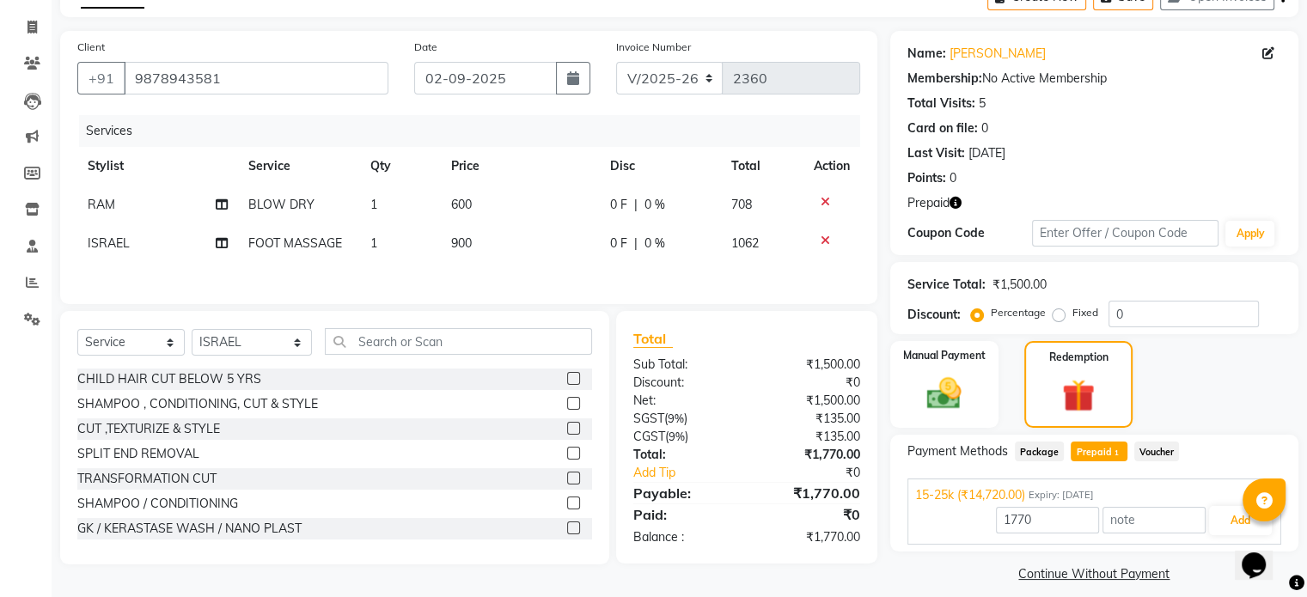
scroll to position [113, 0]
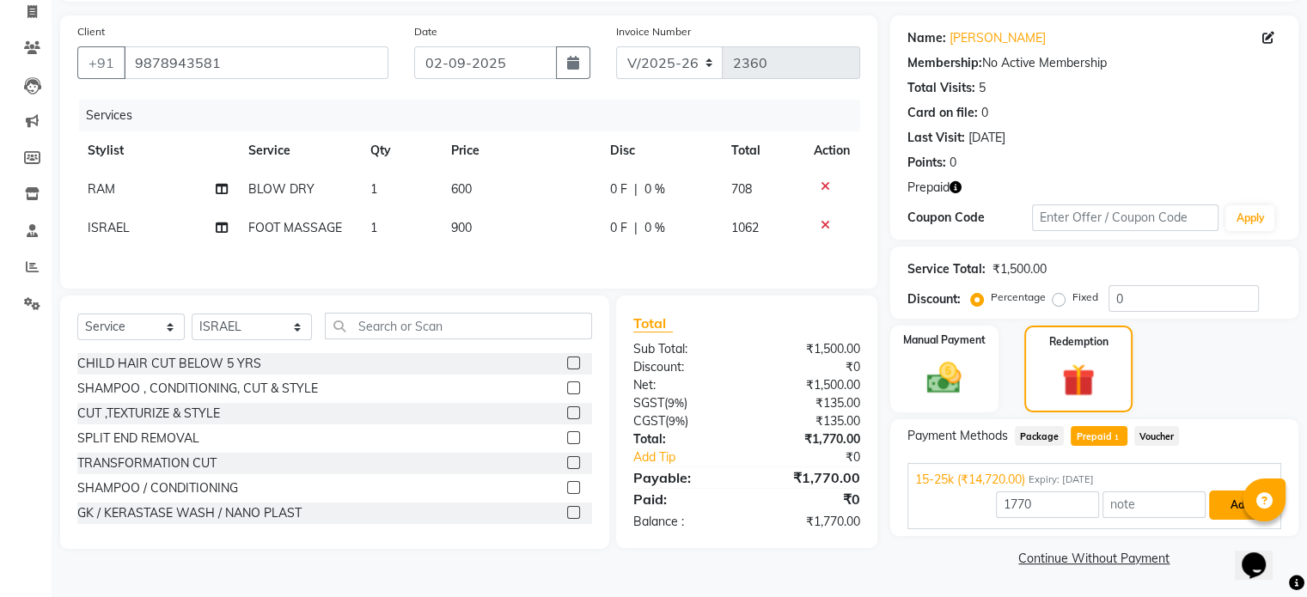
click at [1237, 501] on button "Add" at bounding box center [1240, 505] width 63 height 29
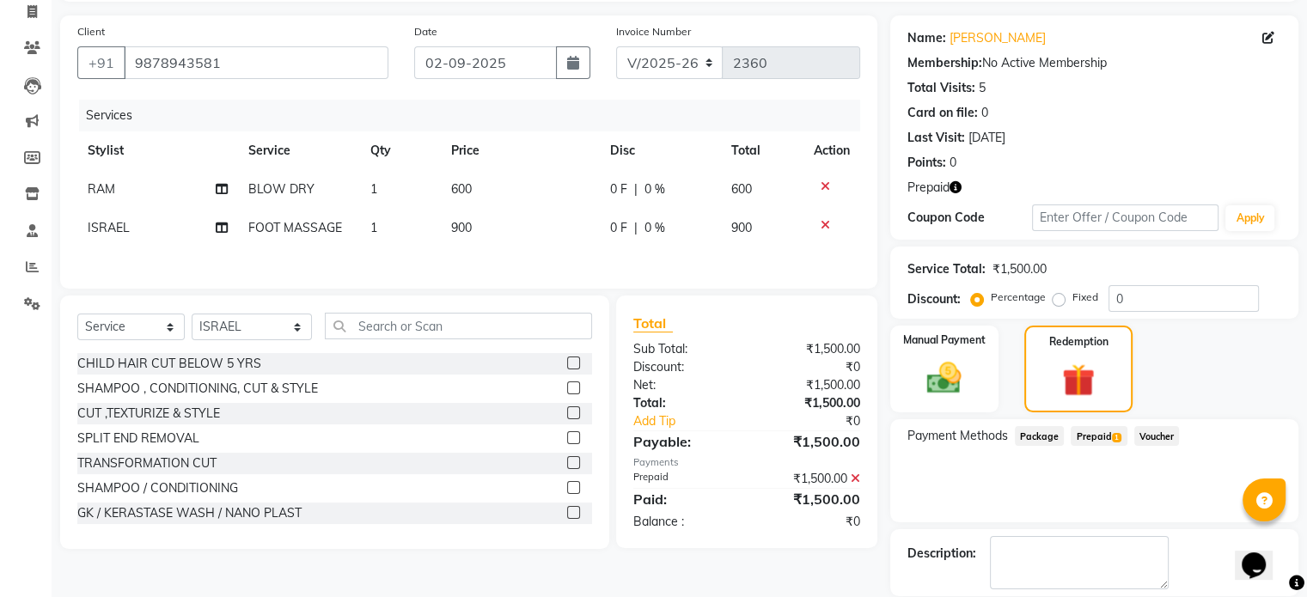
scroll to position [196, 0]
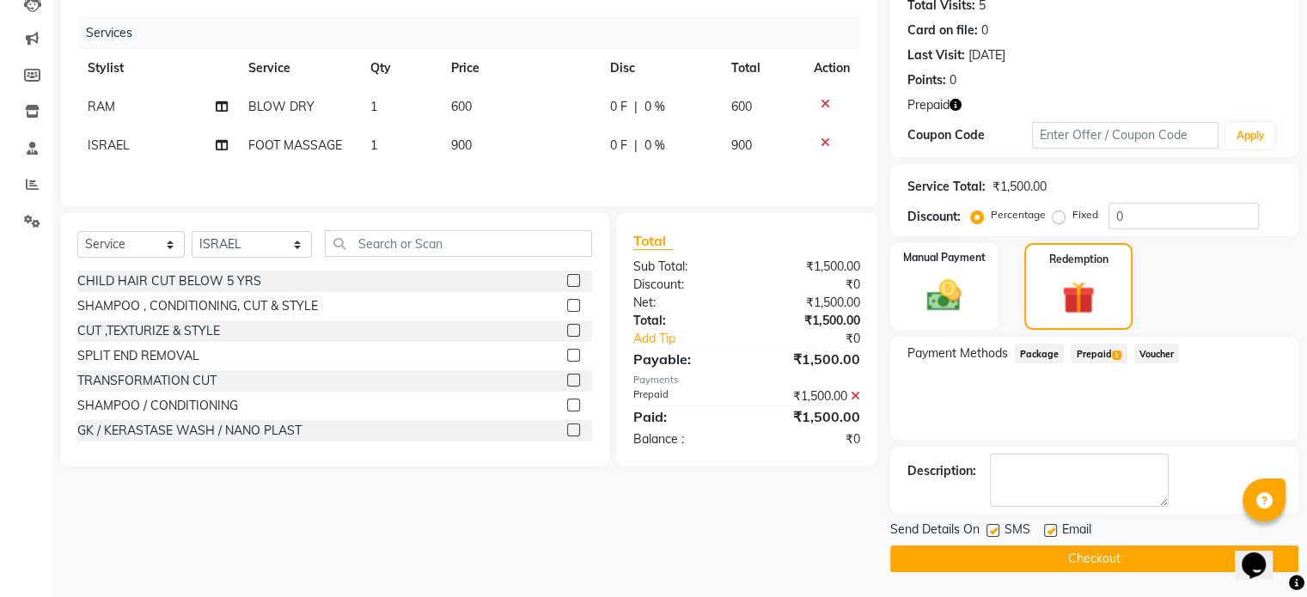
click at [1039, 555] on button "Checkout" at bounding box center [1094, 559] width 408 height 27
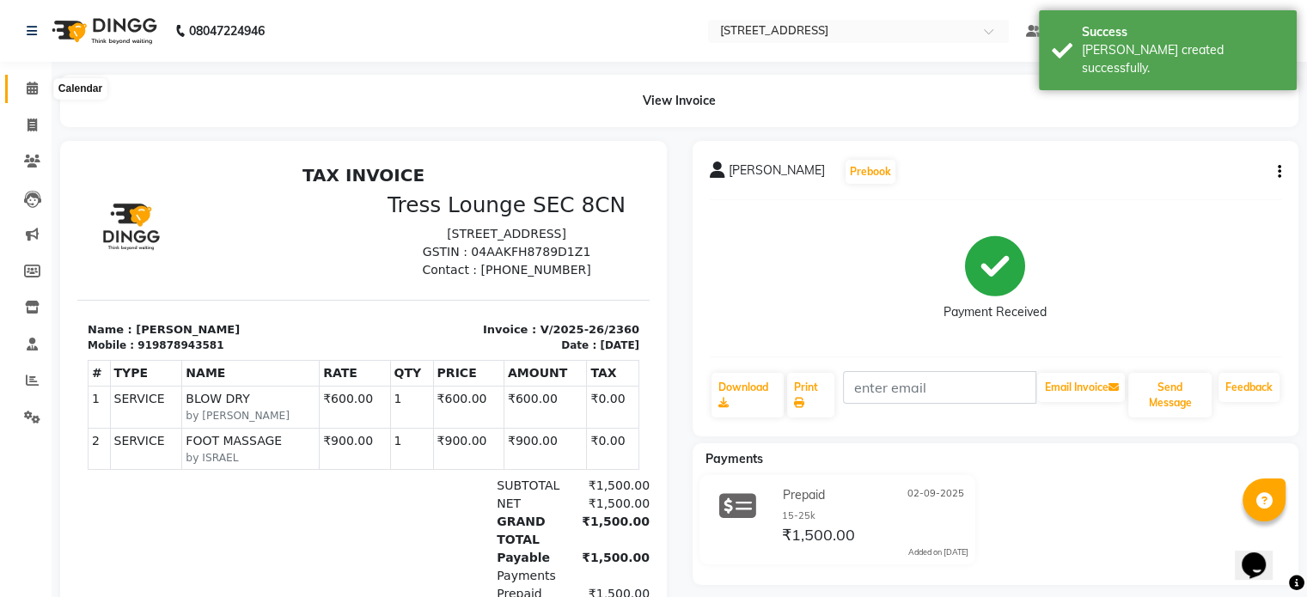
click at [34, 89] on icon at bounding box center [32, 88] width 11 height 13
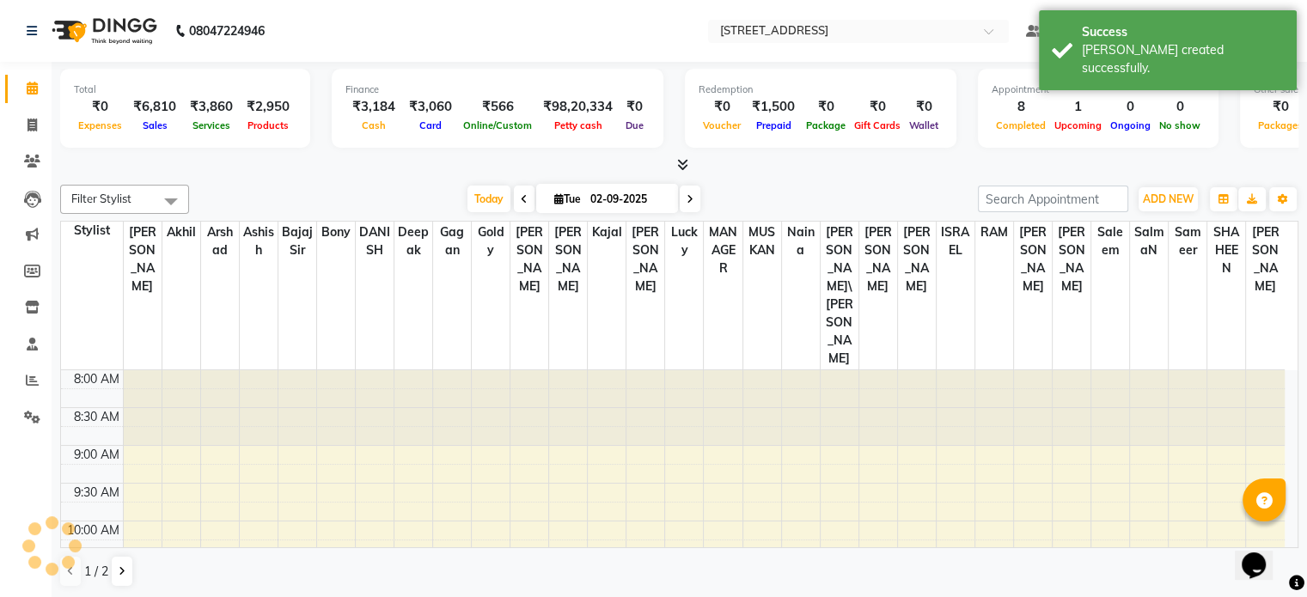
scroll to position [632, 0]
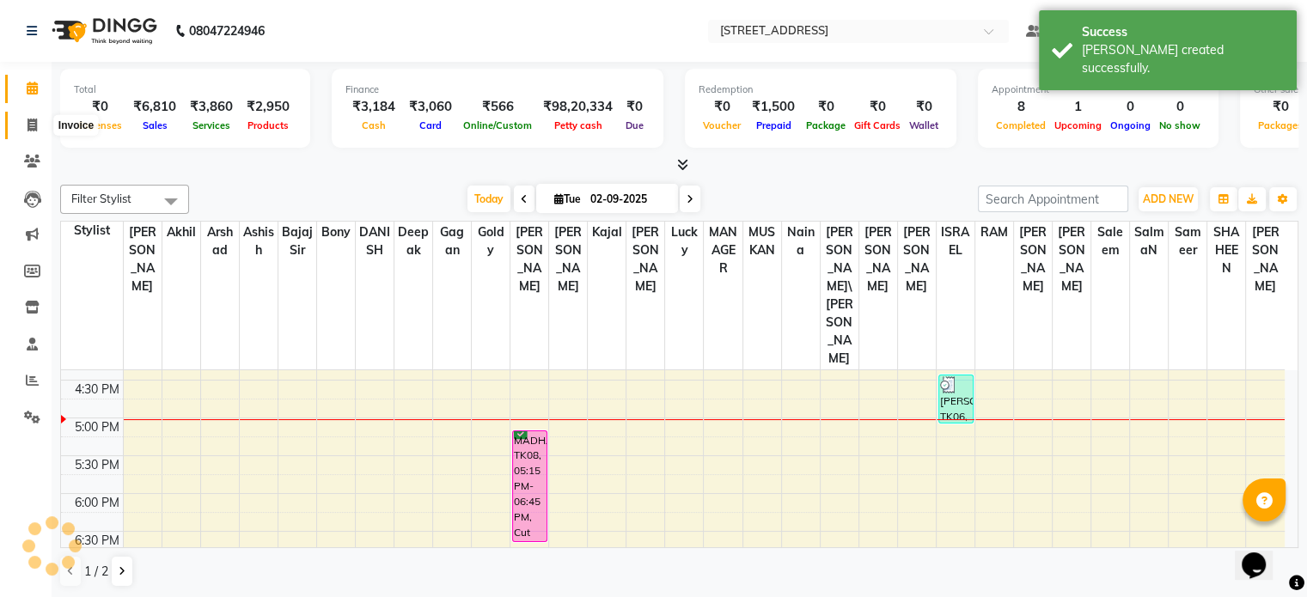
click at [25, 127] on span at bounding box center [32, 126] width 30 height 20
select select "service"
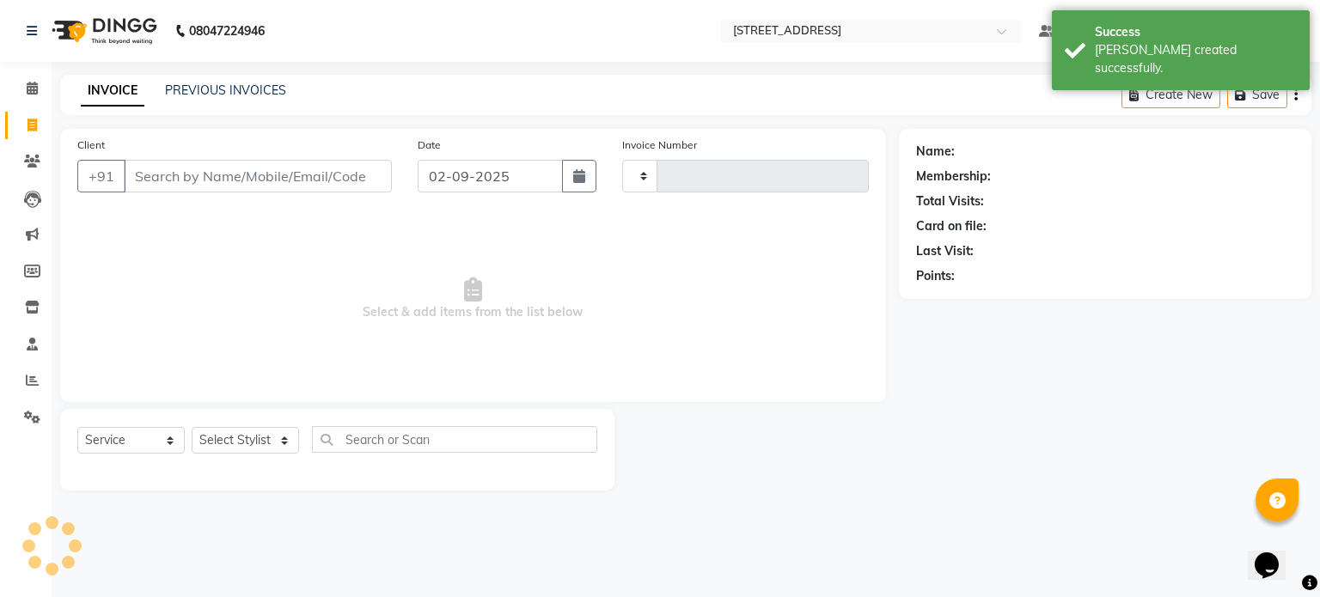
type input "2361"
select select "5703"
click at [28, 88] on icon at bounding box center [32, 88] width 11 height 13
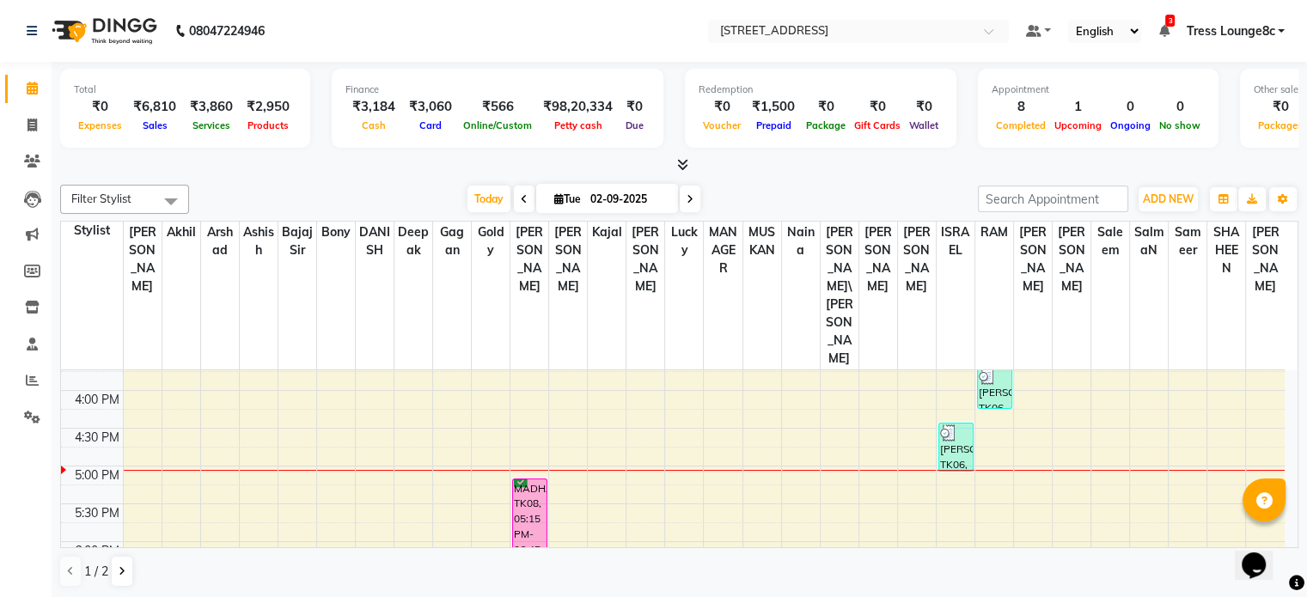
scroll to position [602, 0]
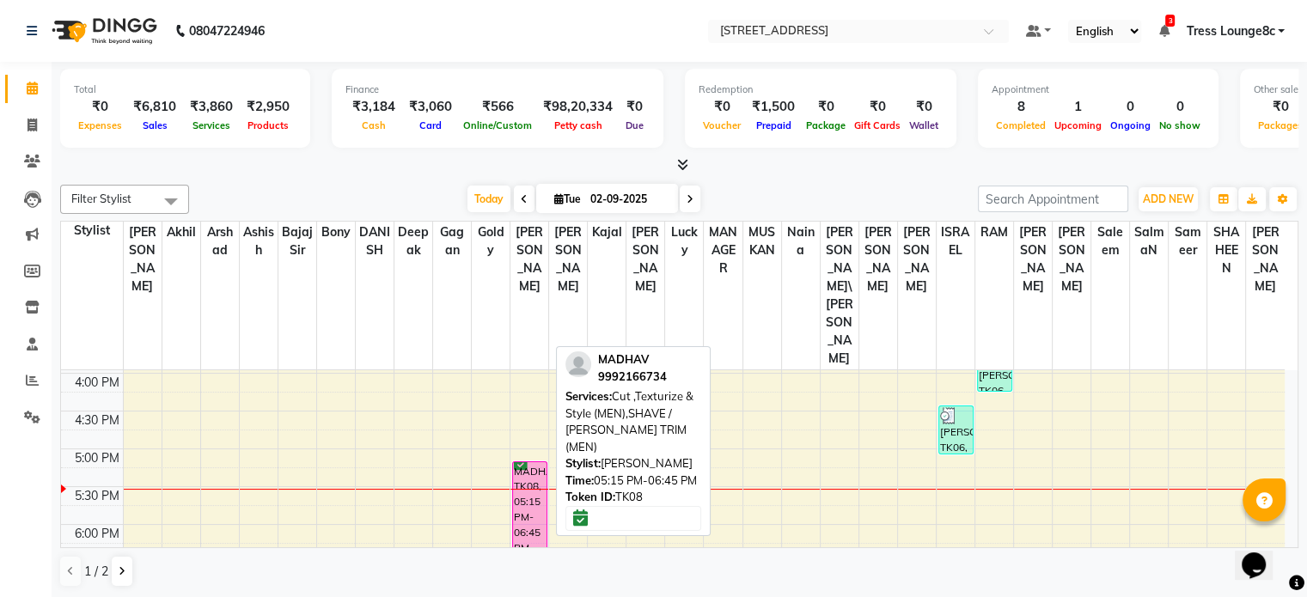
click at [528, 462] on div "MADHAV, TK08, 05:15 PM-06:45 PM, Cut ,Texturize & Style (MEN),SHAVE / [PERSON_N…" at bounding box center [530, 517] width 34 height 110
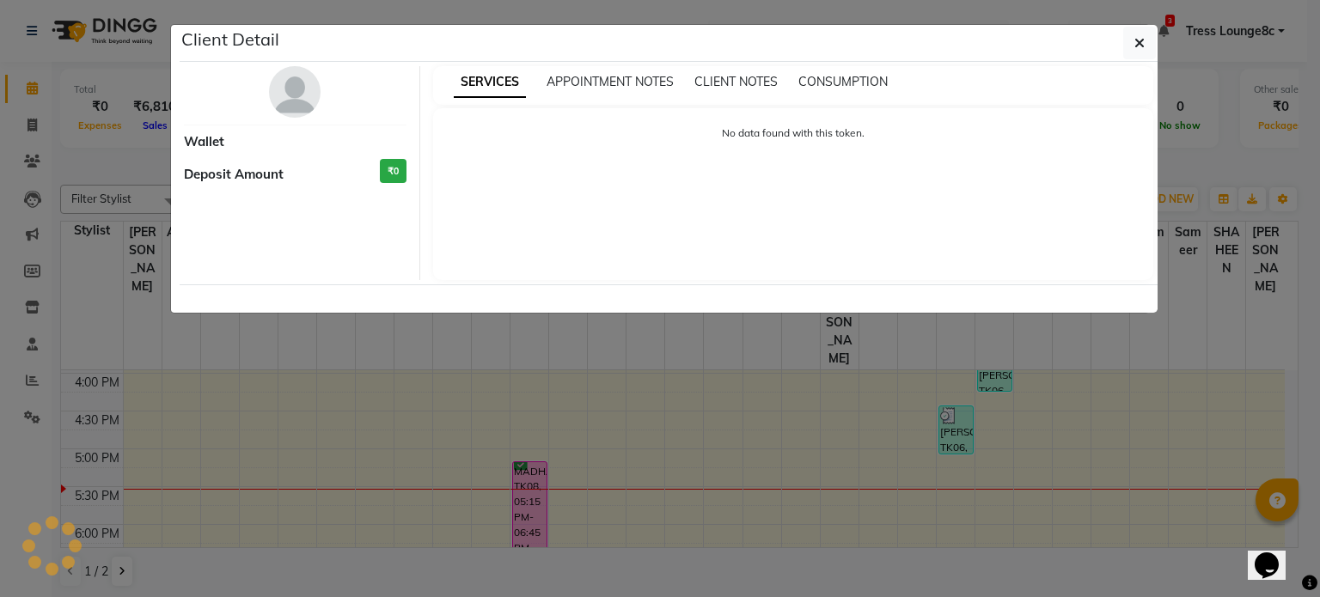
select select "6"
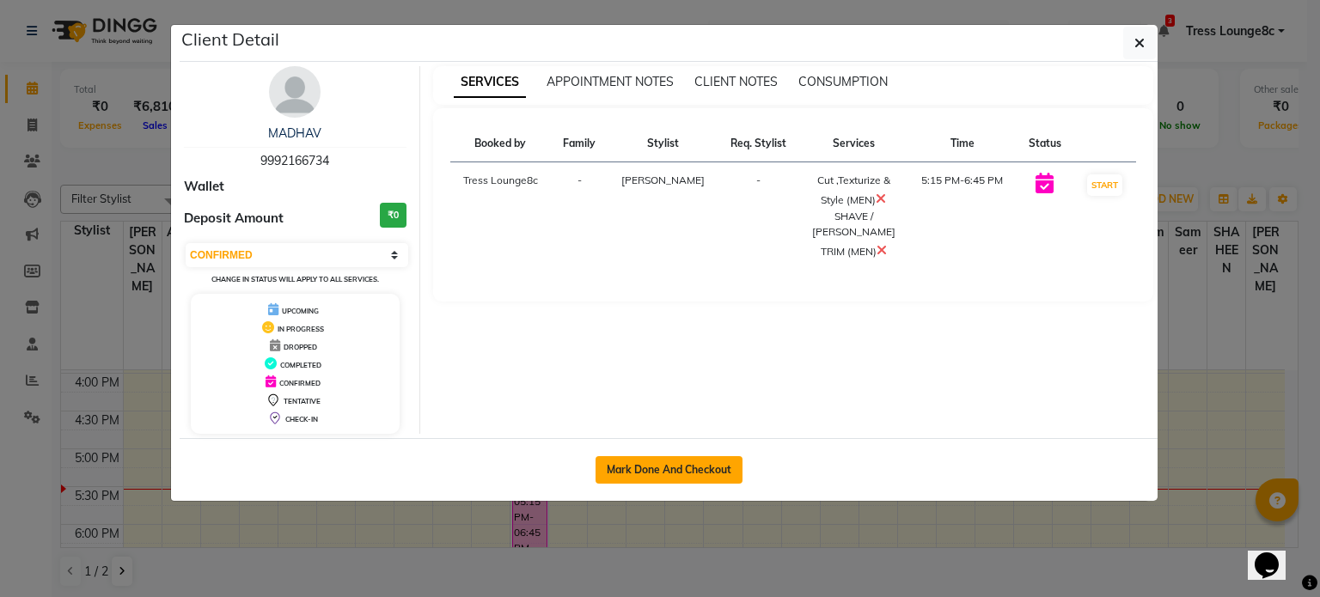
click at [693, 470] on button "Mark Done And Checkout" at bounding box center [669, 469] width 147 height 27
select select "service"
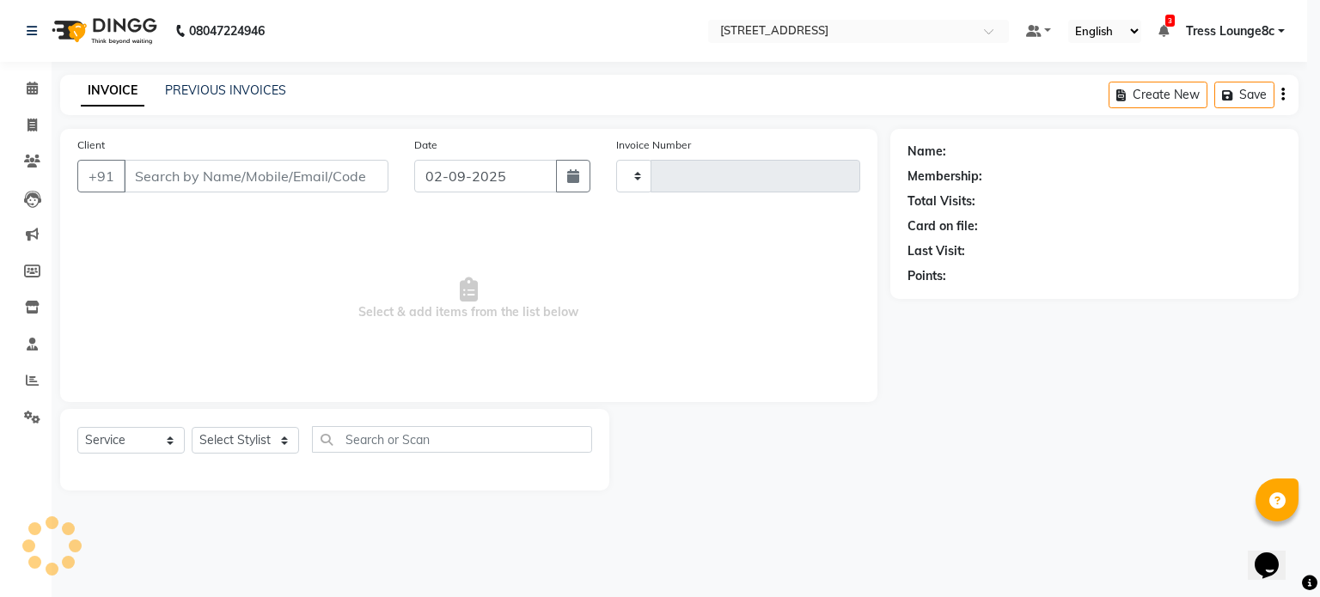
type input "2361"
select select "5703"
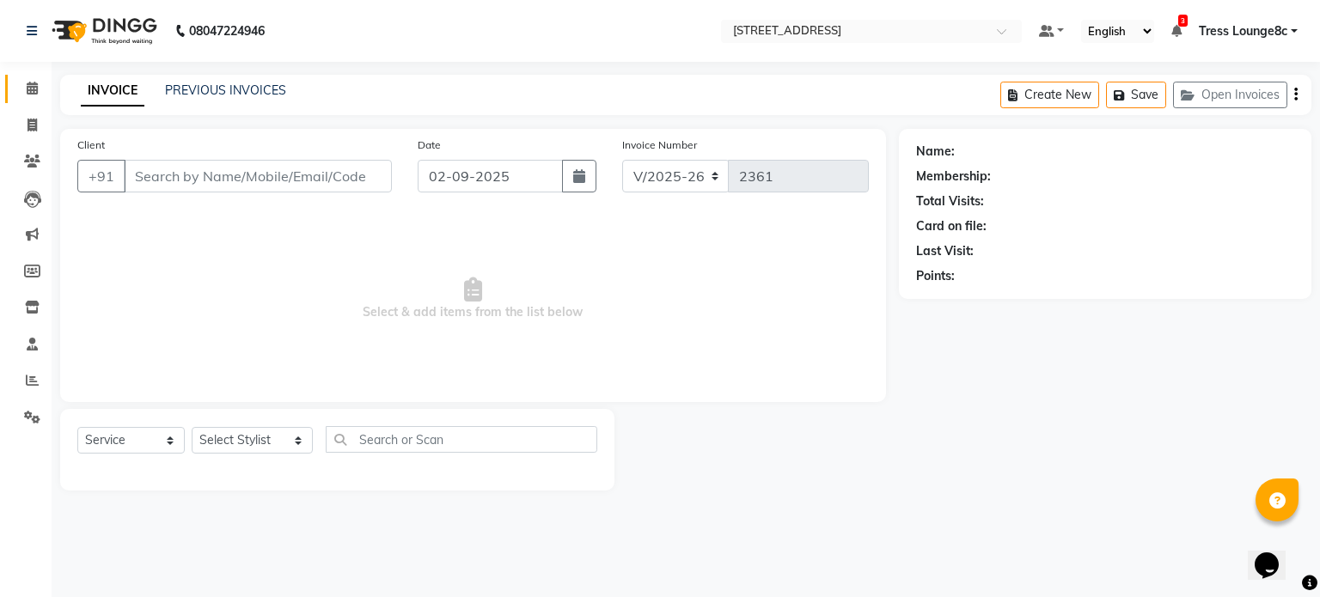
type input "9992166734"
select select "39101"
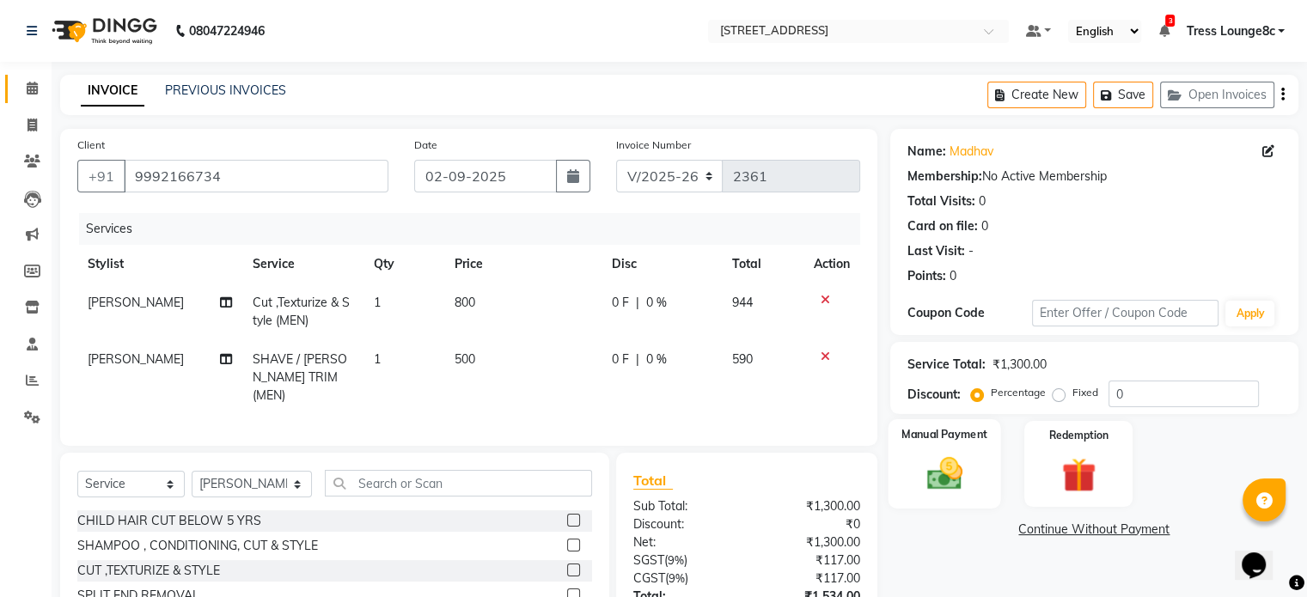
scroll to position [86, 0]
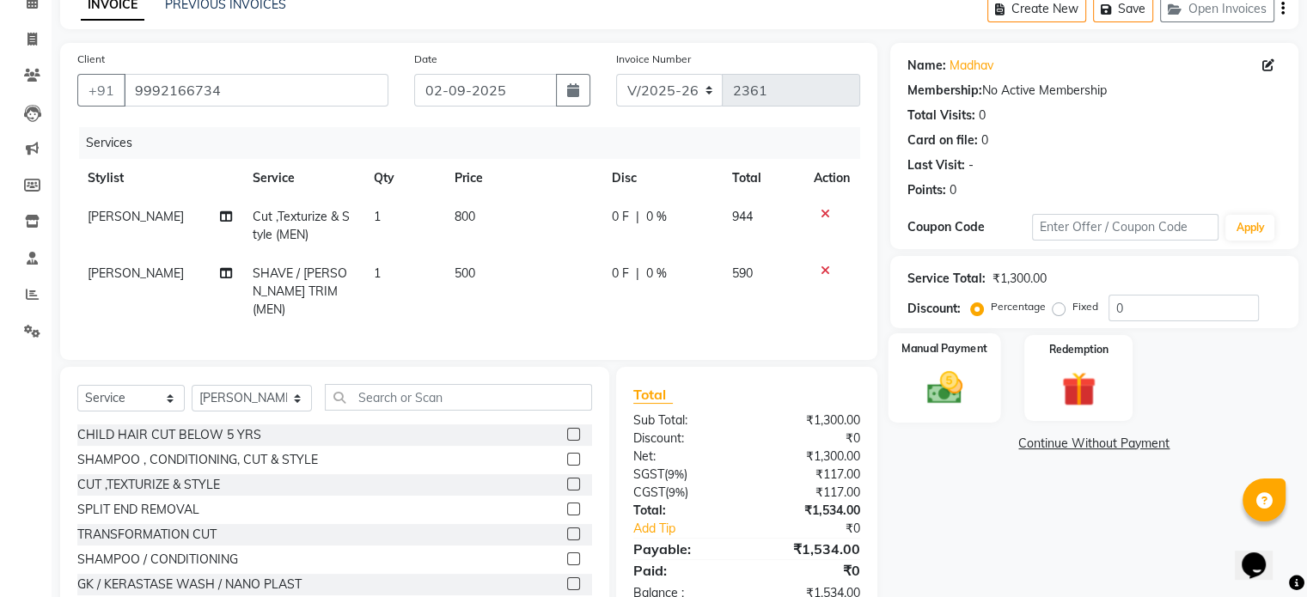
click at [954, 390] on img at bounding box center [944, 388] width 58 height 41
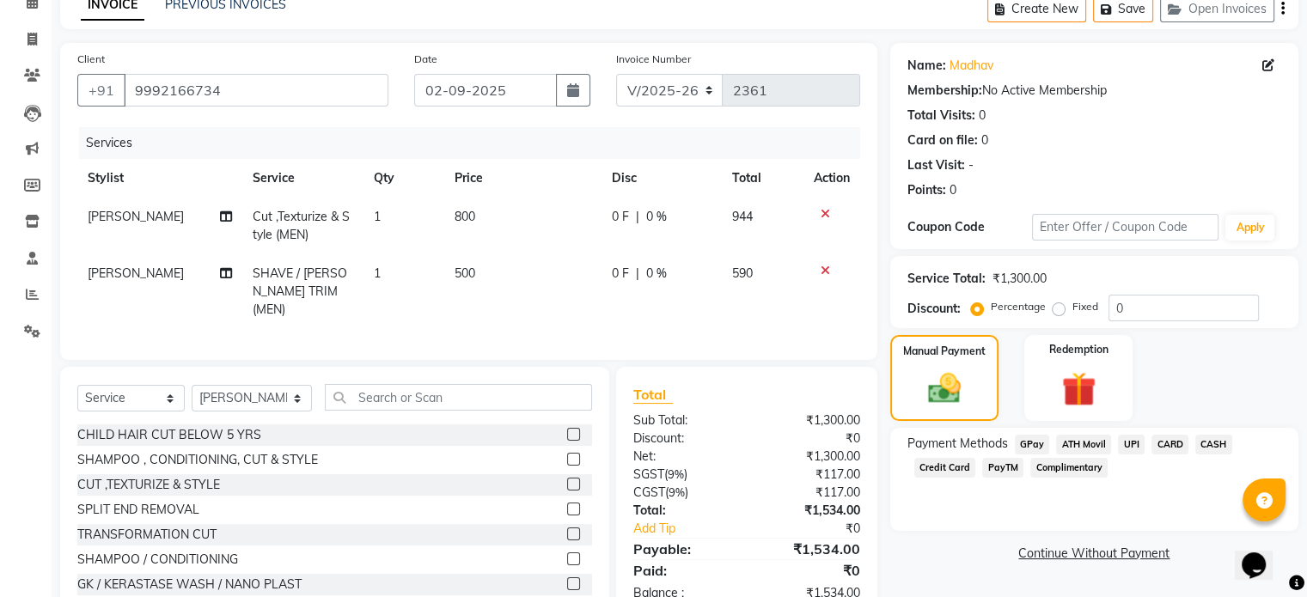
click at [1213, 447] on span "CASH" at bounding box center [1213, 445] width 37 height 20
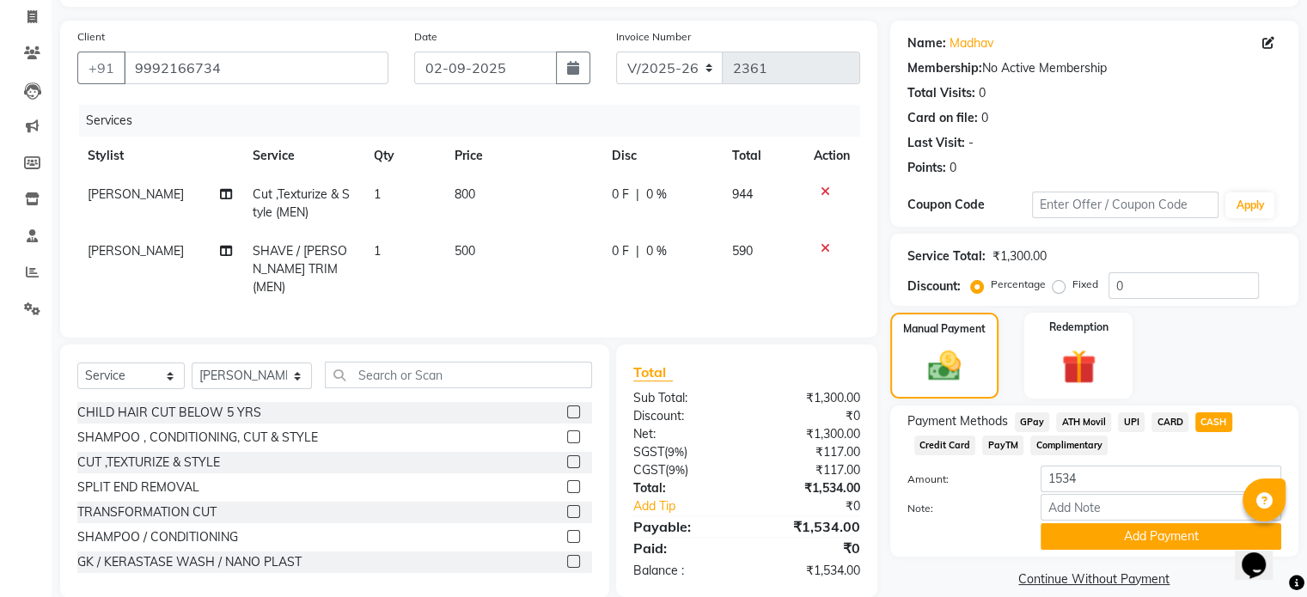
scroll to position [131, 0]
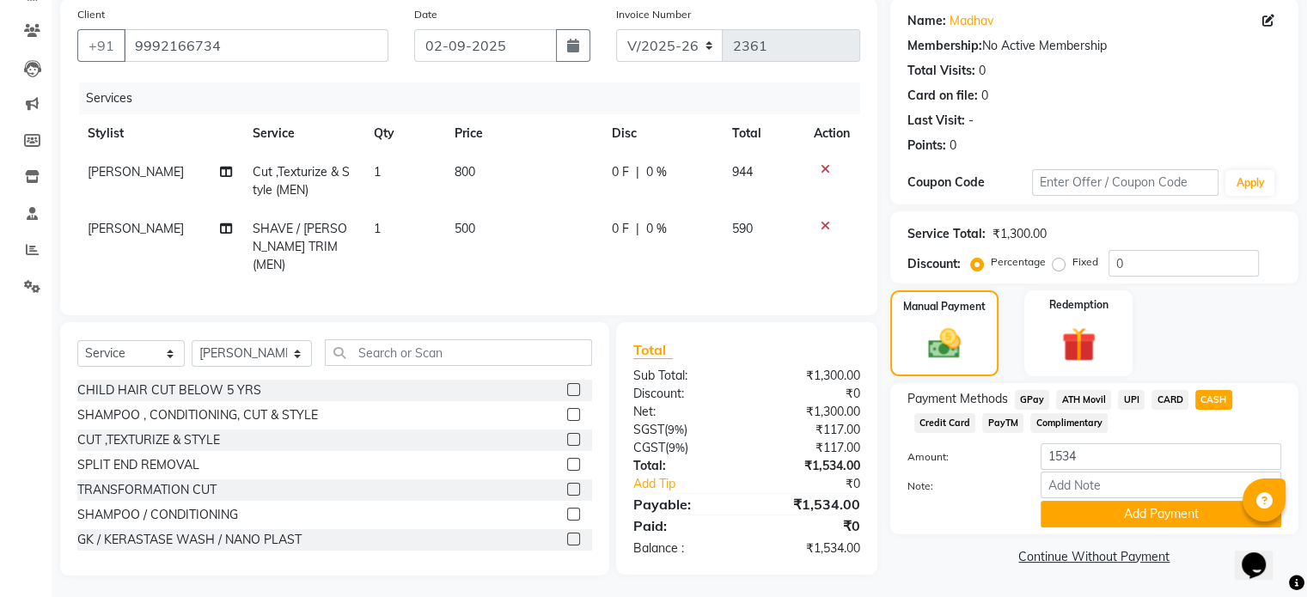
click at [498, 229] on td "500" at bounding box center [522, 247] width 157 height 75
select select "39101"
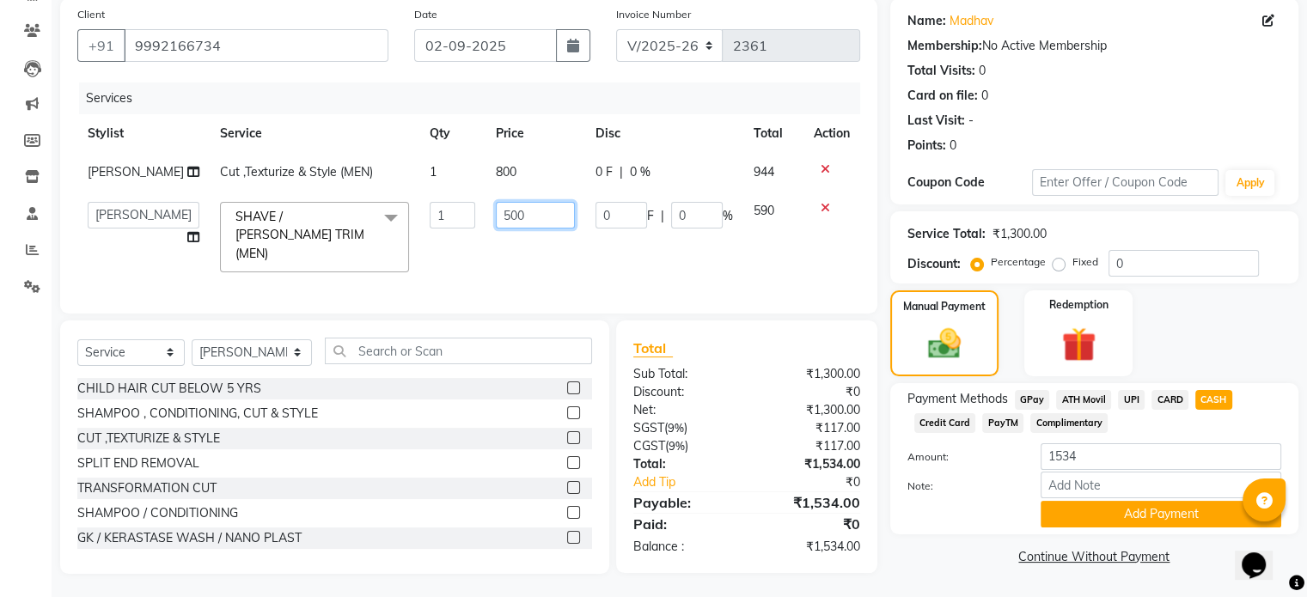
click at [516, 223] on input "500" at bounding box center [535, 215] width 79 height 27
type input "5"
type input "496"
click at [539, 266] on div "Services Stylist Service Qty Price Disc Total Action [PERSON_NAME] Cut ,Texturi…" at bounding box center [468, 189] width 783 height 214
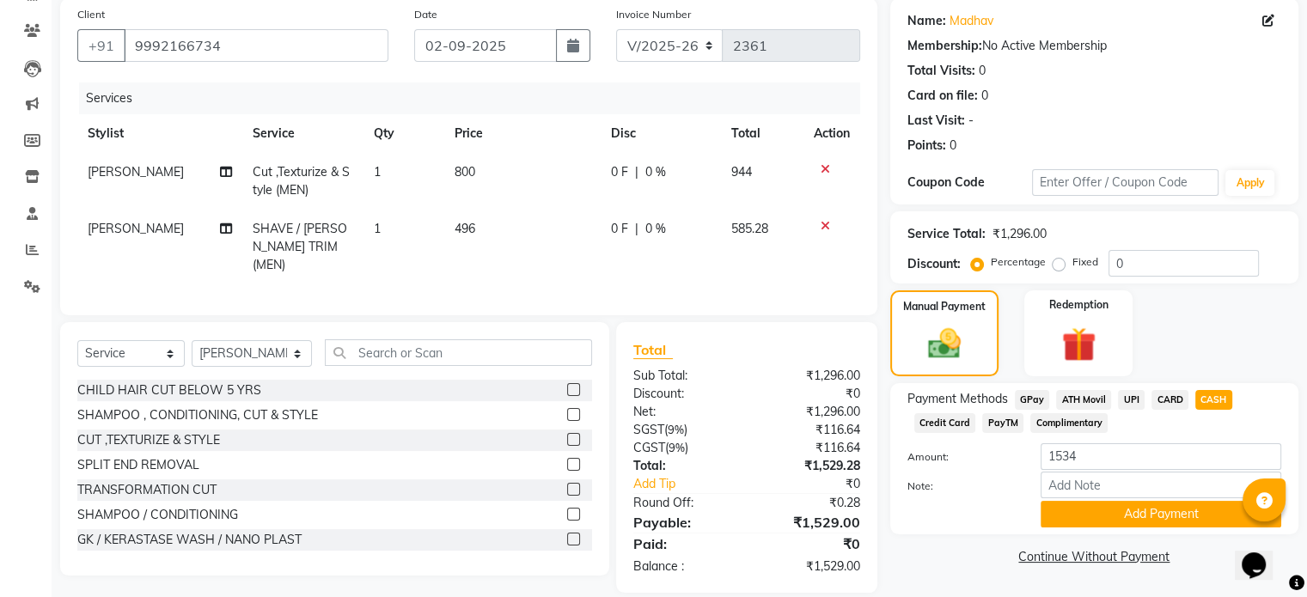
scroll to position [148, 0]
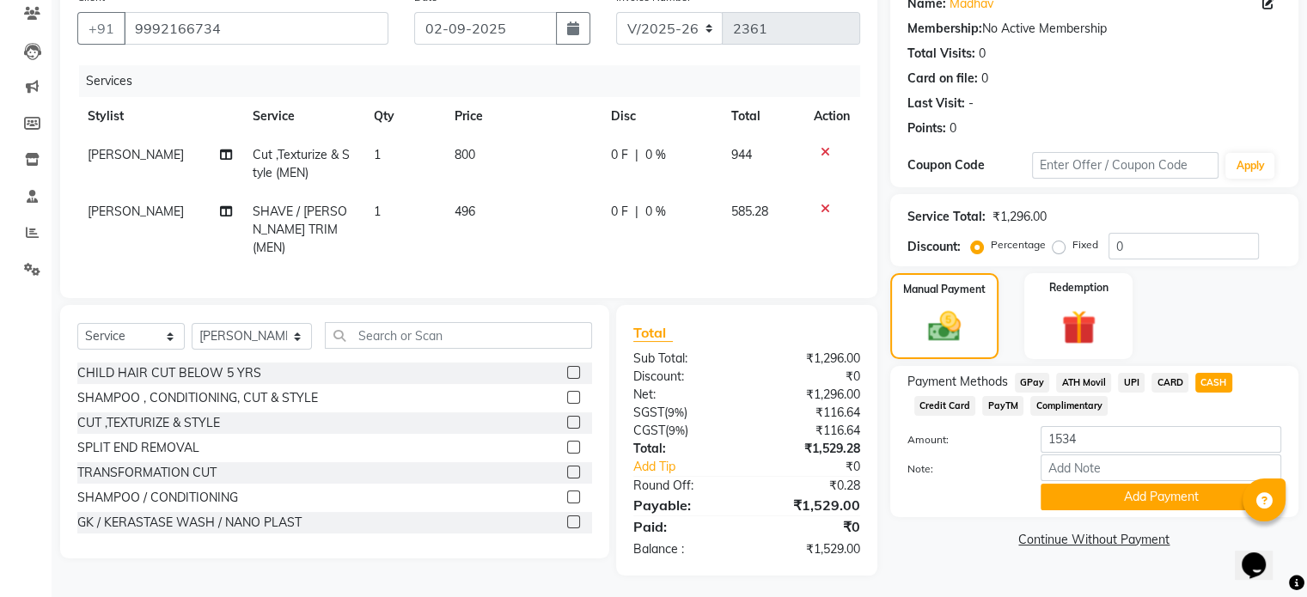
click at [1171, 382] on span "CARD" at bounding box center [1170, 383] width 37 height 20
type input "1529"
click at [1212, 381] on span "CASH" at bounding box center [1213, 383] width 37 height 20
click at [857, 305] on div "Total Sub Total: ₹1,296.00 Discount: ₹0 Net: ₹1,296.00 SGST ( 9% ) ₹116.64 CGST…" at bounding box center [746, 440] width 261 height 271
click at [1083, 331] on img at bounding box center [1078, 328] width 58 height 44
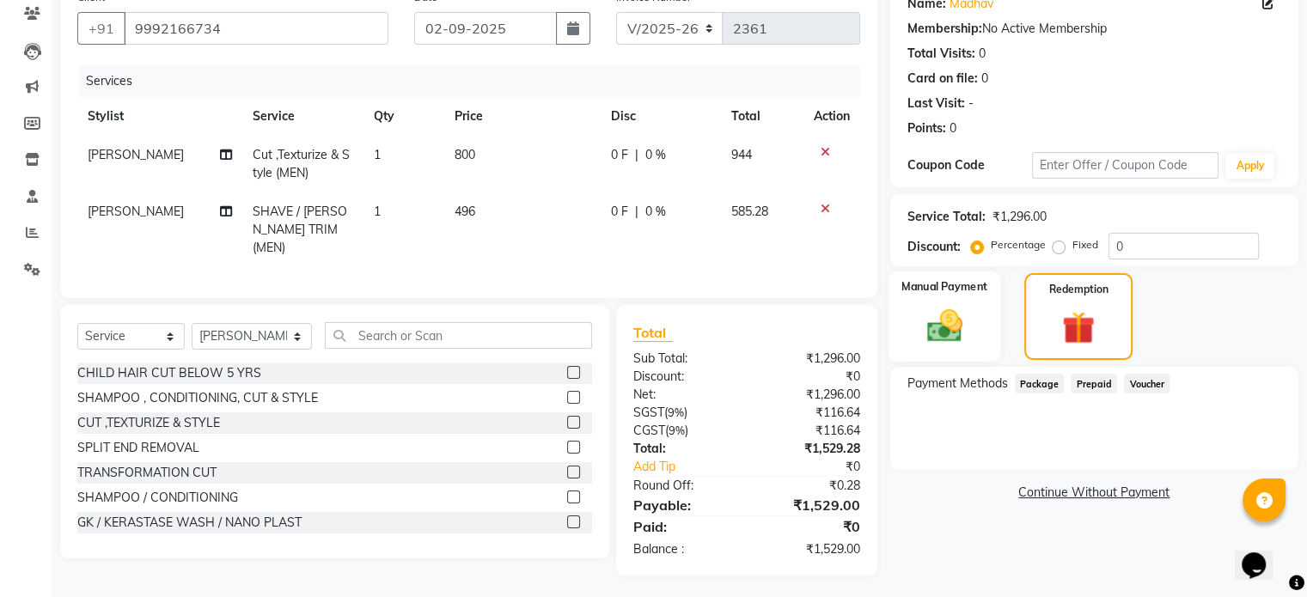
click at [961, 326] on img at bounding box center [944, 325] width 58 height 41
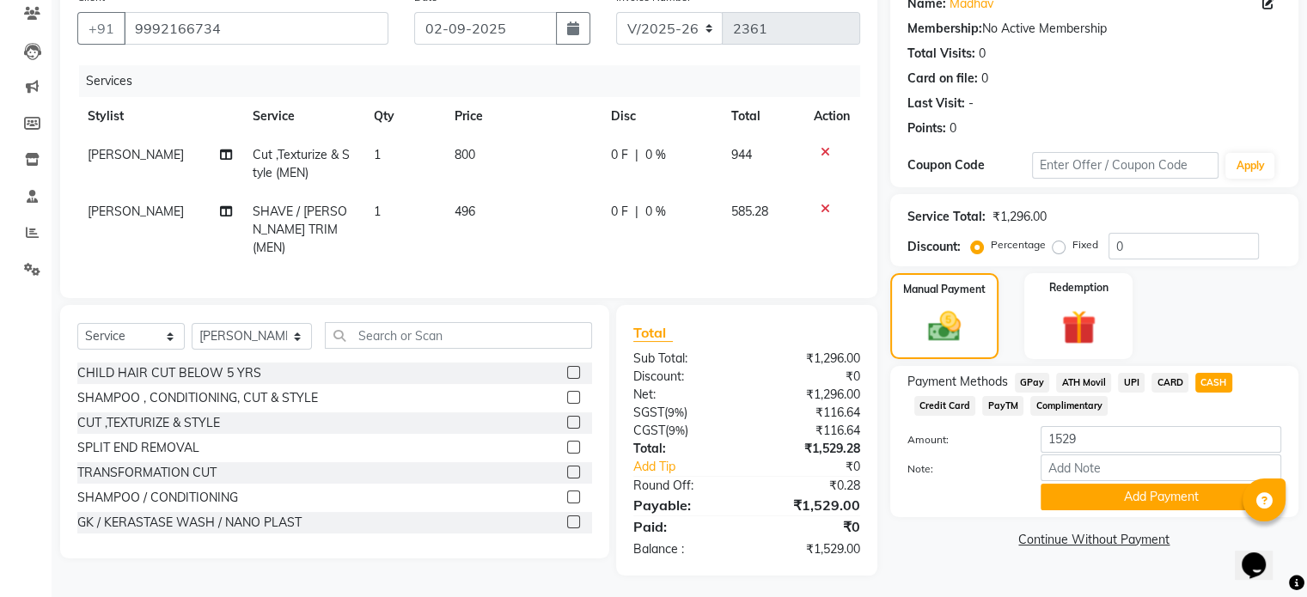
click at [1222, 382] on span "CASH" at bounding box center [1213, 383] width 37 height 20
click at [495, 208] on td "496" at bounding box center [522, 229] width 157 height 75
select select "39101"
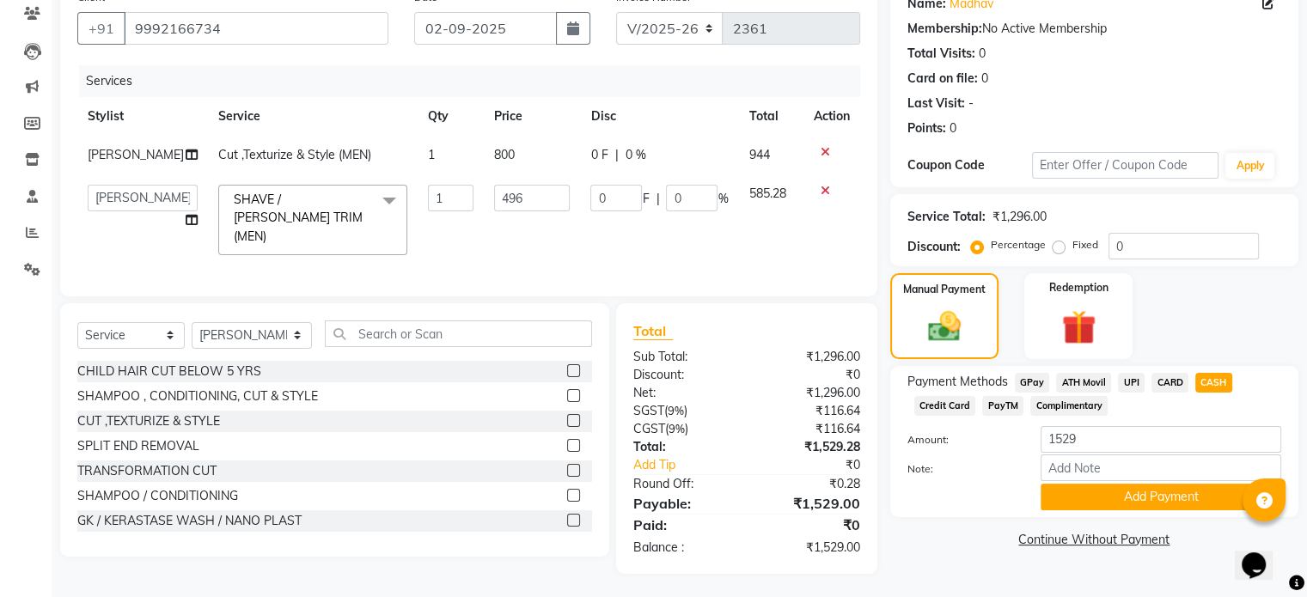
scroll to position [144, 0]
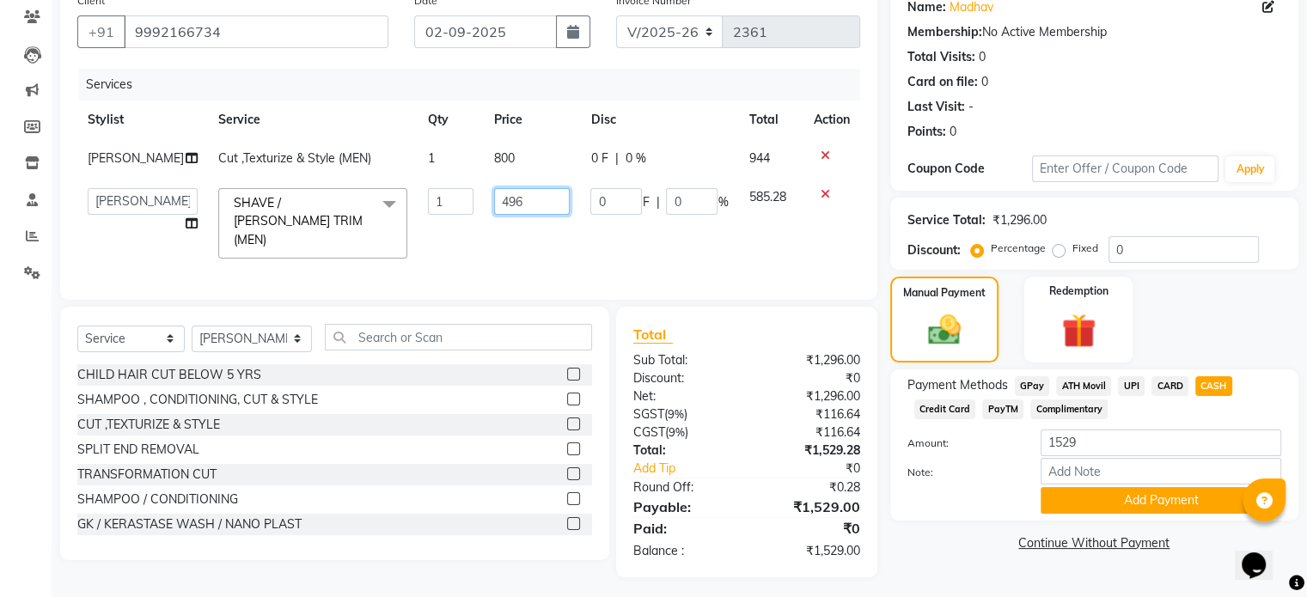
click at [519, 207] on input "496" at bounding box center [532, 201] width 76 height 27
type input "497"
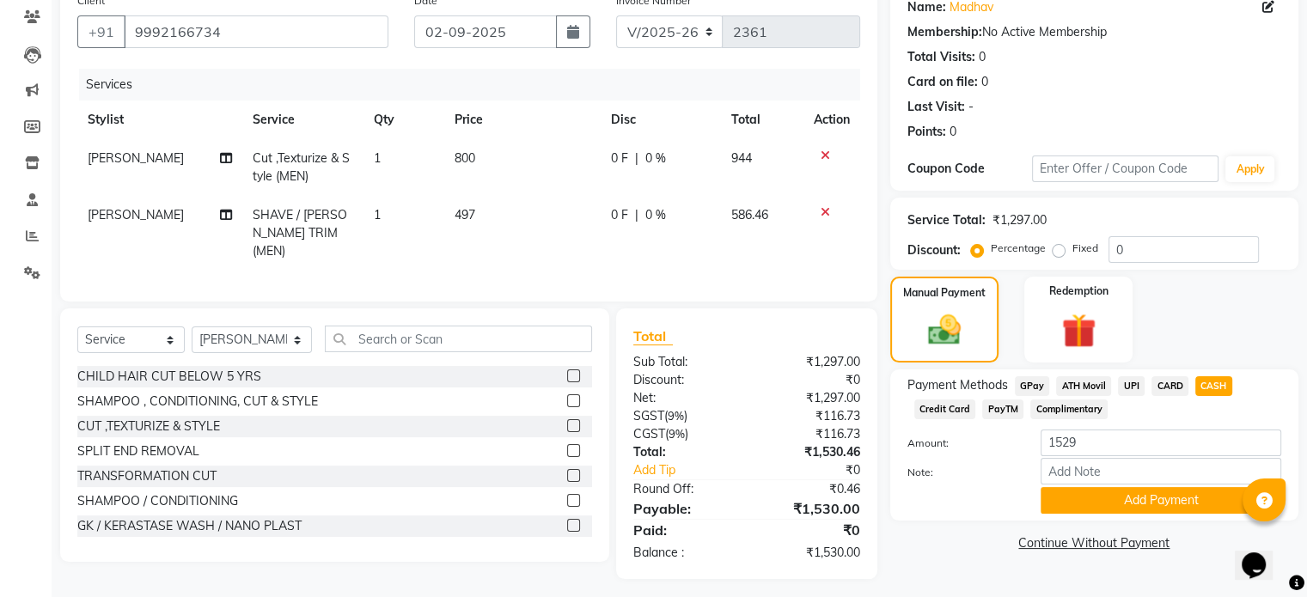
click at [565, 247] on td "497" at bounding box center [522, 233] width 157 height 75
select select "39101"
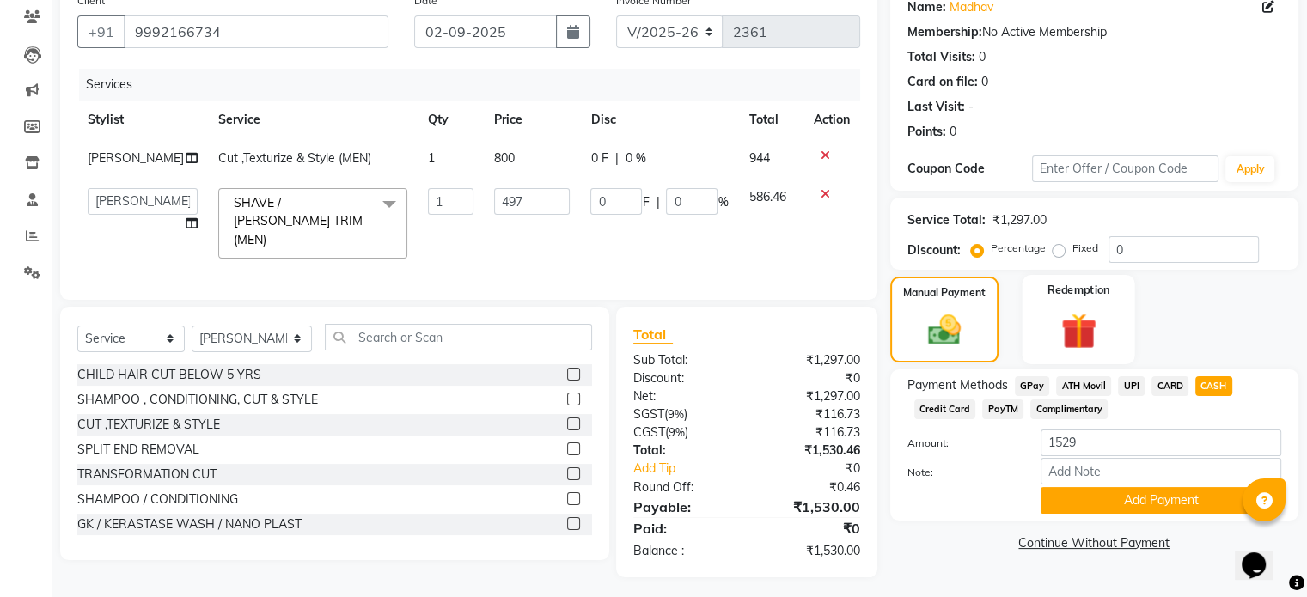
click at [1083, 333] on img at bounding box center [1078, 331] width 58 height 44
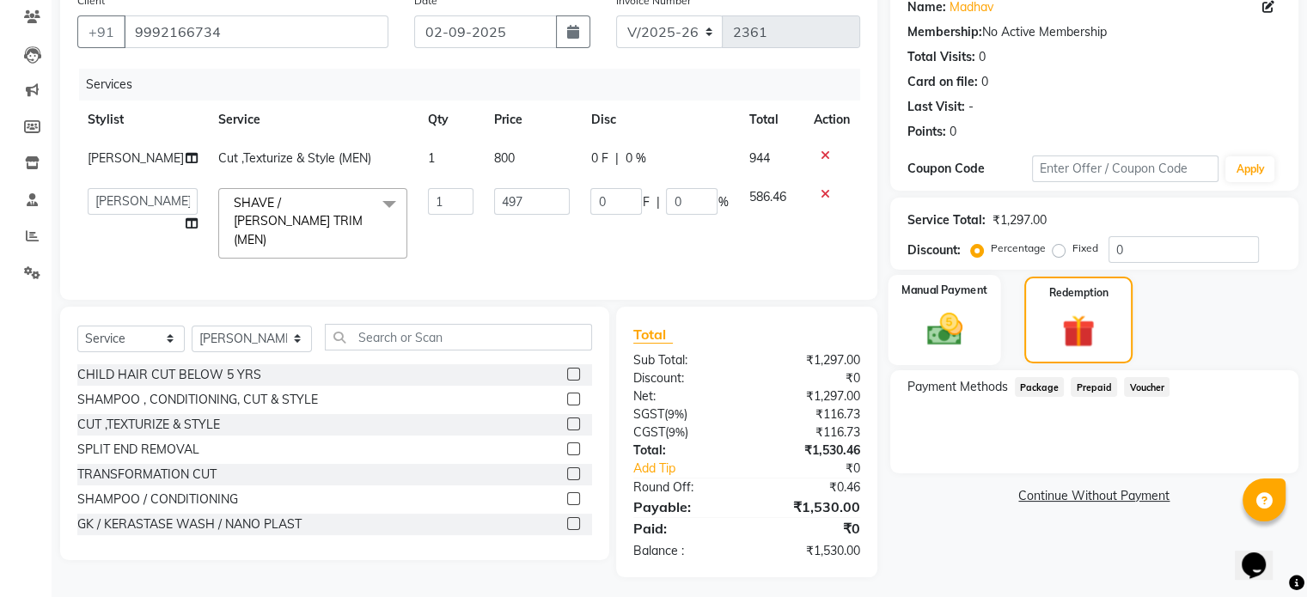
click at [957, 333] on img at bounding box center [944, 329] width 58 height 41
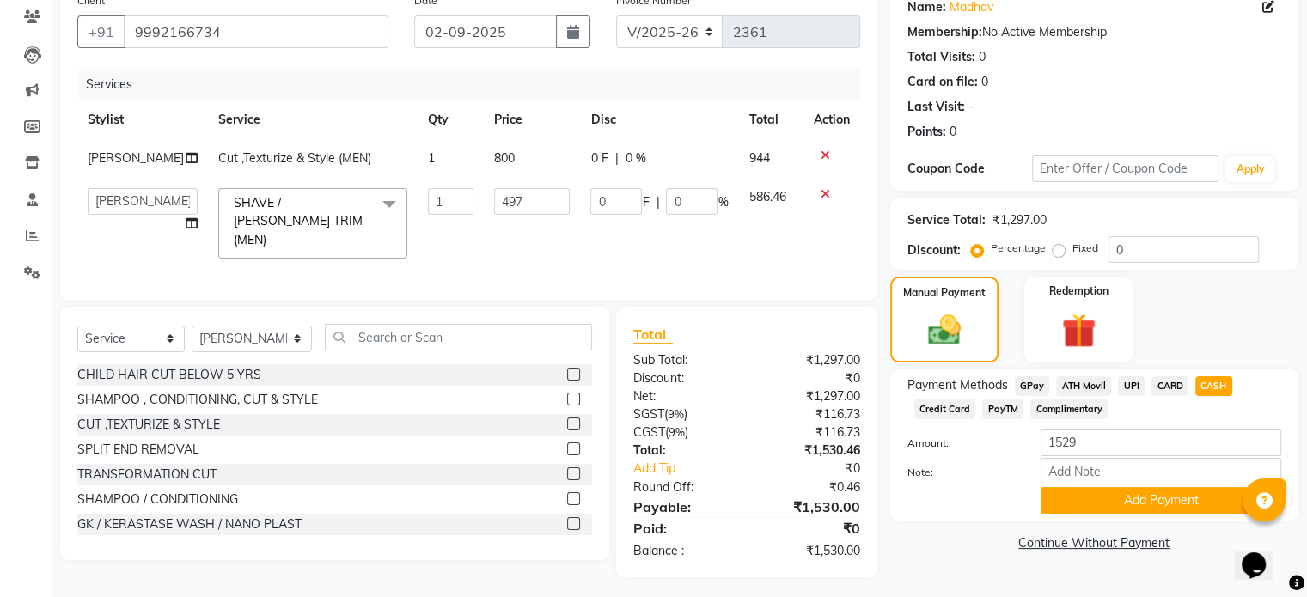
click at [1171, 382] on span "CARD" at bounding box center [1170, 386] width 37 height 20
type input "1530"
click at [1139, 504] on button "Add Payment" at bounding box center [1161, 500] width 241 height 27
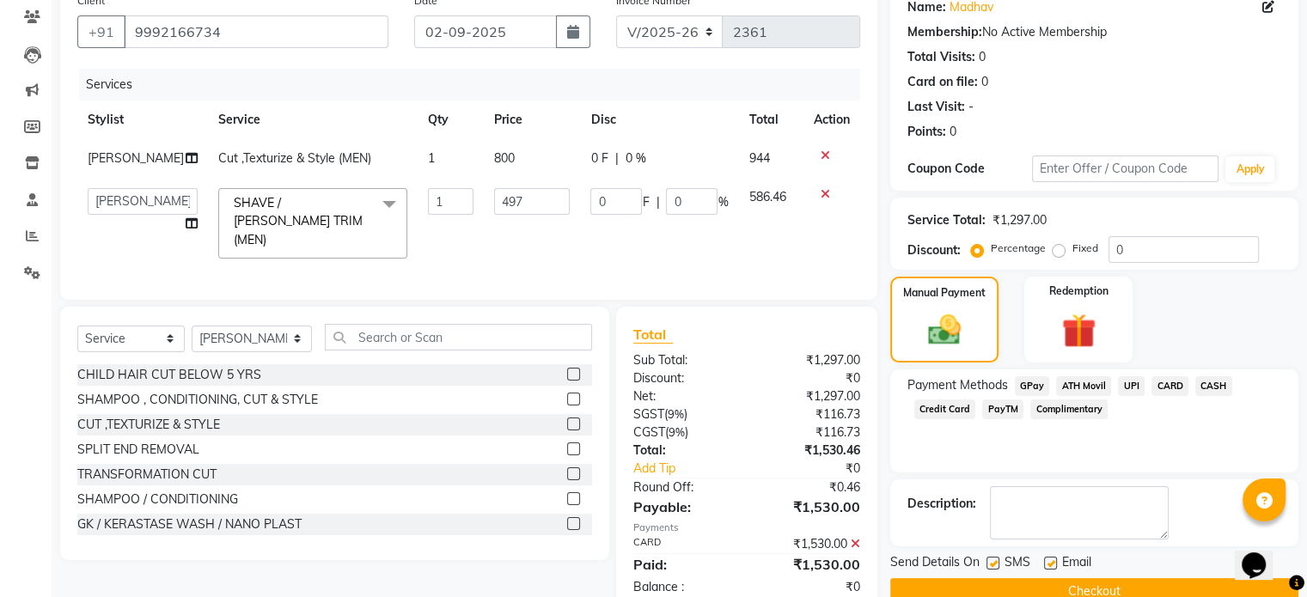
scroll to position [181, 0]
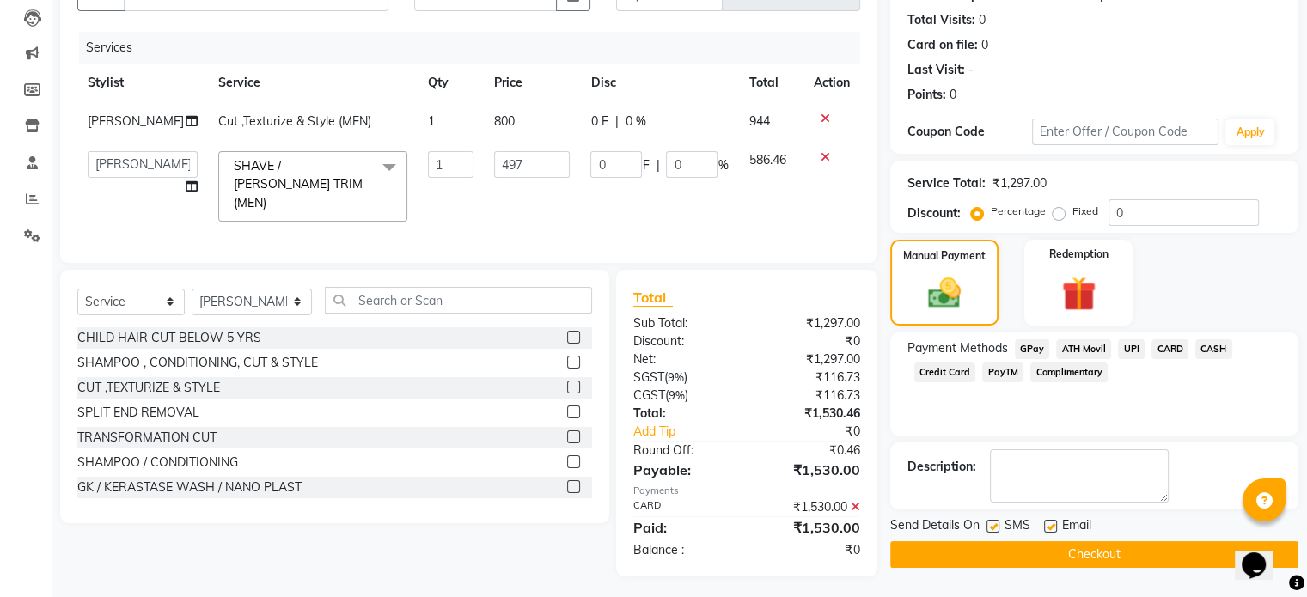
click at [1121, 553] on button "Checkout" at bounding box center [1094, 554] width 408 height 27
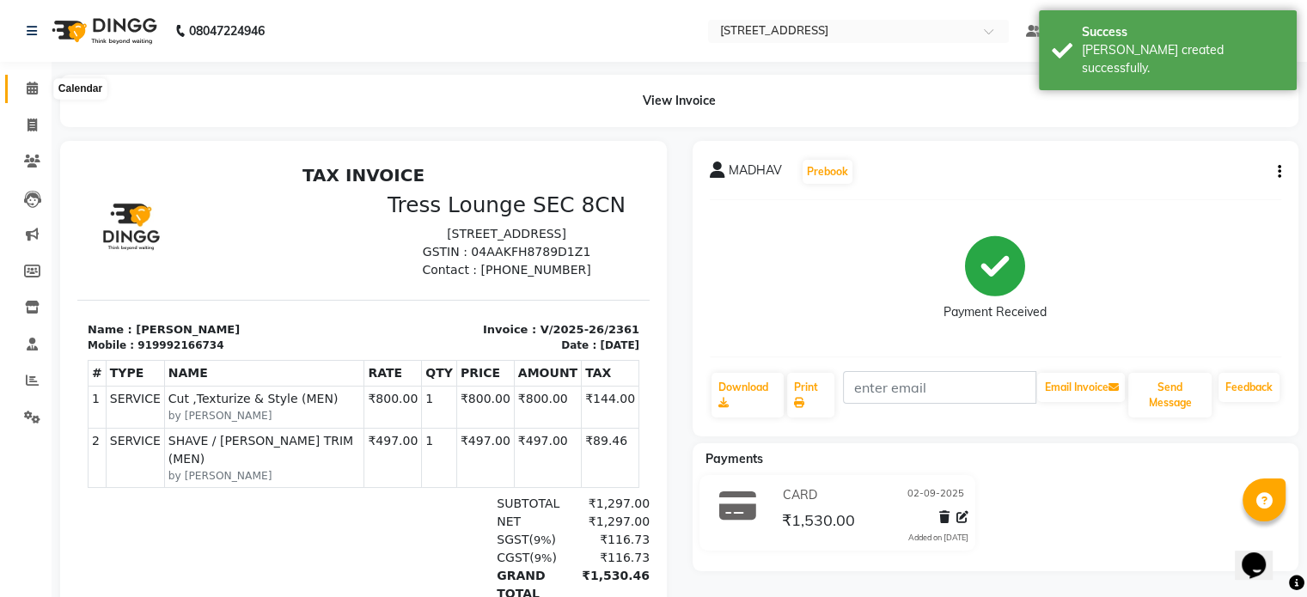
click at [31, 90] on icon at bounding box center [32, 88] width 11 height 13
